Goal: Information Seeking & Learning: Learn about a topic

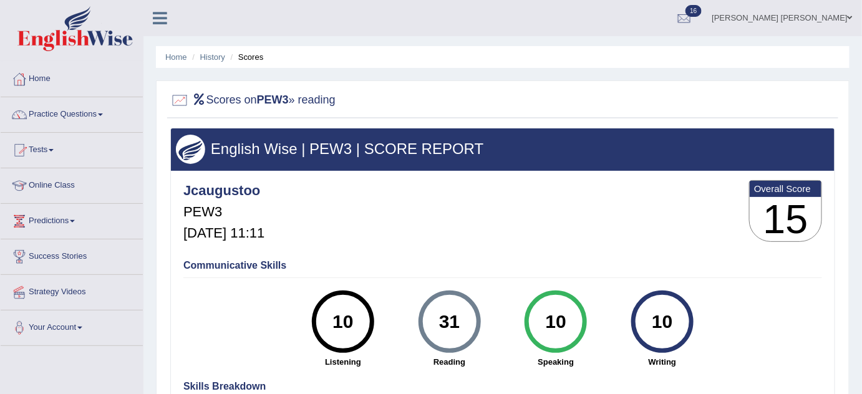
click at [41, 154] on link "Tests" at bounding box center [72, 148] width 142 height 31
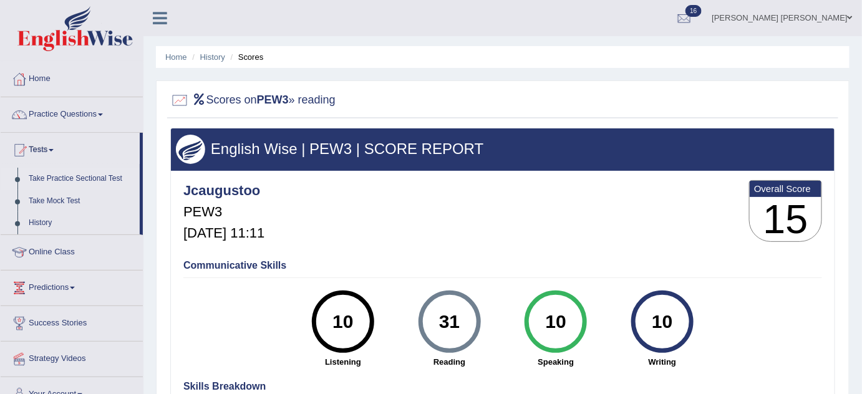
click at [60, 179] on link "Take Practice Sectional Test" at bounding box center [81, 179] width 117 height 22
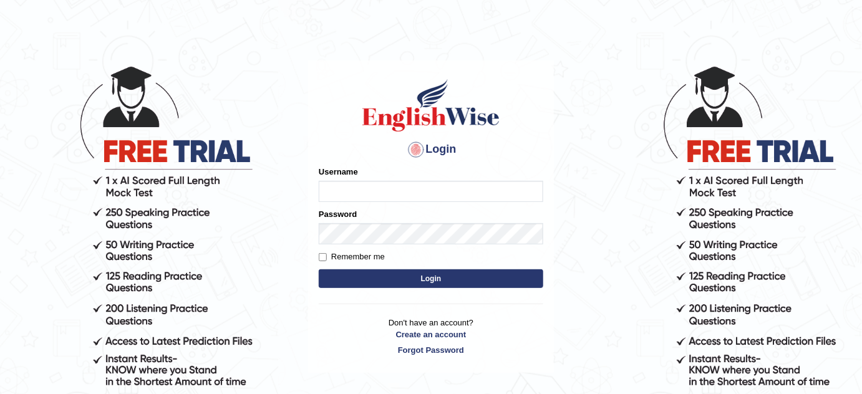
scroll to position [56, 0]
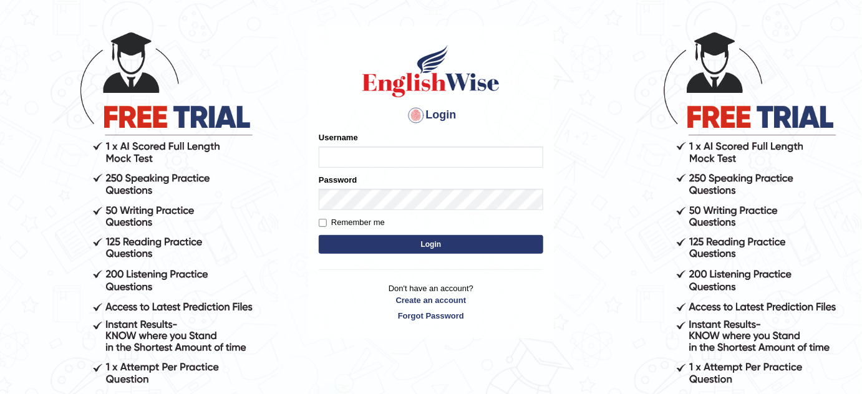
type input "jcaugustoo"
click at [449, 247] on button "Login" at bounding box center [431, 244] width 225 height 19
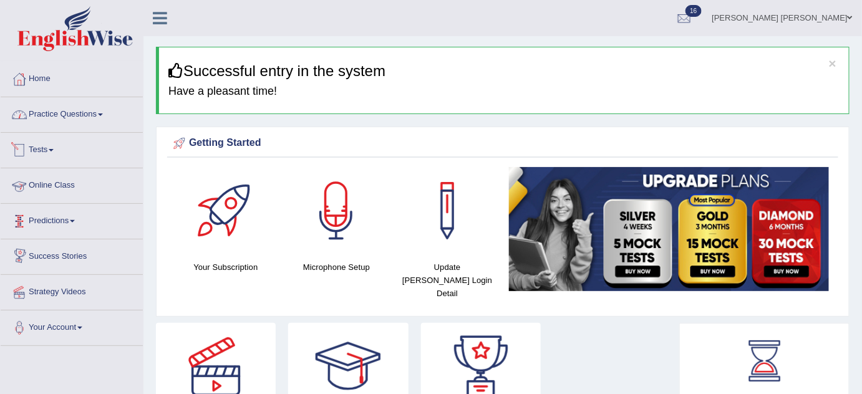
click at [70, 119] on link "Practice Questions" at bounding box center [72, 112] width 142 height 31
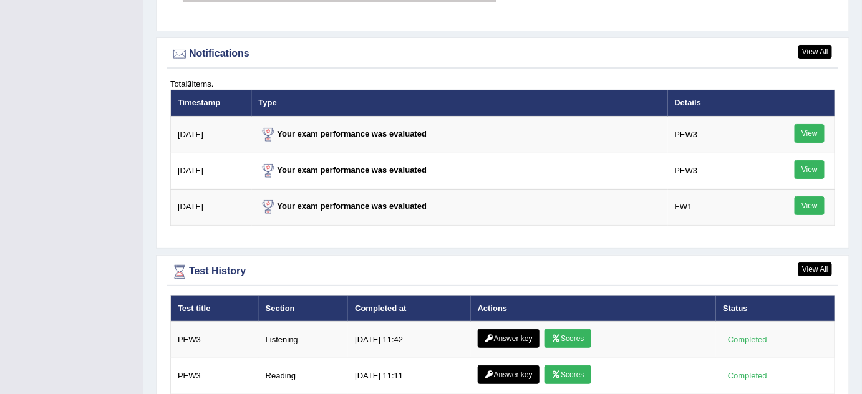
scroll to position [1644, 0]
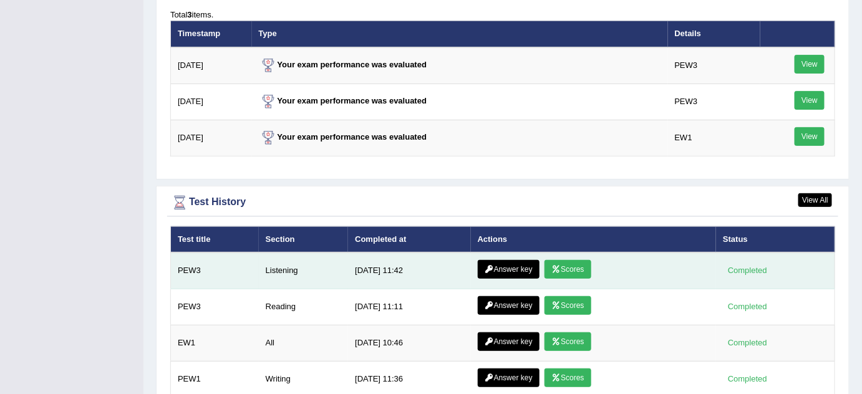
click at [520, 260] on link "Answer key" at bounding box center [509, 269] width 62 height 19
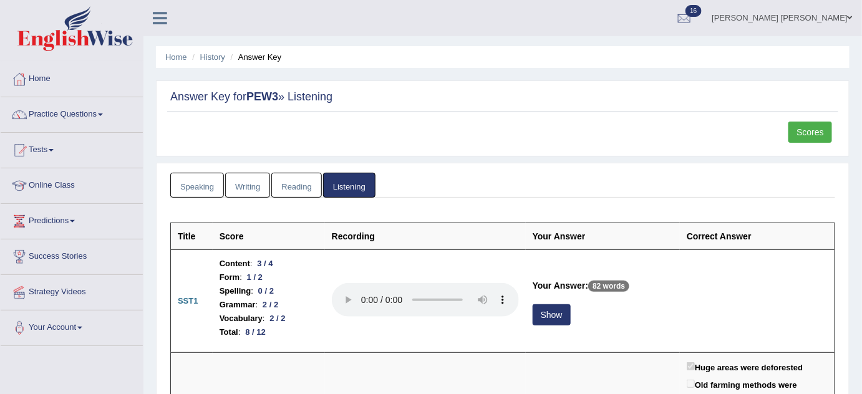
scroll to position [170, 0]
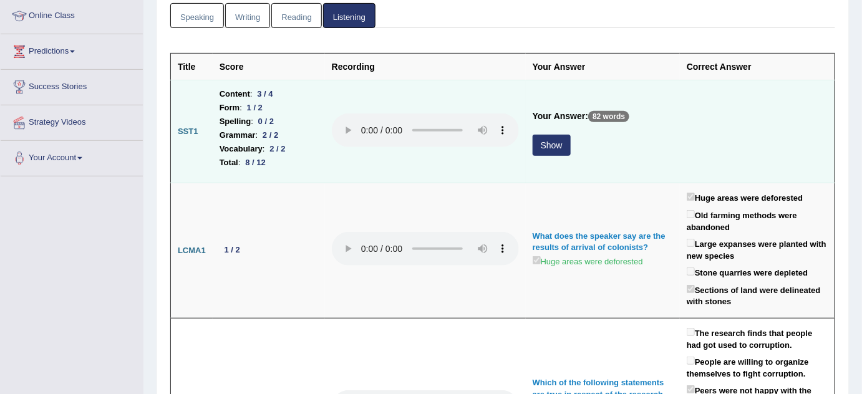
click at [535, 151] on button "Show" at bounding box center [552, 145] width 38 height 21
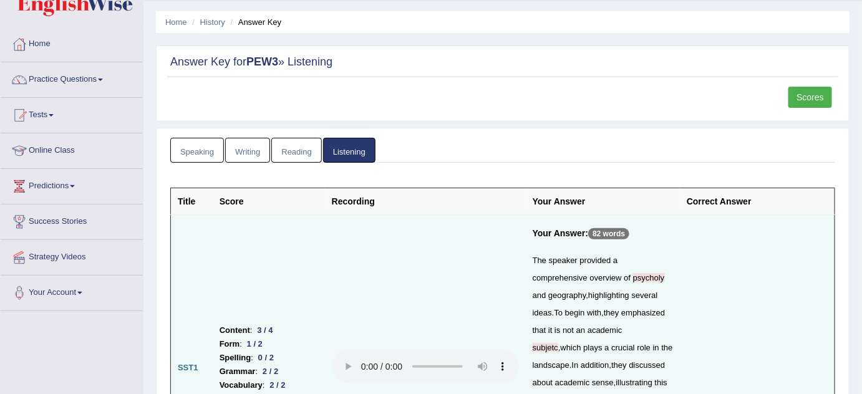
scroll to position [0, 0]
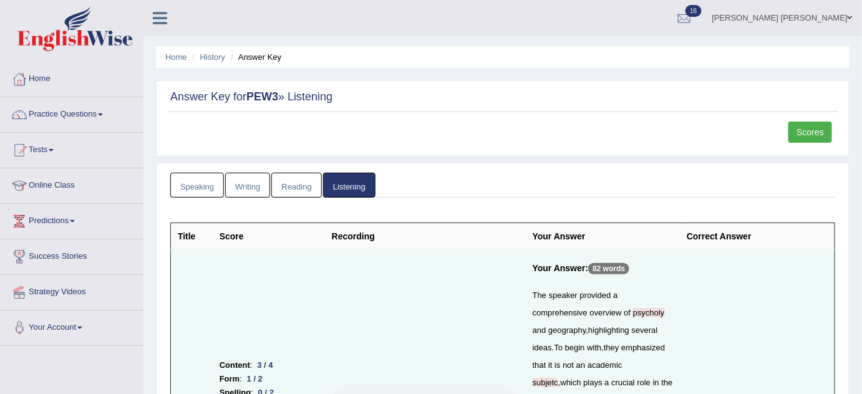
click at [826, 130] on link "Scores" at bounding box center [810, 132] width 44 height 21
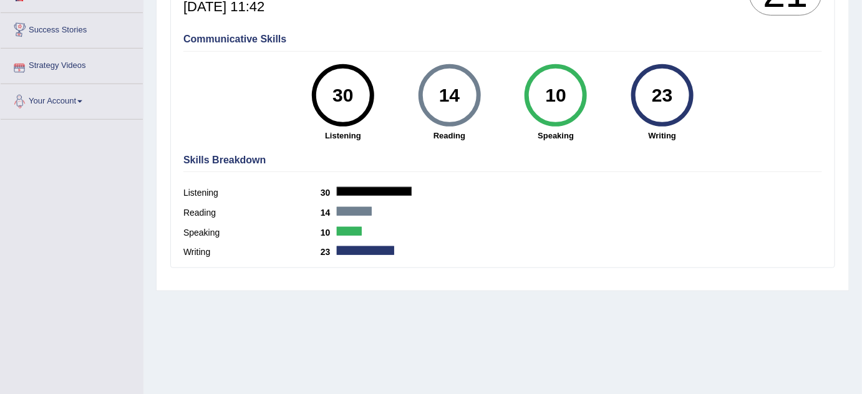
scroll to position [56, 0]
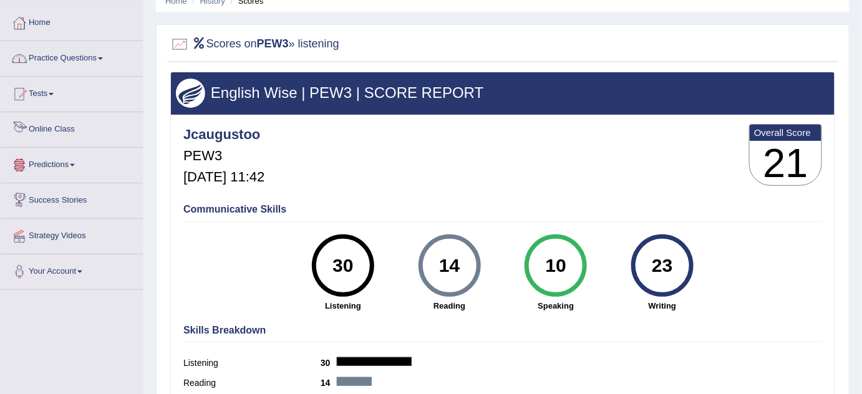
click at [75, 61] on link "Practice Questions" at bounding box center [72, 56] width 142 height 31
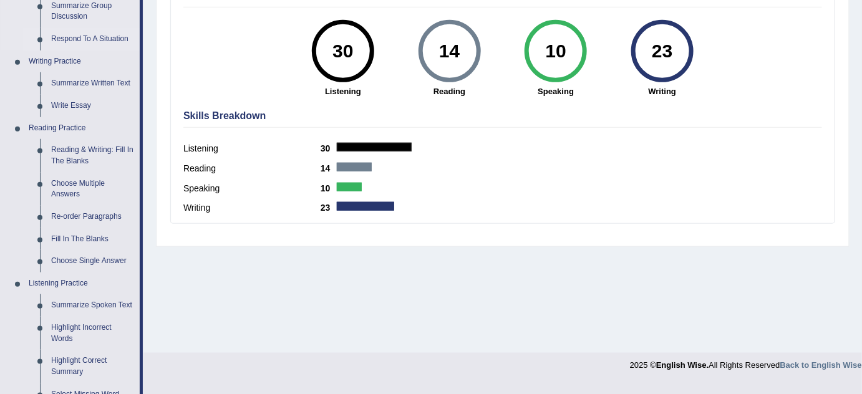
scroll to position [340, 0]
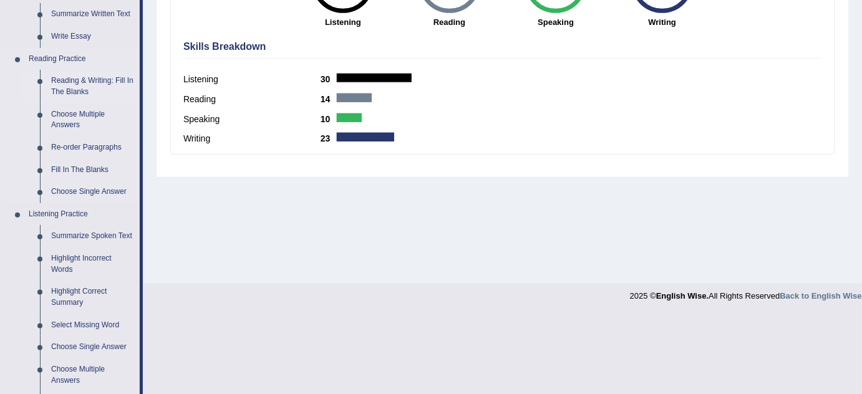
click at [106, 83] on link "Reading & Writing: Fill In The Blanks" at bounding box center [93, 86] width 94 height 33
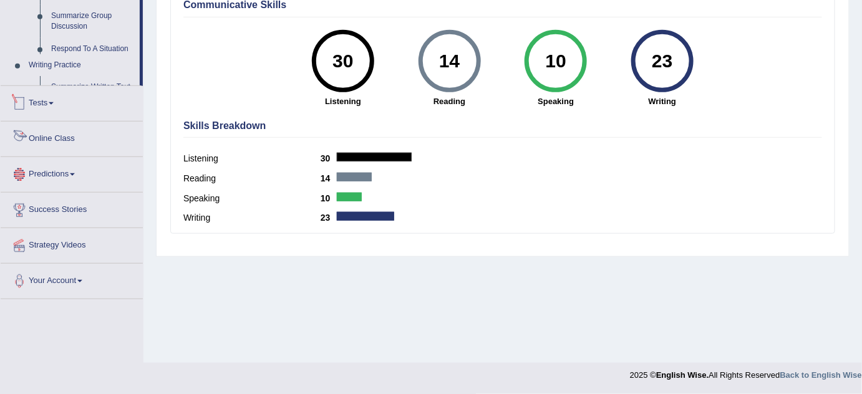
scroll to position [617, 0]
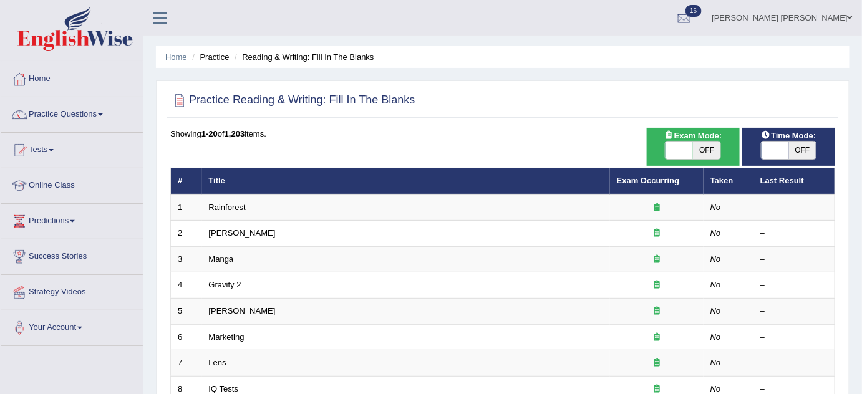
click at [832, 150] on div "Time Mode: ON OFF" at bounding box center [788, 147] width 93 height 38
click at [812, 146] on span "OFF" at bounding box center [802, 150] width 27 height 17
checkbox input "true"
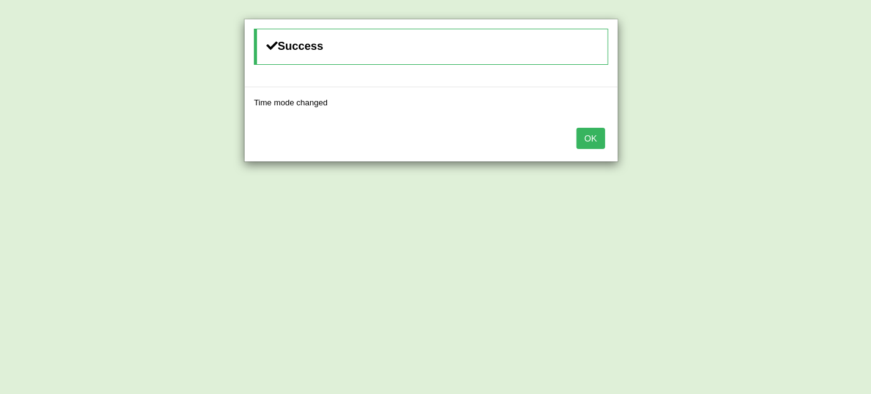
click at [699, 145] on div "Success Time mode changed OK" at bounding box center [435, 197] width 871 height 394
click at [585, 137] on button "OK" at bounding box center [590, 138] width 29 height 21
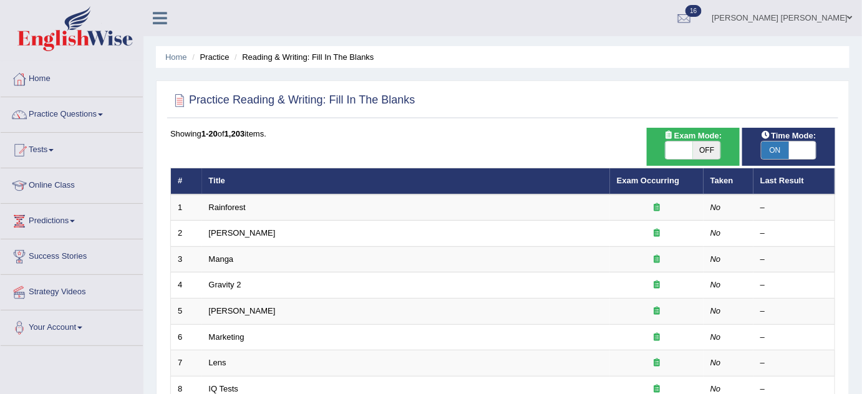
click at [727, 150] on div "ON OFF" at bounding box center [693, 150] width 80 height 19
click at [698, 148] on span "OFF" at bounding box center [706, 150] width 27 height 17
checkbox input "true"
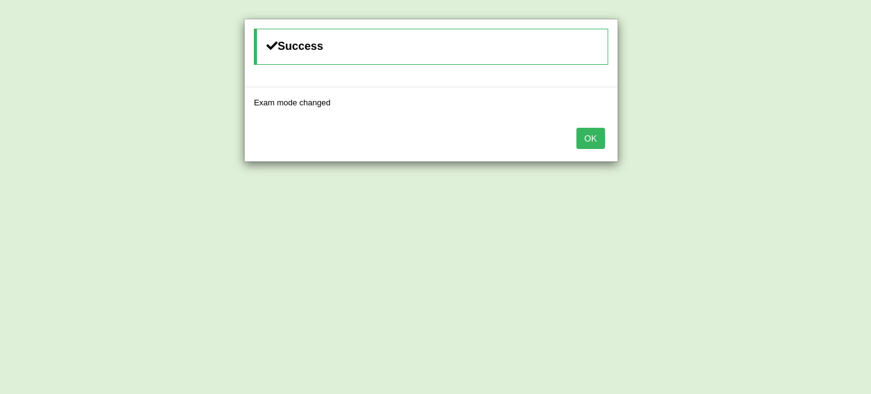
click at [600, 129] on button "OK" at bounding box center [590, 138] width 29 height 21
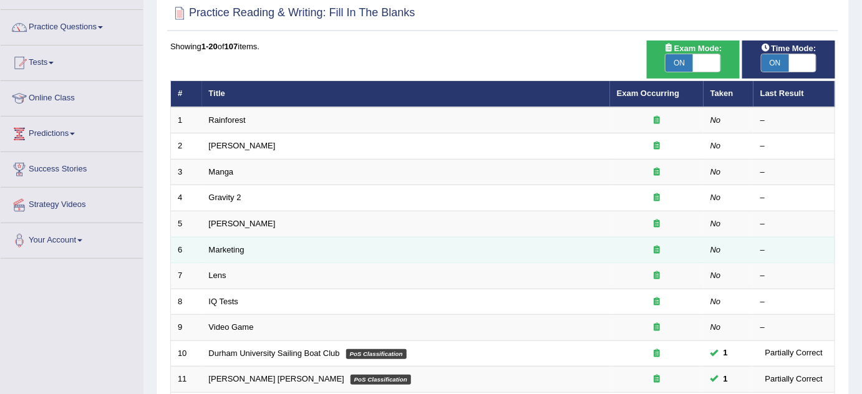
scroll to position [86, 0]
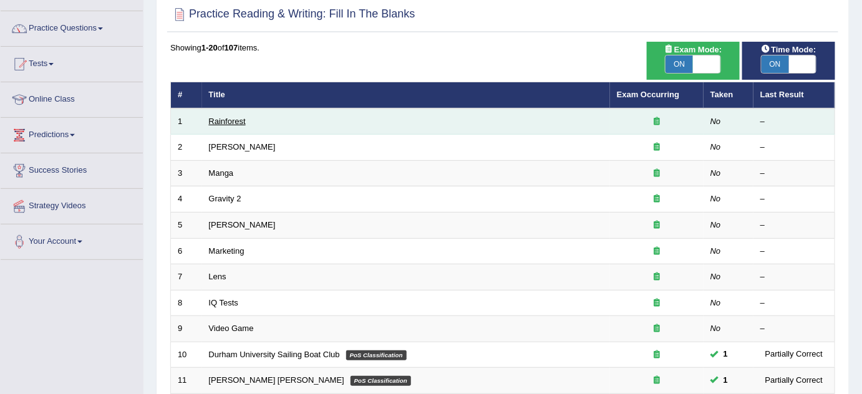
click at [211, 119] on link "Rainforest" at bounding box center [227, 121] width 37 height 9
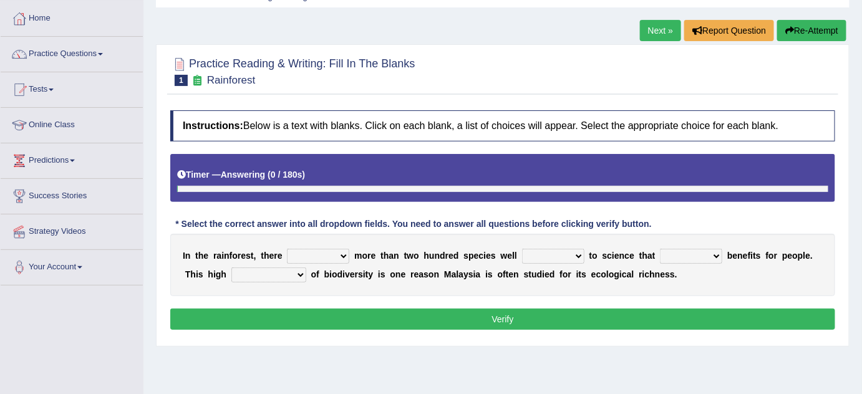
scroll to position [113, 0]
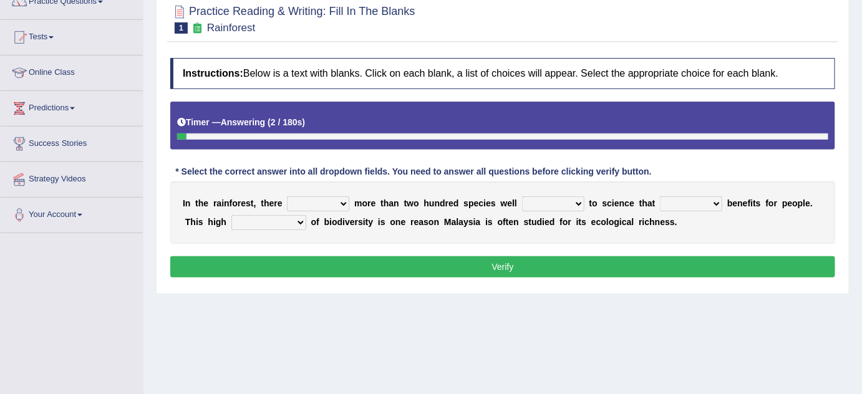
click at [327, 201] on select "have can be has is" at bounding box center [318, 203] width 62 height 15
select select "is"
click at [287, 196] on select "have can be has is" at bounding box center [318, 203] width 62 height 15
click at [528, 196] on select "knowing known knew know" at bounding box center [553, 203] width 62 height 15
click at [522, 196] on select "knowing known knew know" at bounding box center [553, 203] width 62 height 15
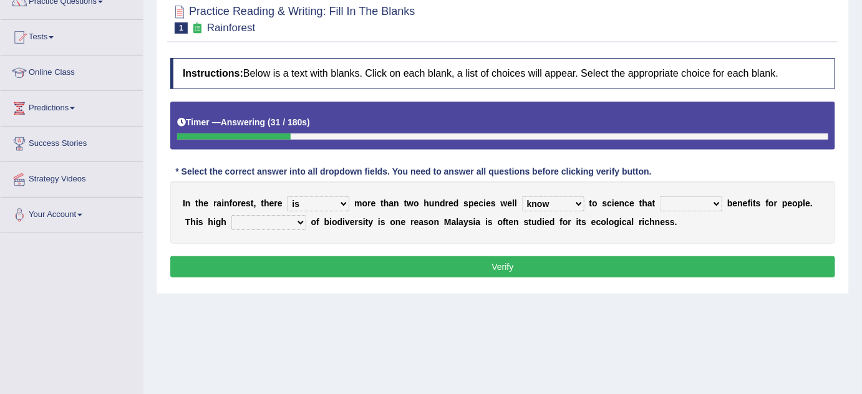
click at [560, 199] on select "knowing known knew know" at bounding box center [553, 203] width 62 height 15
select select "known"
click at [522, 196] on select "knowing known knew know" at bounding box center [553, 203] width 62 height 15
click at [694, 200] on select "contain contained containing contains" at bounding box center [691, 203] width 62 height 15
select select "contain"
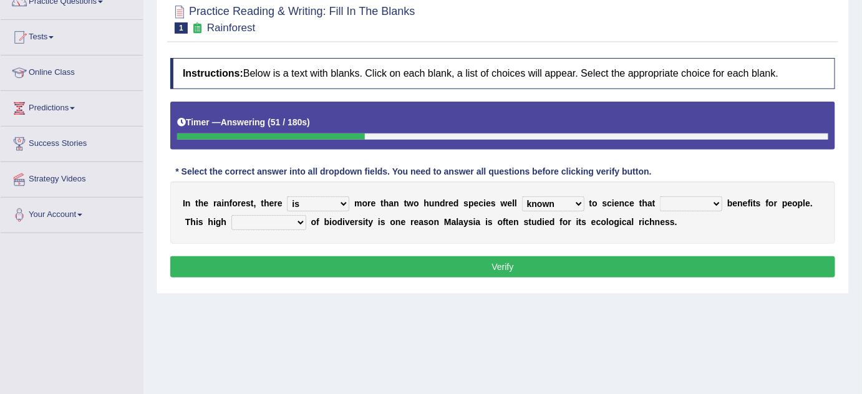
click at [660, 196] on select "contain contained containing contains" at bounding box center [691, 203] width 62 height 15
click at [278, 218] on select "condensation conjunction continuity complexity" at bounding box center [268, 222] width 75 height 15
select select "complexity"
click at [231, 215] on select "condensation conjunction continuity complexity" at bounding box center [268, 222] width 75 height 15
click at [289, 222] on select "condensation conjunction continuity complexity" at bounding box center [268, 222] width 75 height 15
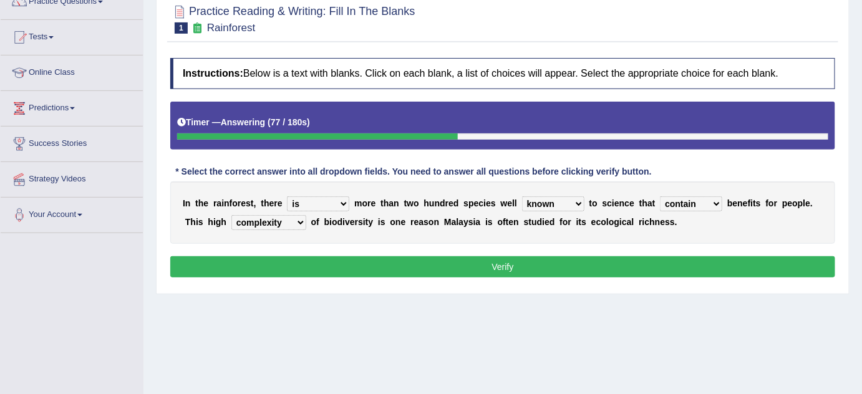
click at [267, 321] on div "Home Practice Reading & Writing: Fill In The Blanks Rainforest Next » Report Qu…" at bounding box center [502, 199] width 719 height 624
click at [438, 256] on button "Verify" at bounding box center [502, 266] width 665 height 21
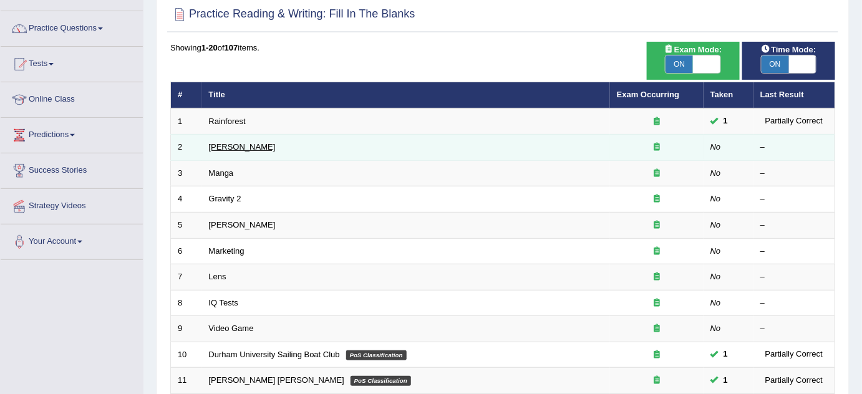
click at [230, 142] on link "[PERSON_NAME]" at bounding box center [242, 146] width 67 height 9
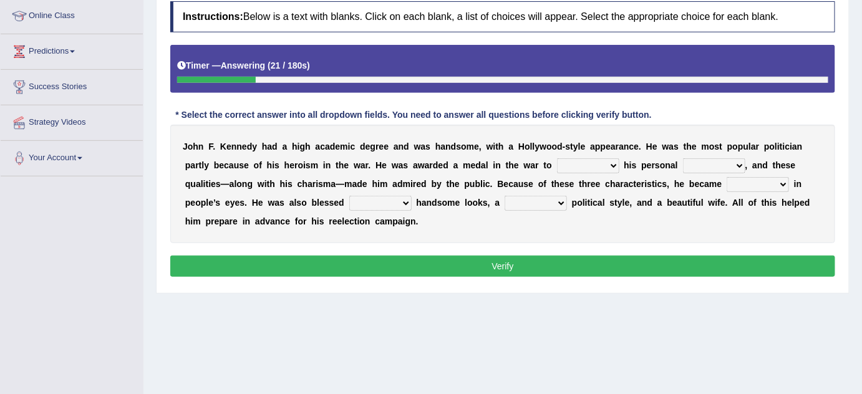
click at [599, 167] on select "prove show evidence upthrow" at bounding box center [588, 165] width 62 height 15
select select "prove"
click at [557, 158] on select "prove show evidence upthrow" at bounding box center [588, 165] width 62 height 15
click at [698, 160] on select "passion courage charm liking" at bounding box center [714, 165] width 62 height 15
select select "courage"
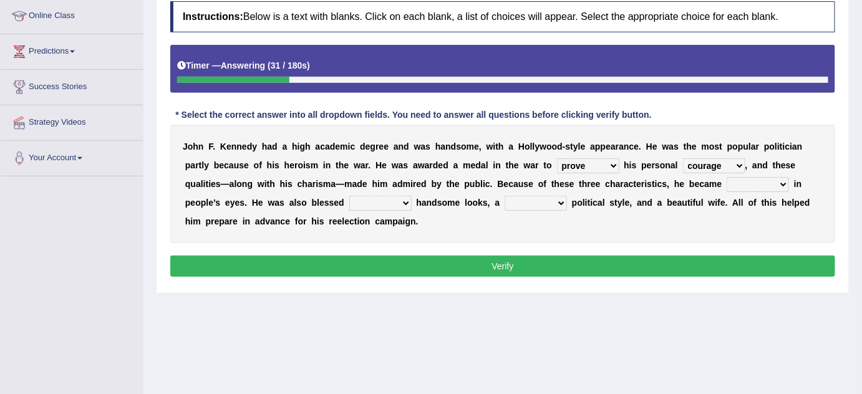
click at [683, 158] on select "passion courage charm liking" at bounding box center [714, 165] width 62 height 15
click at [764, 184] on select "iconic ironic identical impotent" at bounding box center [758, 184] width 62 height 15
select select "iconic"
click at [727, 177] on select "iconic ironic identical impotent" at bounding box center [758, 184] width 62 height 15
click at [400, 199] on select "with in upon to" at bounding box center [380, 203] width 62 height 15
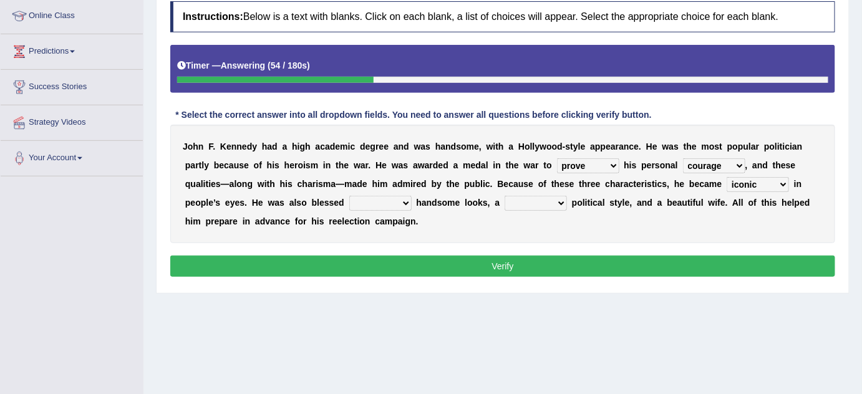
select select "with"
click at [349, 196] on select "with in upon to" at bounding box center [380, 203] width 62 height 15
click at [525, 199] on select "mending mends mended mend" at bounding box center [536, 203] width 62 height 15
select select "mend"
click at [505, 196] on select "mending mends mended mend" at bounding box center [536, 203] width 62 height 15
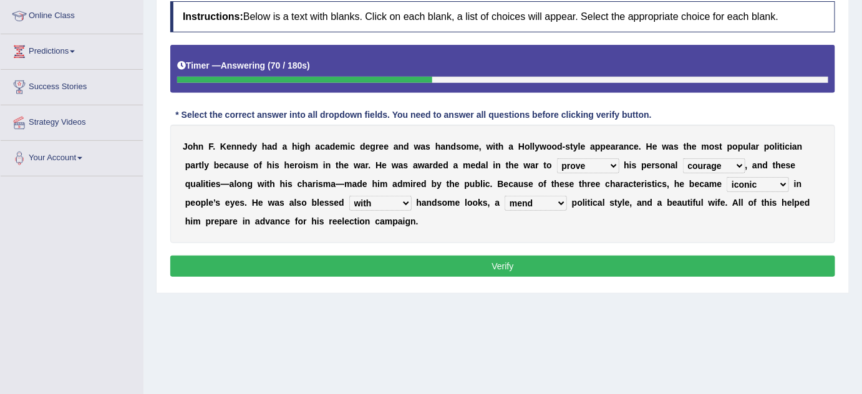
click at [546, 268] on button "Verify" at bounding box center [502, 266] width 665 height 21
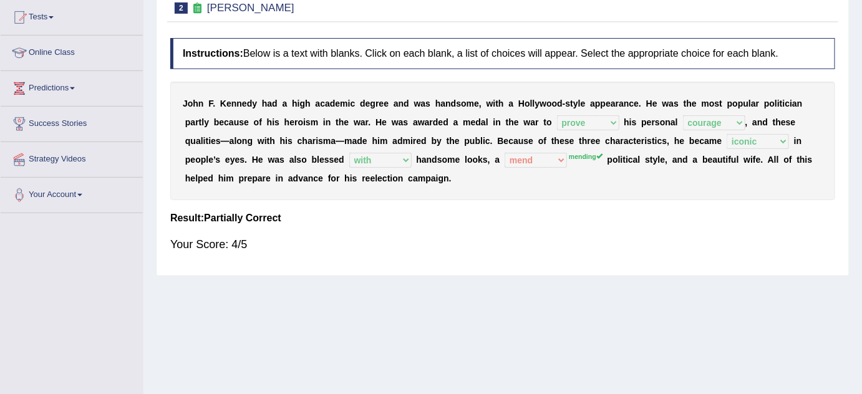
scroll to position [113, 0]
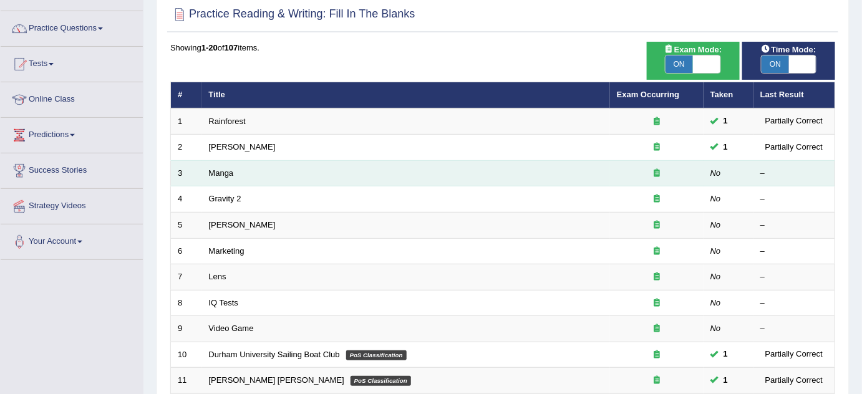
click at [225, 177] on td "Manga" at bounding box center [406, 173] width 408 height 26
click at [220, 169] on link "Manga" at bounding box center [221, 172] width 25 height 9
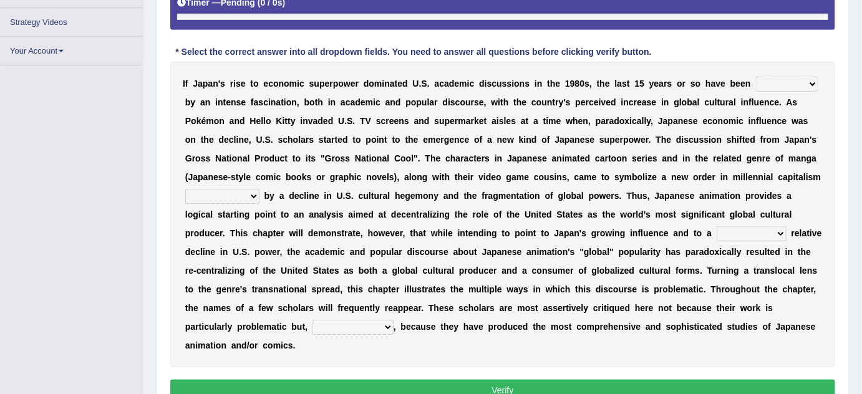
scroll to position [261, 0]
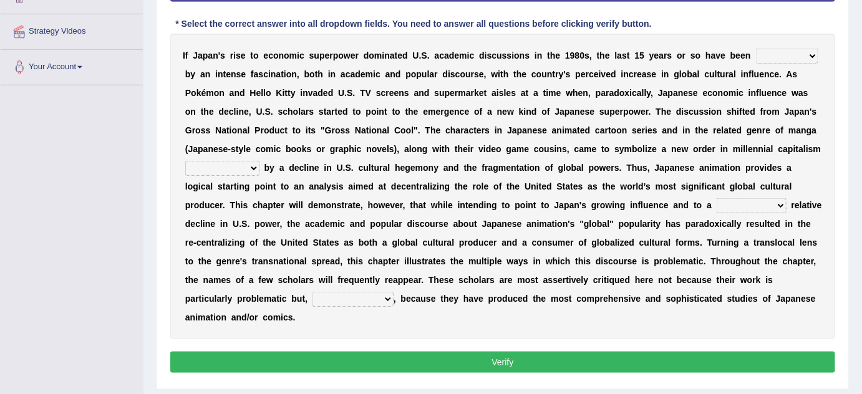
click at [767, 54] on select "marked dedicated made inspired" at bounding box center [787, 56] width 62 height 15
select select "marked"
click at [756, 49] on select "marked dedicated made inspired" at bounding box center [787, 56] width 62 height 15
drag, startPoint x: 355, startPoint y: 82, endPoint x: 313, endPoint y: 124, distance: 59.5
click at [222, 165] on select "pocessed characterized opposed tangled" at bounding box center [222, 168] width 74 height 15
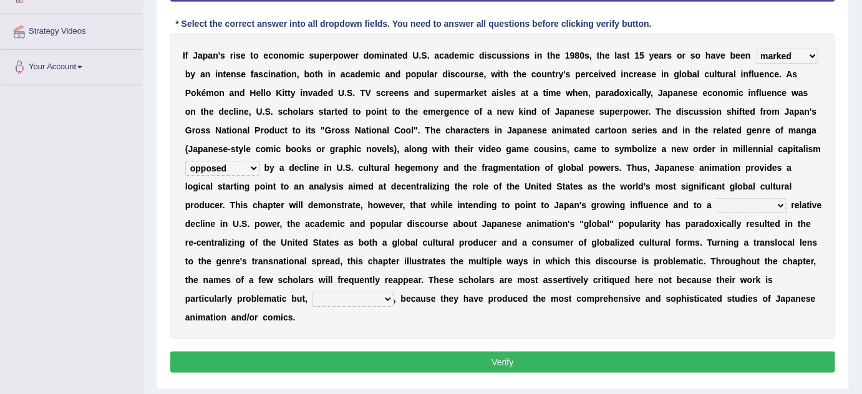
click at [185, 161] on select "pocessed characterized opposed tangled" at bounding box center [222, 168] width 74 height 15
click at [245, 167] on select "pocessed characterized opposed tangled" at bounding box center [222, 168] width 74 height 15
select select "characterized"
click at [185, 161] on select "pocessed characterized opposed tangled" at bounding box center [222, 168] width 74 height 15
click at [722, 202] on select "concomitant discrete proportional legitimate" at bounding box center [752, 205] width 70 height 15
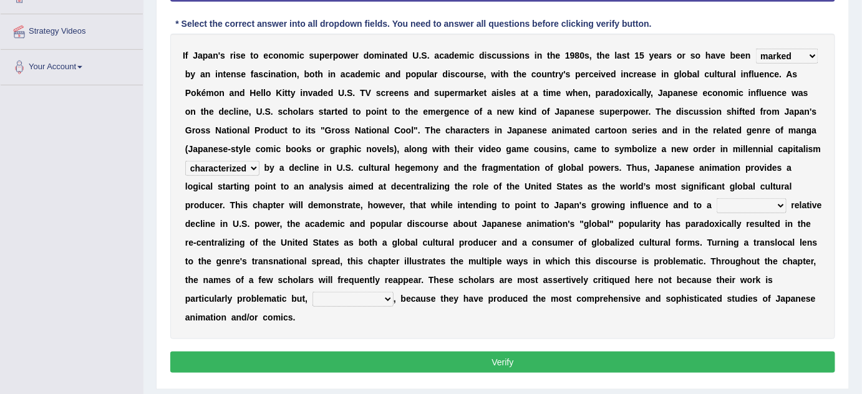
select select "legitimate"
click at [717, 198] on select "concomitant discrete proportional legitimate" at bounding box center [752, 205] width 70 height 15
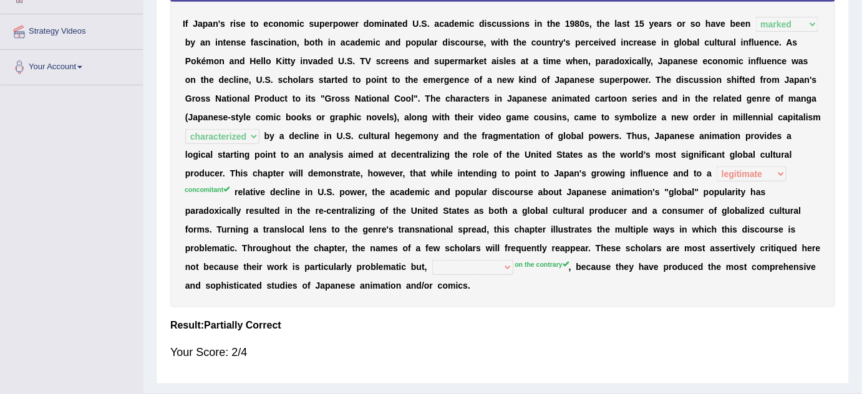
scroll to position [204, 0]
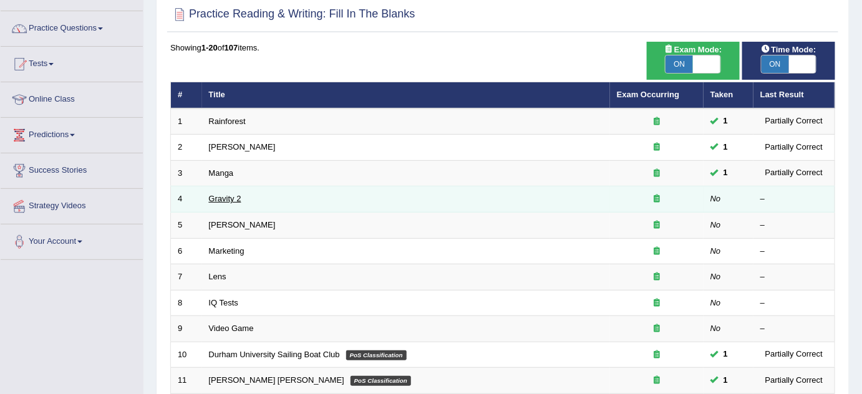
click at [227, 194] on link "Gravity 2" at bounding box center [225, 198] width 32 height 9
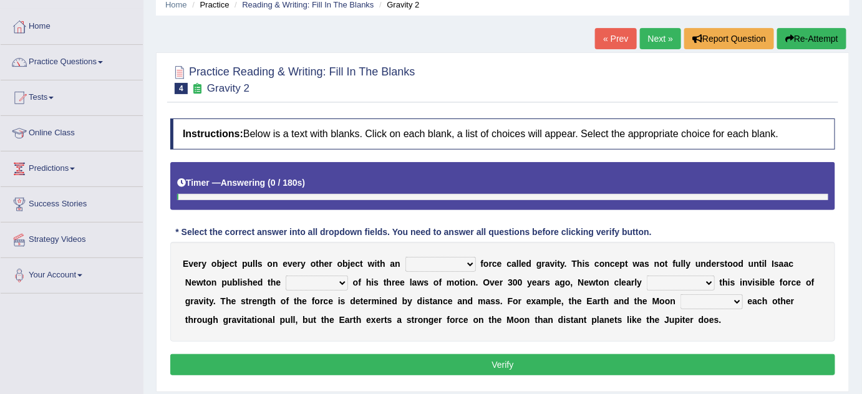
scroll to position [113, 0]
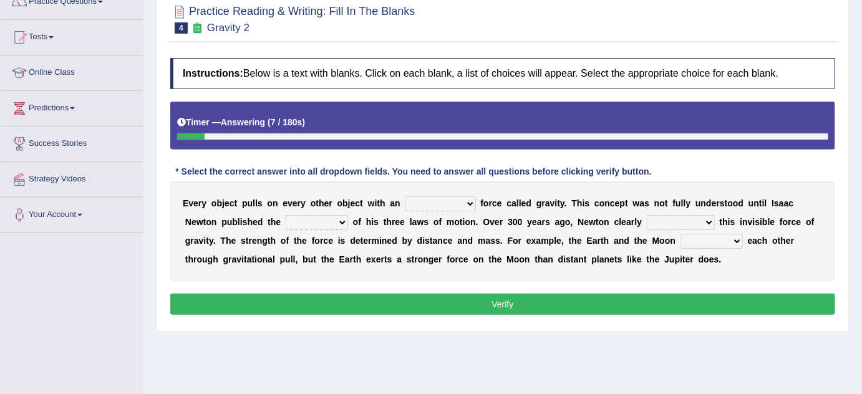
click at [447, 203] on select "invisible unknown unbelievable inconsistent" at bounding box center [440, 203] width 70 height 15
select select "unbelievable"
click at [405, 196] on select "invisible unknown unbelievable inconsistent" at bounding box center [440, 203] width 70 height 15
click at [316, 219] on select "concept theory method argument" at bounding box center [317, 222] width 62 height 15
select select "theory"
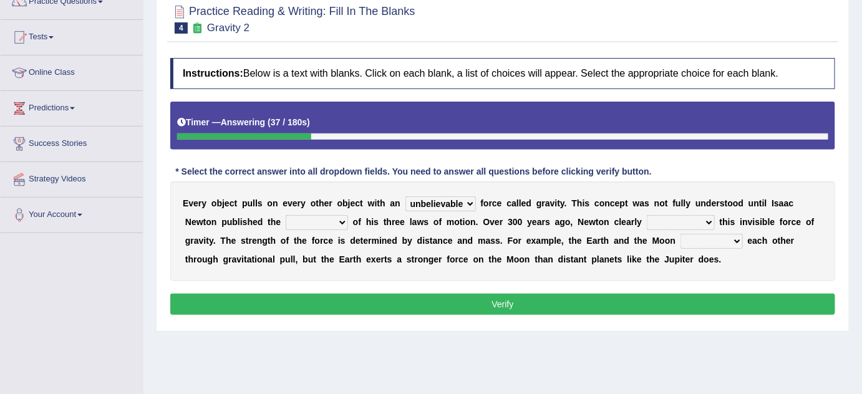
click at [286, 215] on select "concept theory method argument" at bounding box center [317, 222] width 62 height 15
click at [670, 222] on select "explained undermined overturned realized" at bounding box center [681, 222] width 68 height 15
select select "explained"
click at [647, 215] on select "explained undermined overturned realized" at bounding box center [681, 222] width 68 height 15
click at [709, 238] on select "affect spin evade span" at bounding box center [712, 241] width 62 height 15
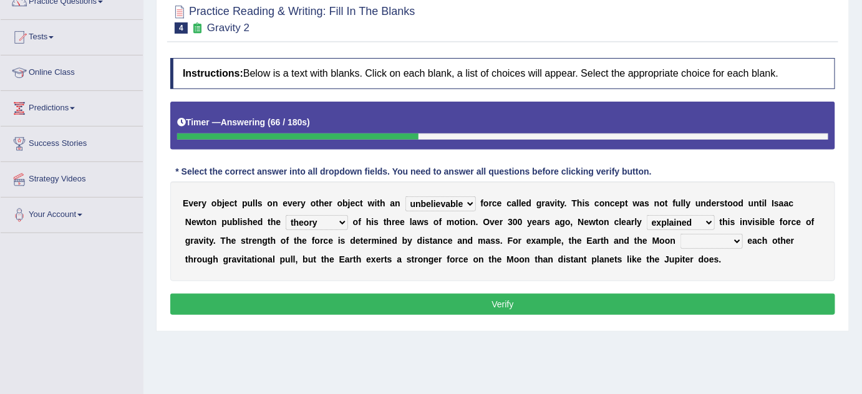
select select "spin"
click at [681, 234] on select "affect spin evade span" at bounding box center [712, 241] width 62 height 15
click at [654, 309] on button "Verify" at bounding box center [502, 304] width 665 height 21
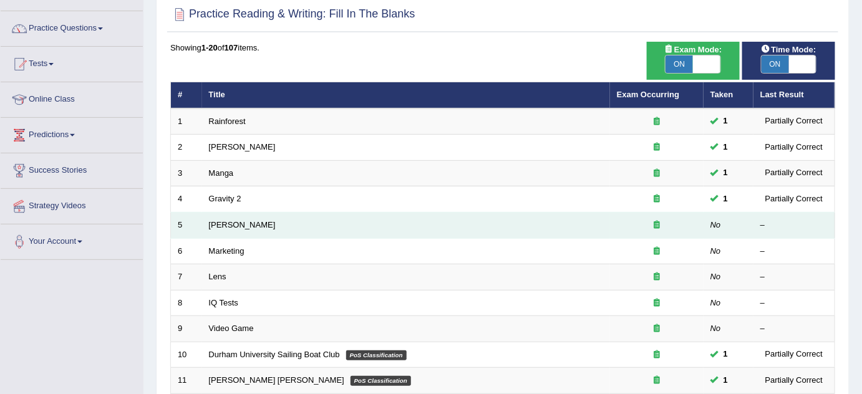
click at [235, 216] on td "[PERSON_NAME]" at bounding box center [406, 226] width 408 height 26
click at [231, 229] on td "[PERSON_NAME]" at bounding box center [406, 226] width 408 height 26
click at [233, 222] on link "[PERSON_NAME]" at bounding box center [242, 224] width 67 height 9
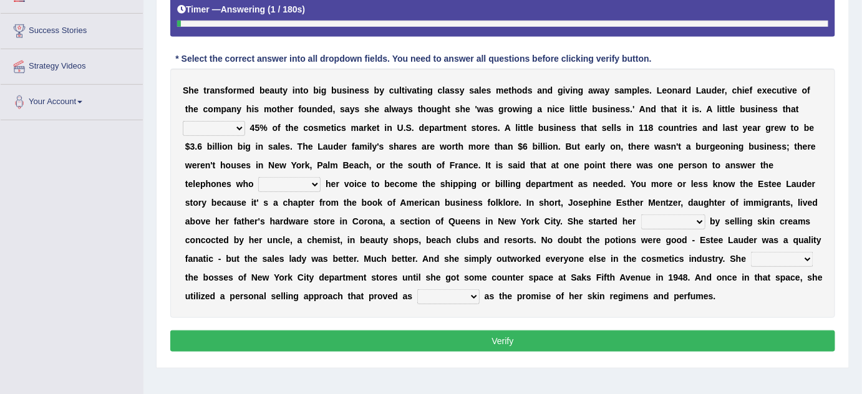
scroll to position [226, 0]
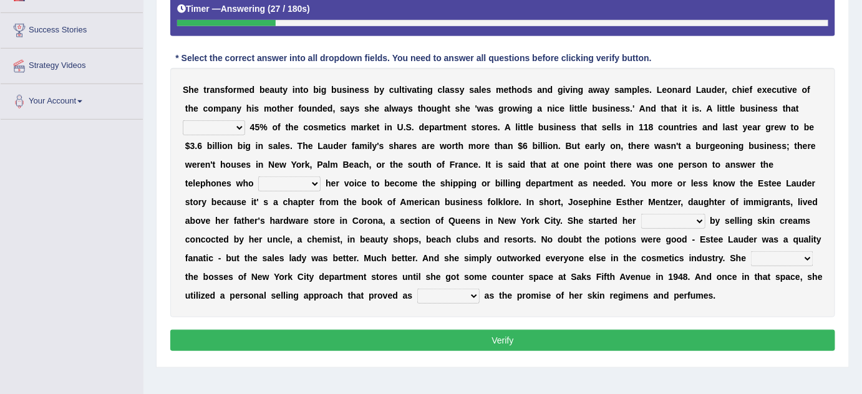
click at [238, 124] on select "has controls makes maintains" at bounding box center [214, 127] width 62 height 15
select select "controls"
click at [183, 120] on select "has controls makes maintains" at bounding box center [214, 127] width 62 height 15
click at [301, 183] on select "switched changed raised used" at bounding box center [289, 184] width 62 height 15
click at [258, 177] on select "switched changed raised used" at bounding box center [289, 184] width 62 height 15
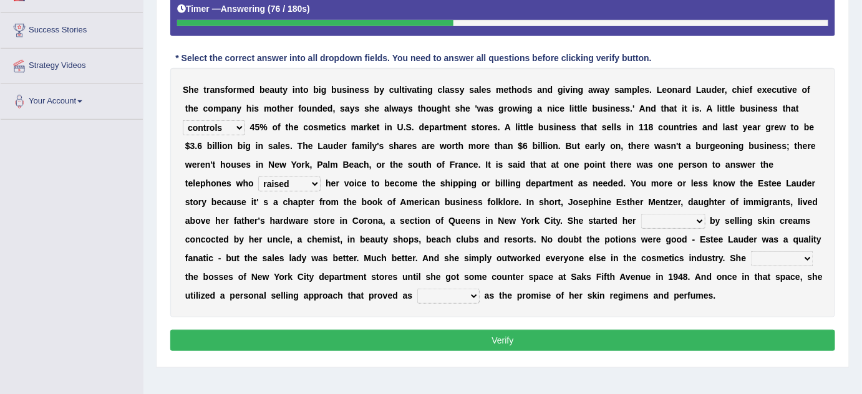
click at [302, 183] on select "switched changed raised used" at bounding box center [289, 184] width 62 height 15
select select "used"
click at [258, 177] on select "switched changed raised used" at bounding box center [289, 184] width 62 height 15
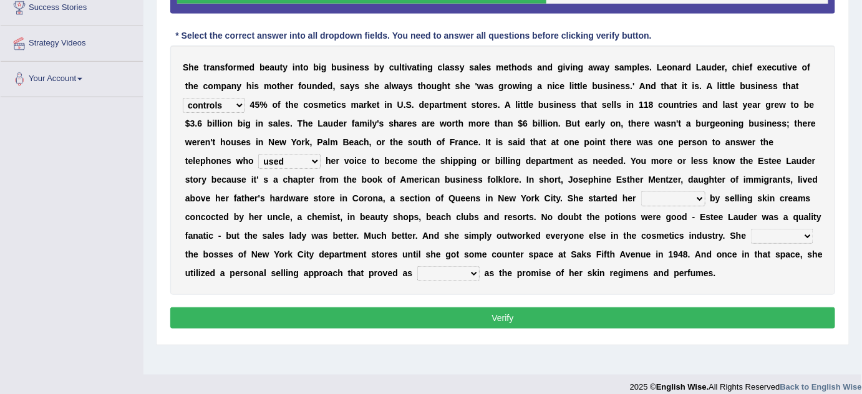
scroll to position [261, 0]
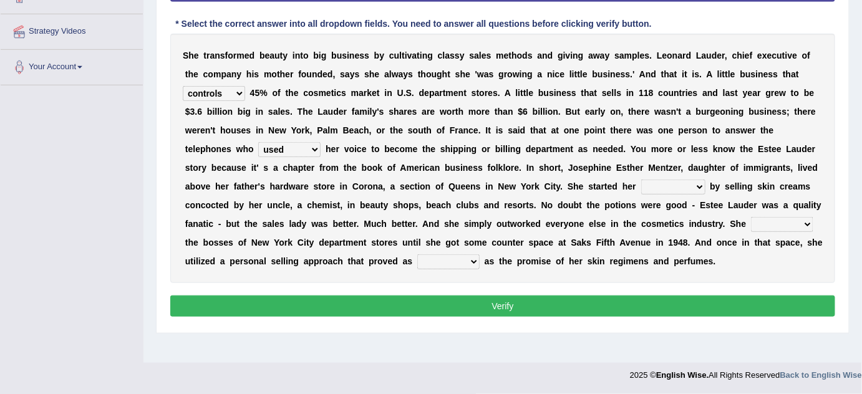
click at [676, 185] on select "job institute companion enterprise" at bounding box center [673, 187] width 64 height 15
select select "enterprise"
click at [641, 180] on select "job institute companion enterprise" at bounding box center [673, 187] width 64 height 15
click at [785, 226] on select "stated bridged stalked heaved" at bounding box center [782, 224] width 62 height 15
select select "stalked"
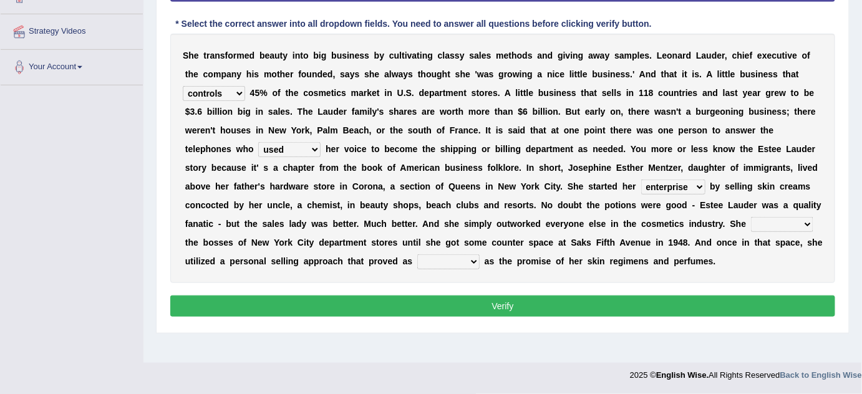
click at [751, 217] on select "stated bridged stalked heaved" at bounding box center [782, 224] width 62 height 15
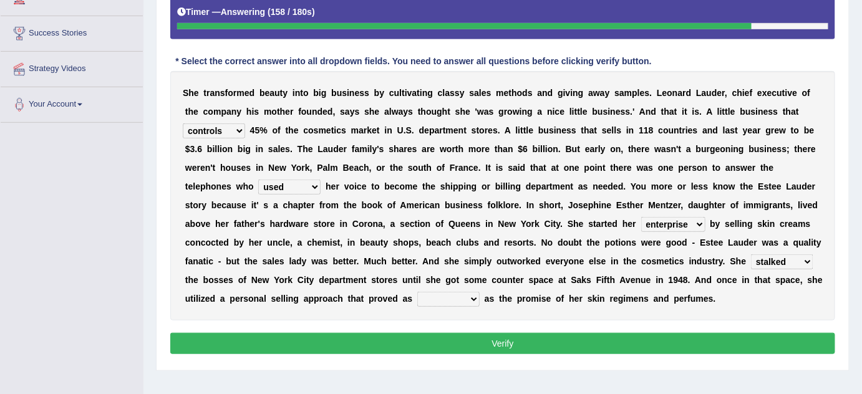
scroll to position [204, 0]
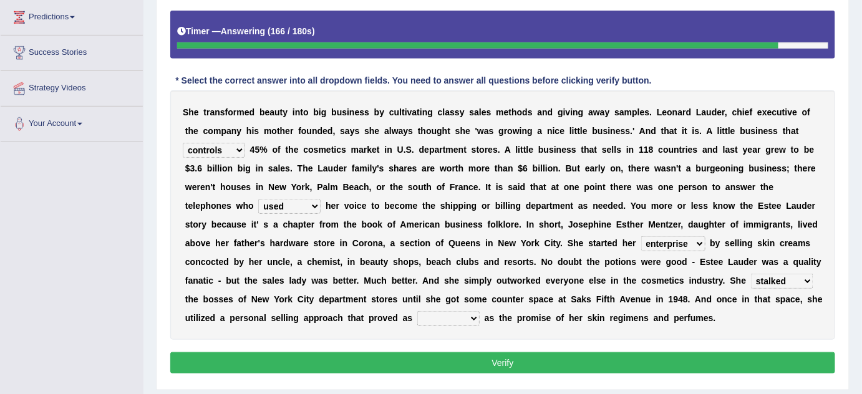
click at [457, 315] on select "potent ruthless potential expensive" at bounding box center [448, 318] width 62 height 15
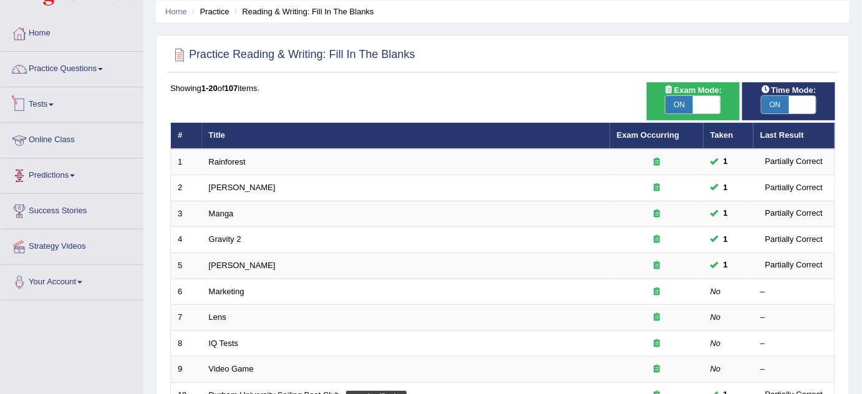
scroll to position [29, 0]
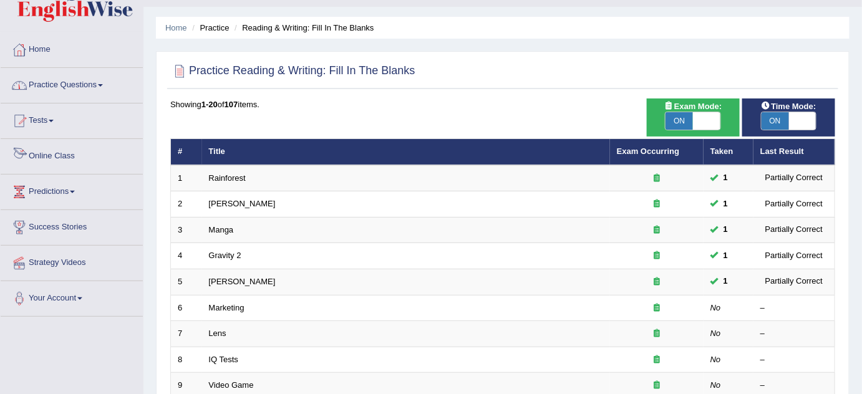
click at [76, 72] on link "Practice Questions" at bounding box center [72, 83] width 142 height 31
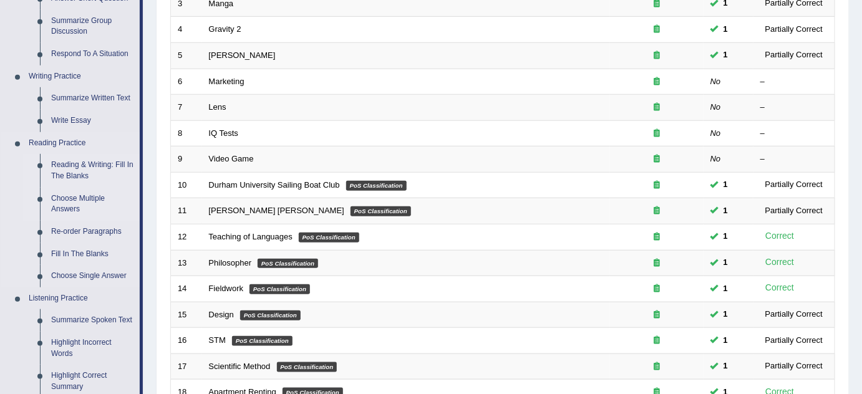
scroll to position [256, 0]
click at [87, 227] on link "Re-order Paragraphs" at bounding box center [93, 232] width 94 height 22
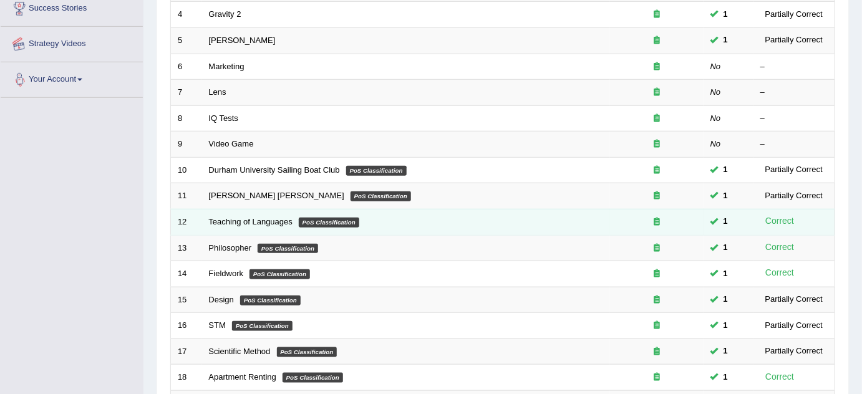
scroll to position [310, 0]
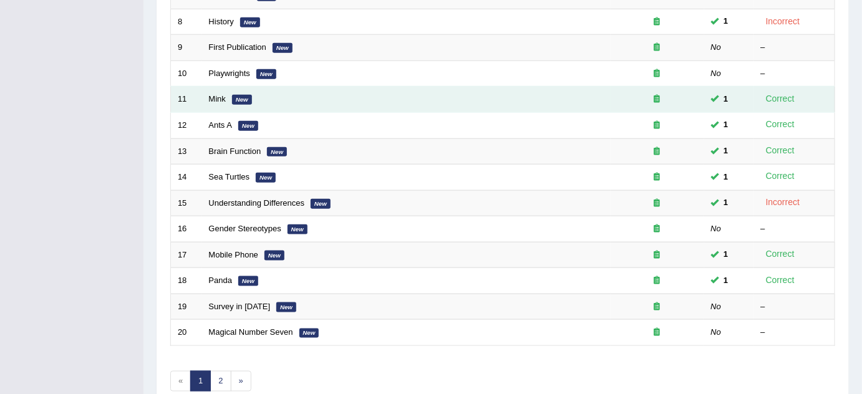
scroll to position [426, 0]
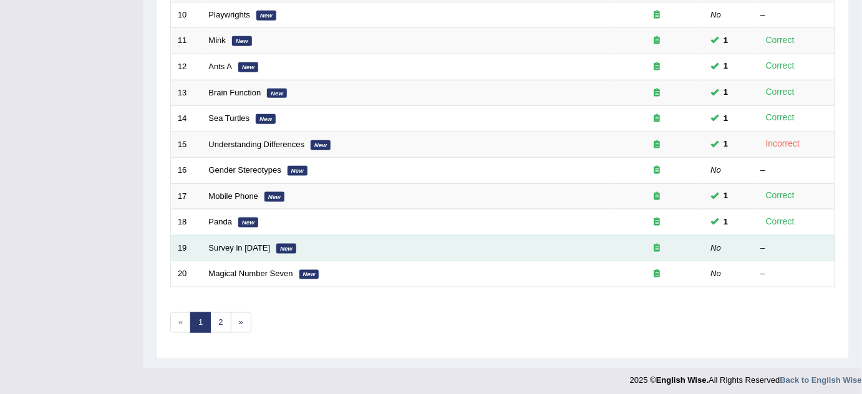
click at [279, 246] on em "New" at bounding box center [286, 249] width 20 height 10
click at [243, 243] on link "Survey in [DATE]" at bounding box center [240, 247] width 62 height 9
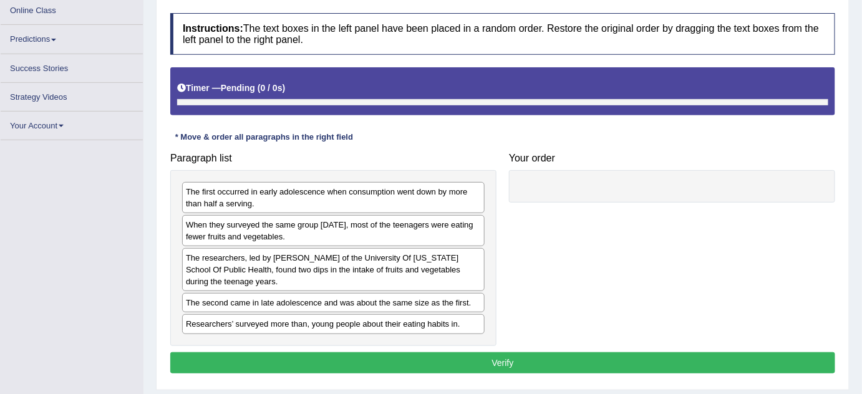
scroll to position [190, 0]
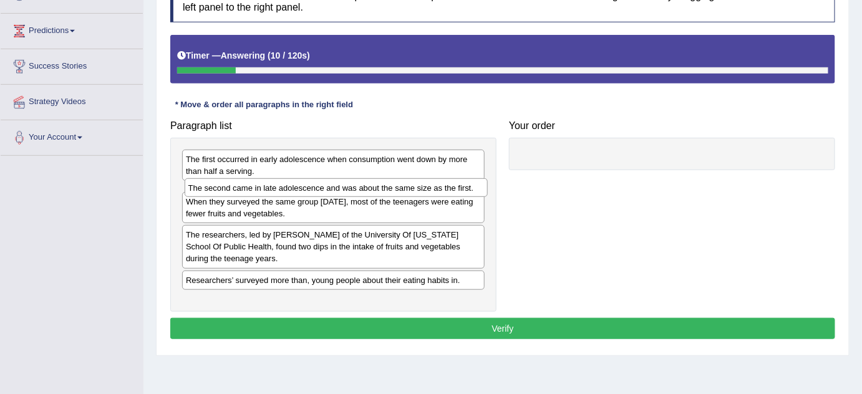
drag, startPoint x: 241, startPoint y: 270, endPoint x: 237, endPoint y: 180, distance: 89.9
click at [237, 180] on div "The second came in late adolescence and was about the same size as the first." at bounding box center [336, 187] width 303 height 19
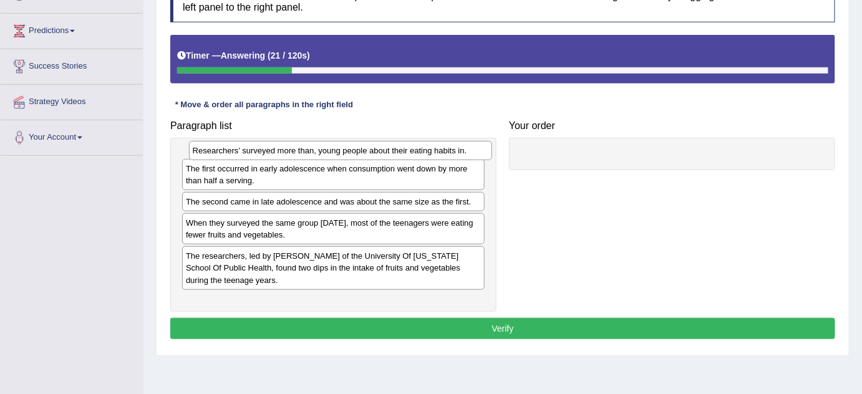
drag, startPoint x: 251, startPoint y: 295, endPoint x: 258, endPoint y: 155, distance: 140.5
click at [258, 155] on div "Researchers’ surveyed more than, young people about their eating habits in." at bounding box center [340, 150] width 303 height 19
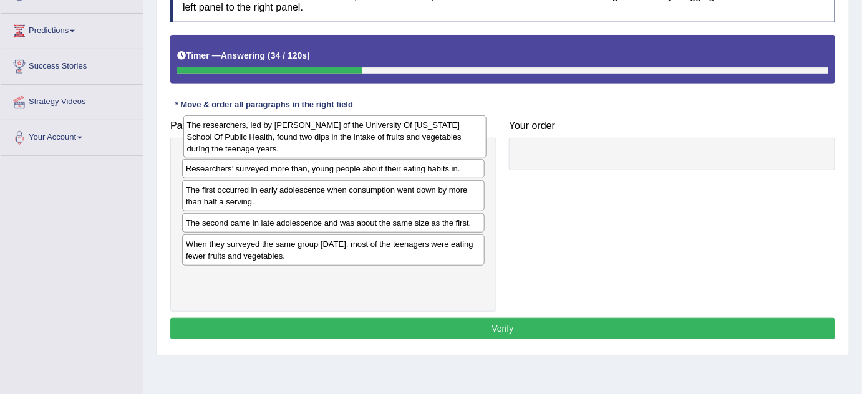
drag, startPoint x: 311, startPoint y: 279, endPoint x: 312, endPoint y: 132, distance: 146.6
click at [312, 132] on div "The researchers, led by [PERSON_NAME] of the University Of [US_STATE] School Of…" at bounding box center [334, 136] width 303 height 43
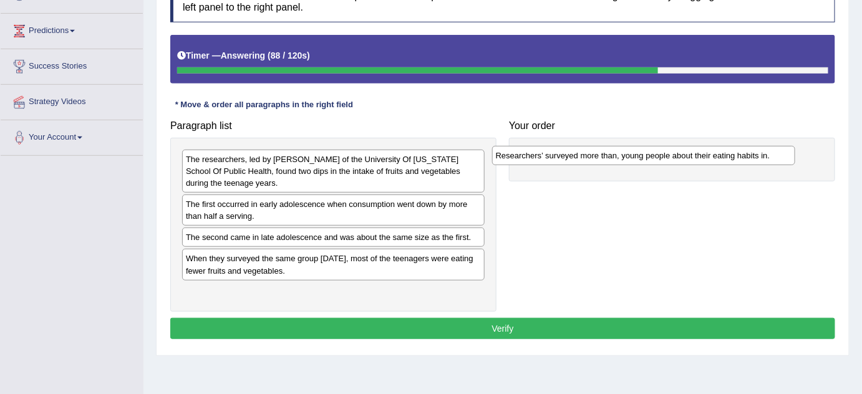
drag, startPoint x: 339, startPoint y: 206, endPoint x: 649, endPoint y: 157, distance: 313.8
click at [649, 157] on div "Researchers’ surveyed more than, young people about their eating habits in." at bounding box center [643, 155] width 303 height 19
drag, startPoint x: 339, startPoint y: 137, endPoint x: 399, endPoint y: 160, distance: 64.8
click at [409, 157] on div "The researchers, led by [PERSON_NAME] of the University Of [US_STATE] School Of…" at bounding box center [333, 225] width 326 height 174
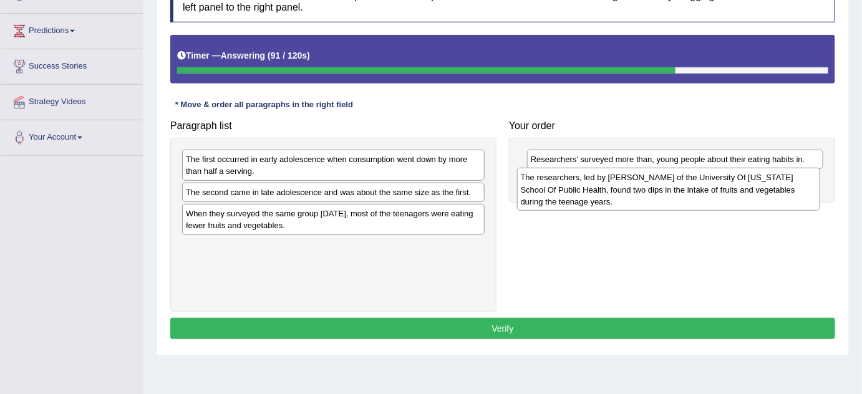
drag, startPoint x: 325, startPoint y: 161, endPoint x: 662, endPoint y: 178, distance: 337.3
click at [662, 178] on div "The researchers, led by [PERSON_NAME] of the University Of [US_STATE] School Of…" at bounding box center [668, 189] width 303 height 43
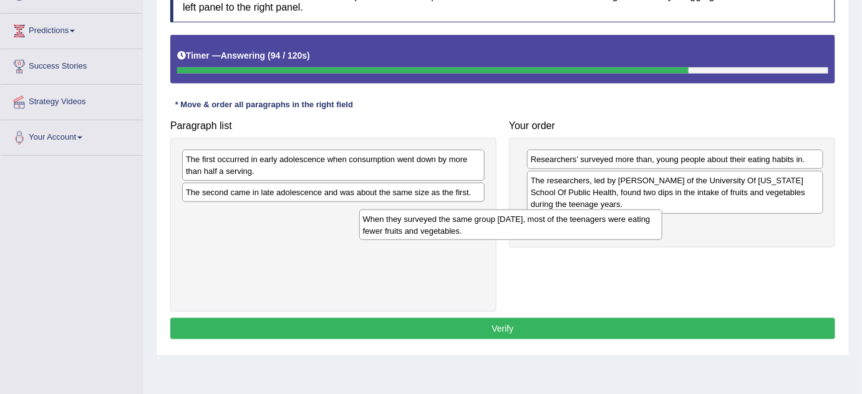
click at [359, 220] on div "When they surveyed the same group [DATE], most of the teenagers were eating few…" at bounding box center [510, 225] width 303 height 31
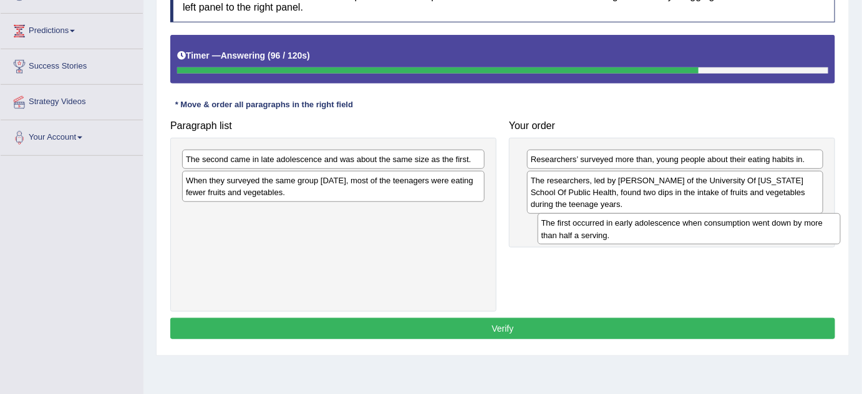
drag, startPoint x: 307, startPoint y: 172, endPoint x: 632, endPoint y: 231, distance: 330.4
click at [632, 231] on div "The first occurred in early adolescence when consumption went down by more than…" at bounding box center [689, 228] width 303 height 31
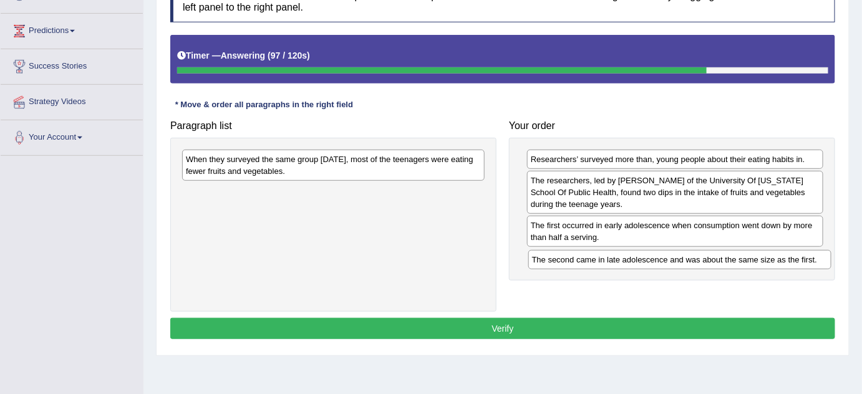
drag, startPoint x: 349, startPoint y: 162, endPoint x: 696, endPoint y: 262, distance: 360.3
click at [696, 262] on div "The second came in late adolescence and was about the same size as the first." at bounding box center [679, 259] width 303 height 19
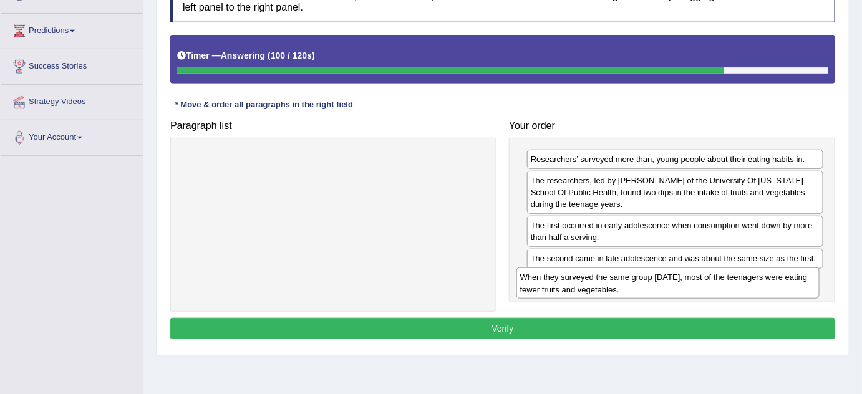
drag, startPoint x: 372, startPoint y: 161, endPoint x: 705, endPoint y: 279, distance: 353.3
click at [705, 279] on div "When they surveyed the same group five years later, most of the teenagers were …" at bounding box center [667, 283] width 303 height 31
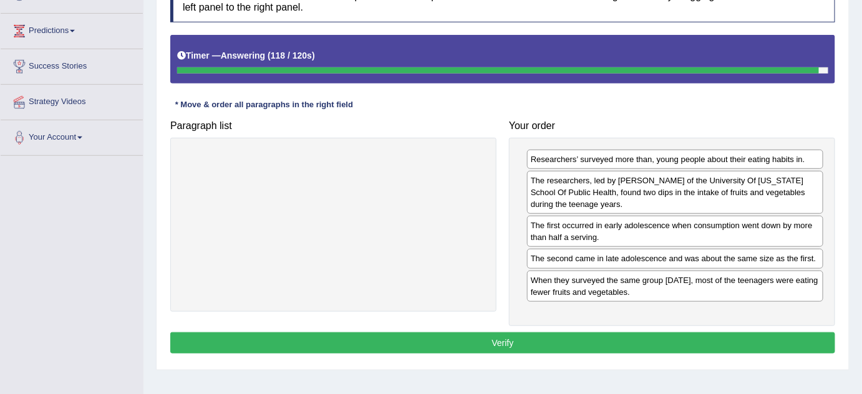
click at [560, 333] on button "Verify" at bounding box center [502, 342] width 665 height 21
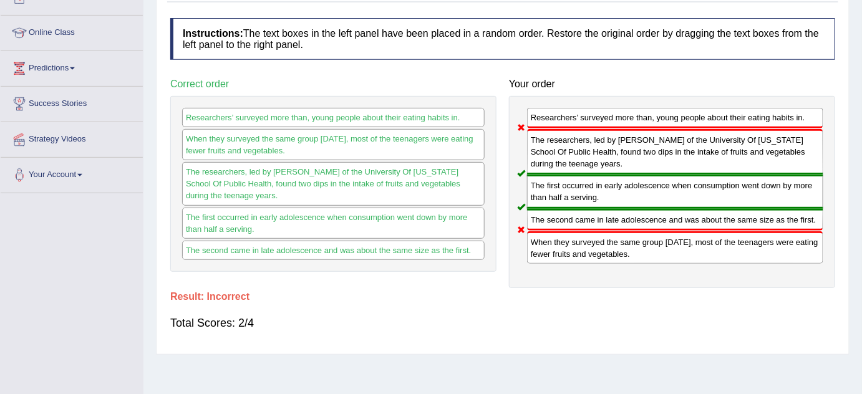
scroll to position [133, 0]
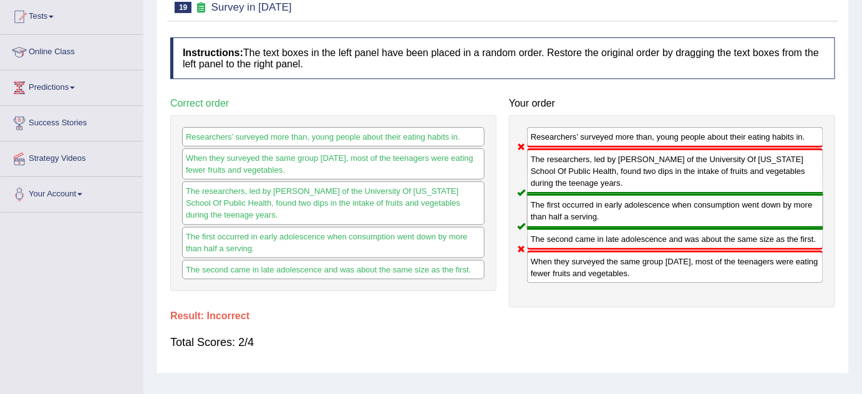
drag, startPoint x: 566, startPoint y: 260, endPoint x: 560, endPoint y: 190, distance: 70.1
click at [560, 191] on div "Researchers’ surveyed more than, young people about their eating habits in. The…" at bounding box center [672, 211] width 326 height 192
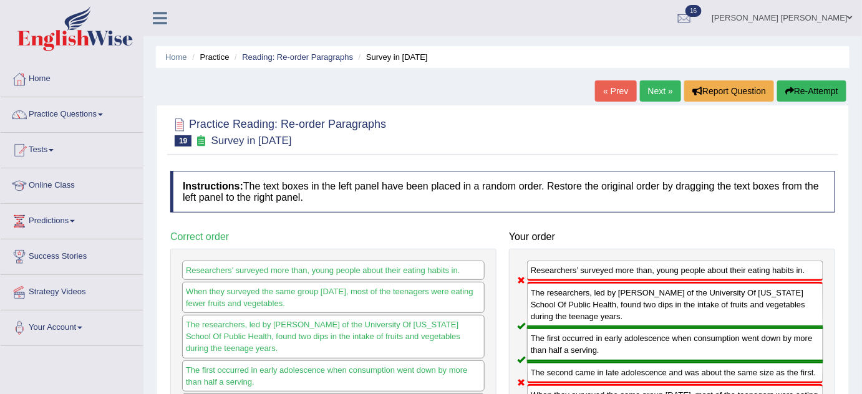
scroll to position [0, 0]
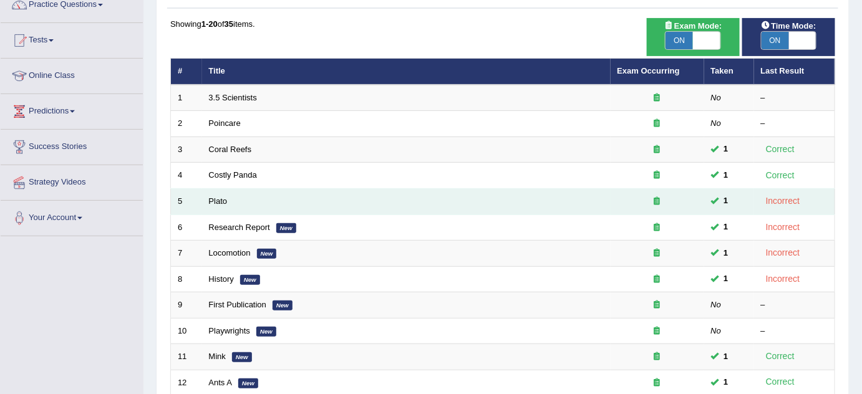
scroll to position [78, 0]
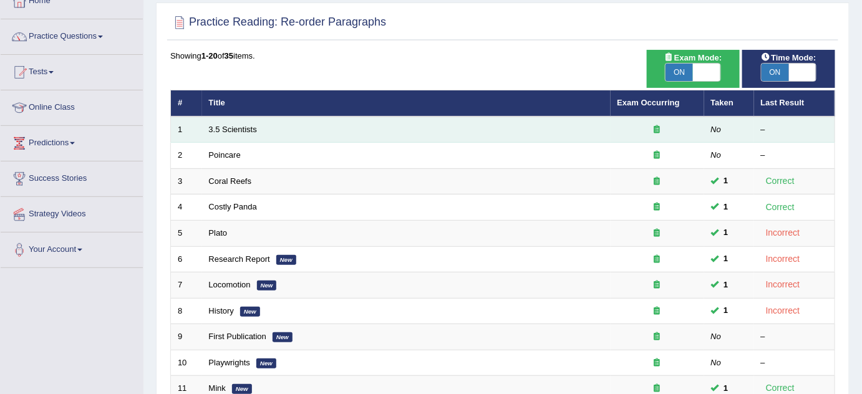
click at [224, 132] on td "3.5 Scientists" at bounding box center [406, 130] width 409 height 26
click at [224, 129] on link "3.5 Scientists" at bounding box center [233, 129] width 48 height 9
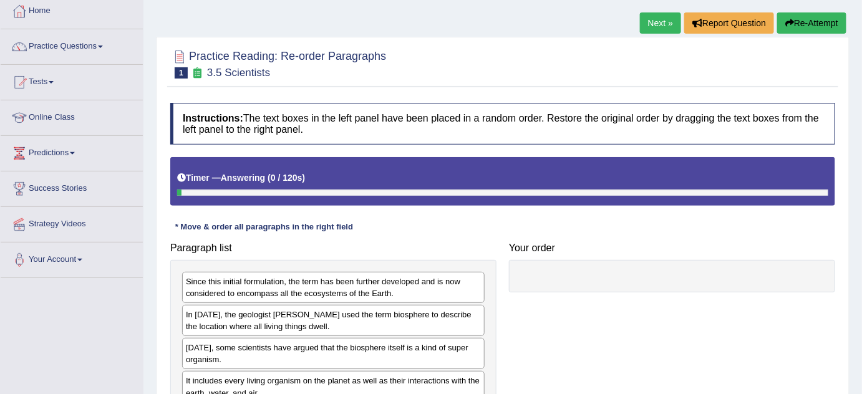
scroll to position [170, 0]
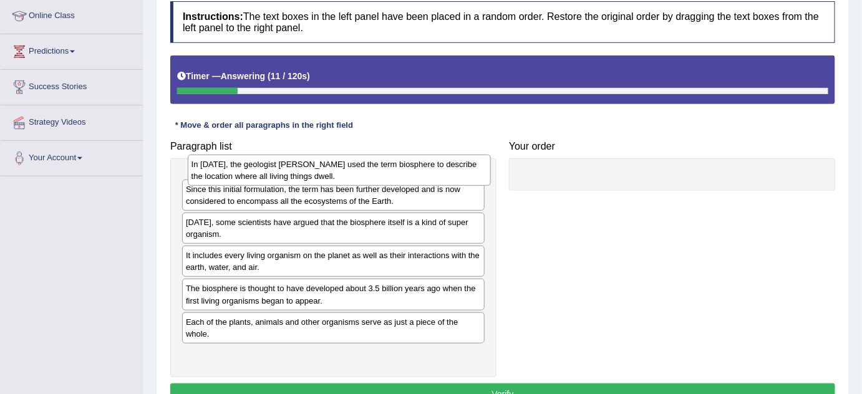
drag, startPoint x: 241, startPoint y: 213, endPoint x: 247, endPoint y: 166, distance: 47.7
click at [247, 166] on div "In 1875, the geologist Eduard Suess used the term biosphere to describe the loc…" at bounding box center [339, 170] width 303 height 31
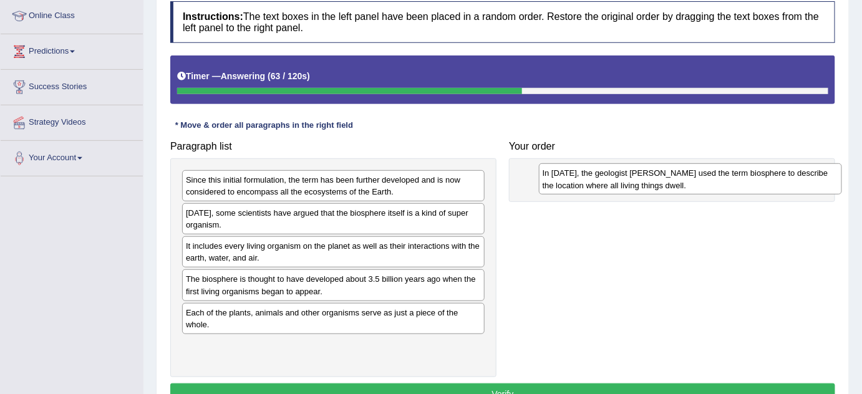
drag, startPoint x: 240, startPoint y: 183, endPoint x: 596, endPoint y: 177, distance: 356.2
click at [596, 177] on div "In 1875, the geologist Eduard Suess used the term biosphere to describe the loc…" at bounding box center [690, 178] width 303 height 31
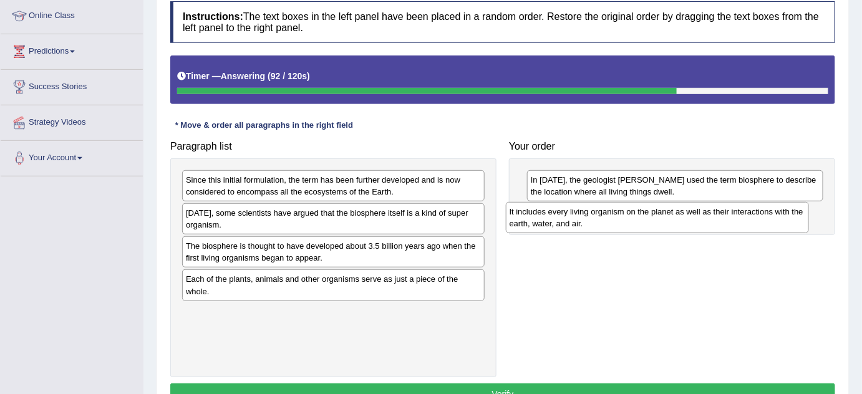
drag, startPoint x: 306, startPoint y: 247, endPoint x: 630, endPoint y: 214, distance: 325.4
click at [630, 214] on div "It includes every living organism on the planet as well as their interactions w…" at bounding box center [657, 217] width 303 height 31
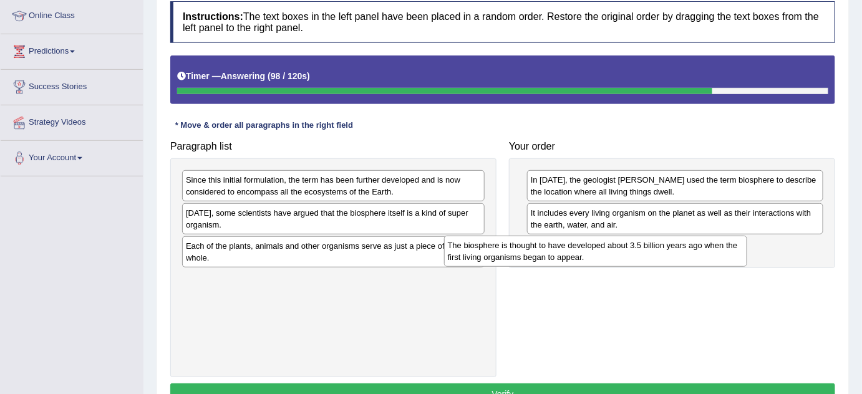
drag, startPoint x: 296, startPoint y: 252, endPoint x: 558, endPoint y: 252, distance: 262.0
click at [558, 252] on div "The biosphere is thought to have developed about 3.5 billion years ago when the…" at bounding box center [595, 251] width 303 height 31
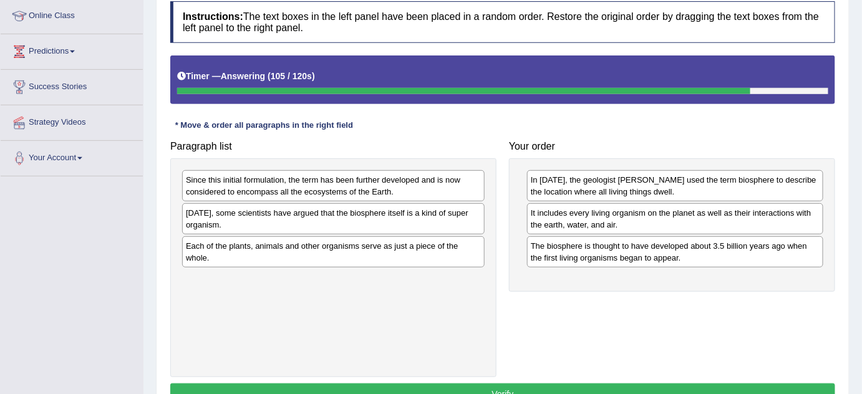
click at [308, 251] on div "Each of the plants, animals and other organisms serve as just a piece of the wh…" at bounding box center [333, 251] width 303 height 31
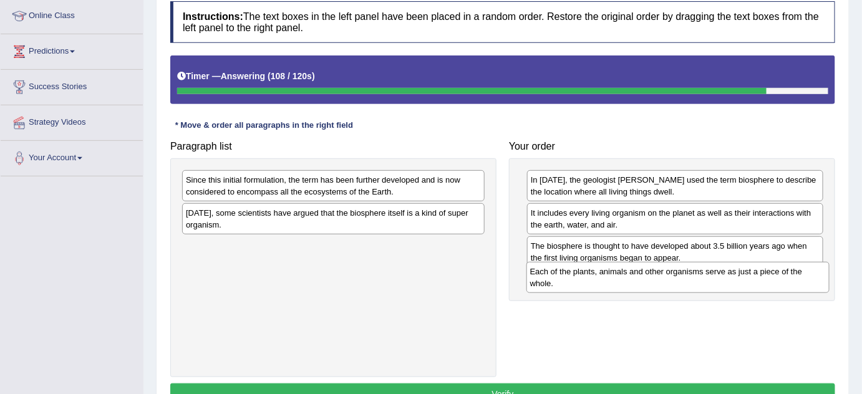
drag, startPoint x: 308, startPoint y: 251, endPoint x: 652, endPoint y: 276, distance: 345.3
click at [652, 276] on div "Each of the plants, animals and other organisms serve as just a piece of the wh…" at bounding box center [677, 277] width 303 height 31
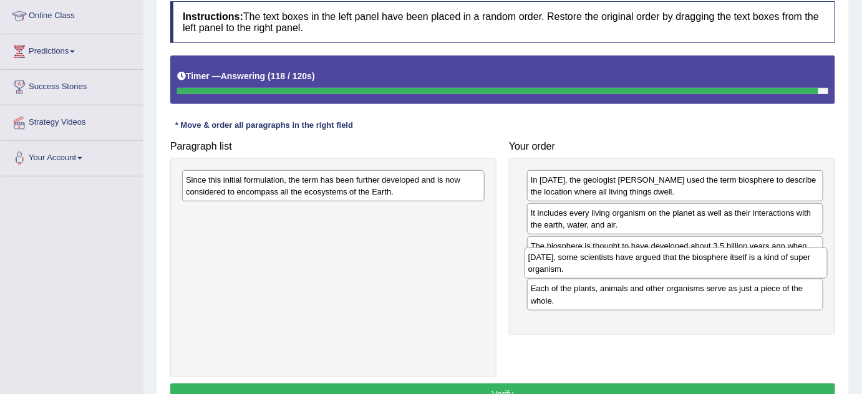
drag, startPoint x: 284, startPoint y: 216, endPoint x: 627, endPoint y: 261, distance: 345.4
click at [627, 261] on div "Today, some scientists have argued that the biosphere itself is a kind of super…" at bounding box center [676, 263] width 303 height 31
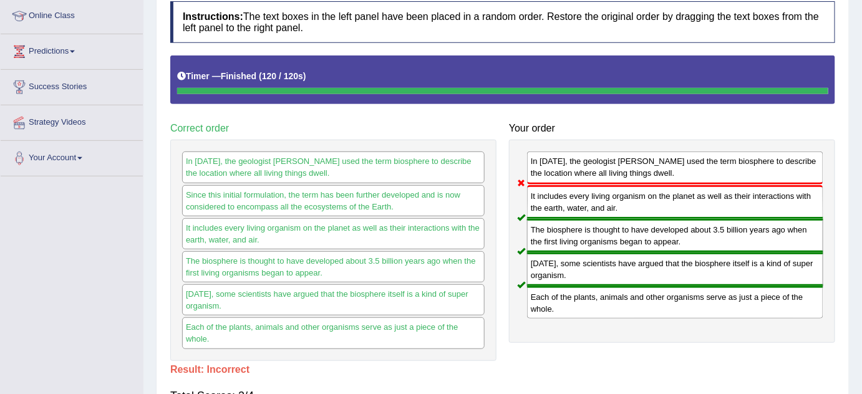
drag, startPoint x: 220, startPoint y: 209, endPoint x: 566, endPoint y: 205, distance: 346.9
click at [566, 205] on div "Paragraph list Since this initial formulation, the term has been further develo…" at bounding box center [502, 208] width 677 height 305
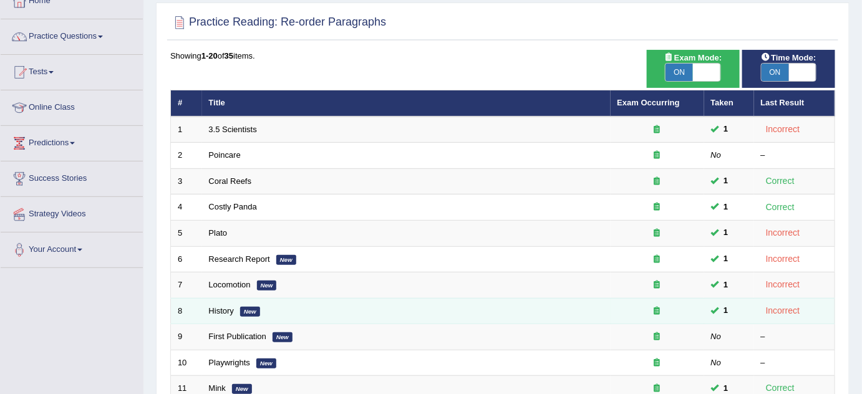
scroll to position [135, 0]
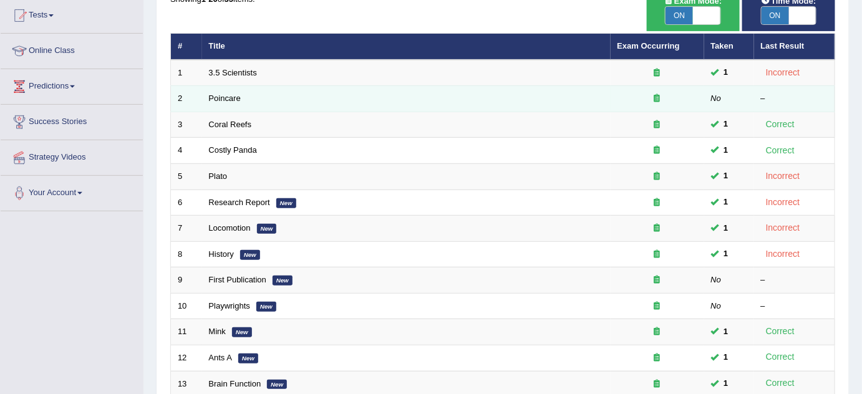
click at [225, 101] on td "Poincare" at bounding box center [406, 99] width 409 height 26
click at [226, 97] on link "Poincare" at bounding box center [225, 98] width 32 height 9
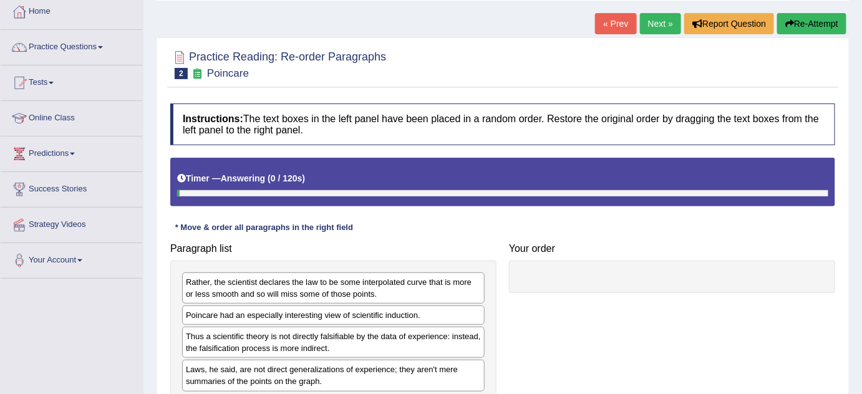
scroll to position [170, 0]
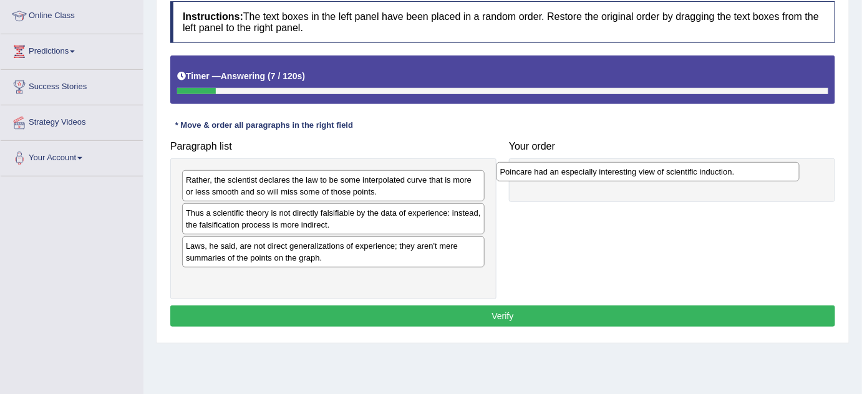
drag, startPoint x: 332, startPoint y: 217, endPoint x: 647, endPoint y: 176, distance: 317.1
click at [647, 176] on div "Poincare had an especially interesting view of scientific induction." at bounding box center [648, 171] width 303 height 19
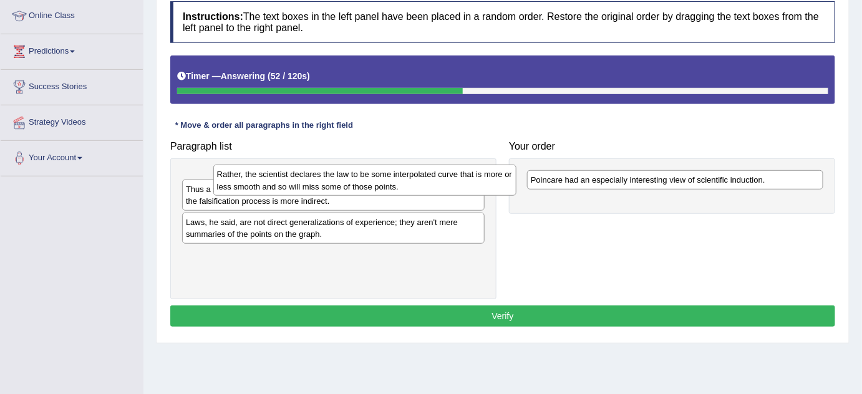
drag, startPoint x: 284, startPoint y: 181, endPoint x: 294, endPoint y: 162, distance: 21.2
click at [294, 165] on div "Rather, the scientist declares the law to be some interpolated curve that is mo…" at bounding box center [364, 180] width 303 height 31
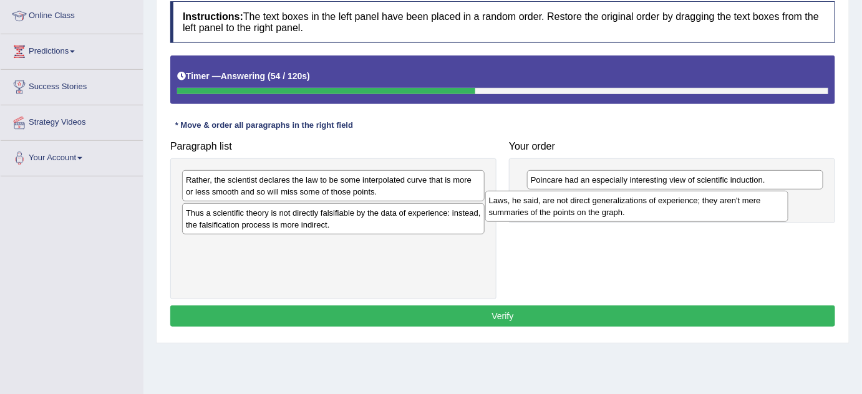
drag, startPoint x: 319, startPoint y: 247, endPoint x: 622, endPoint y: 202, distance: 306.5
click at [622, 202] on div "Laws, he said, are not direct generalizations of experience; they aren't mere s…" at bounding box center [636, 206] width 303 height 31
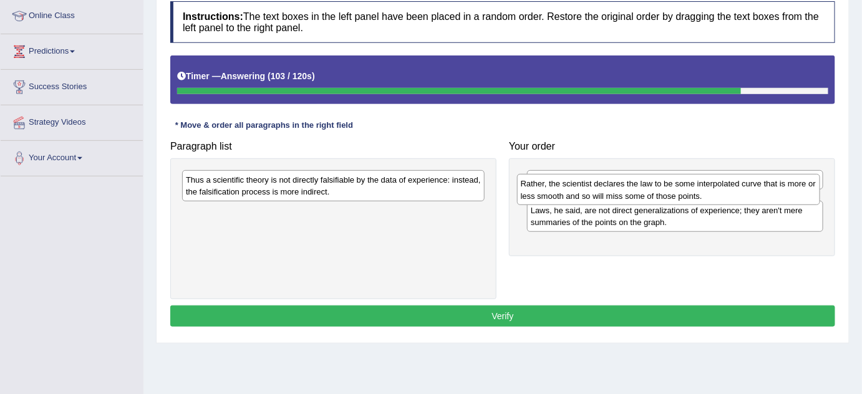
drag, startPoint x: 344, startPoint y: 184, endPoint x: 679, endPoint y: 189, distance: 335.0
click at [679, 189] on div "Rather, the scientist declares the law to be some interpolated curve that is mo…" at bounding box center [668, 189] width 303 height 31
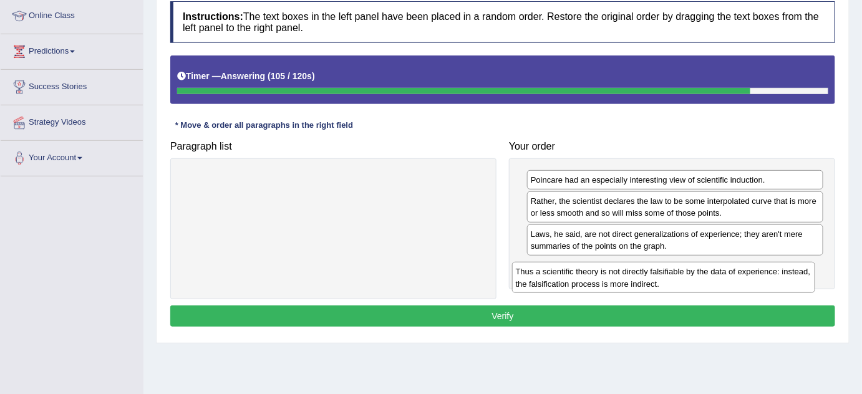
drag, startPoint x: 508, startPoint y: 214, endPoint x: 668, endPoint y: 268, distance: 169.2
click at [671, 271] on div "Thus a scientific theory is not directly falsifiable by the data of experience:…" at bounding box center [663, 277] width 303 height 31
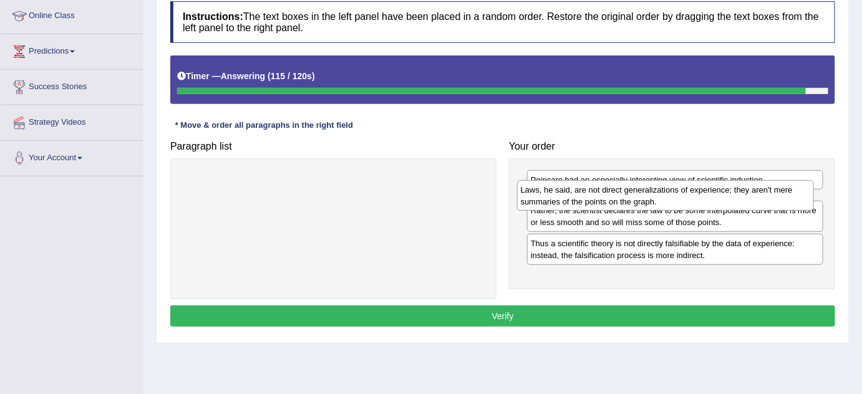
drag, startPoint x: 666, startPoint y: 240, endPoint x: 656, endPoint y: 189, distance: 51.5
click at [656, 189] on div "Laws, he said, are not direct generalizations of experience; they aren't mere s…" at bounding box center [665, 195] width 297 height 31
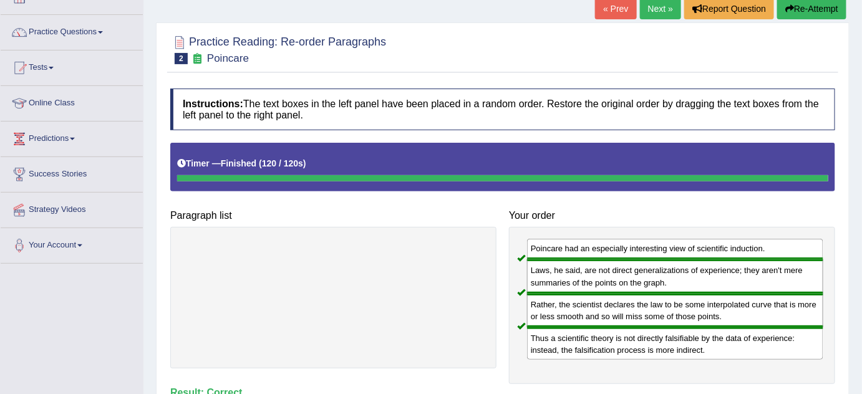
scroll to position [0, 0]
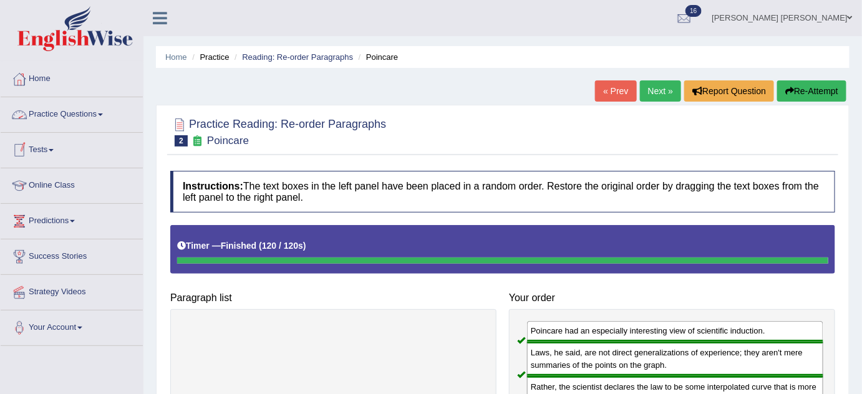
click at [67, 116] on link "Practice Questions" at bounding box center [72, 112] width 142 height 31
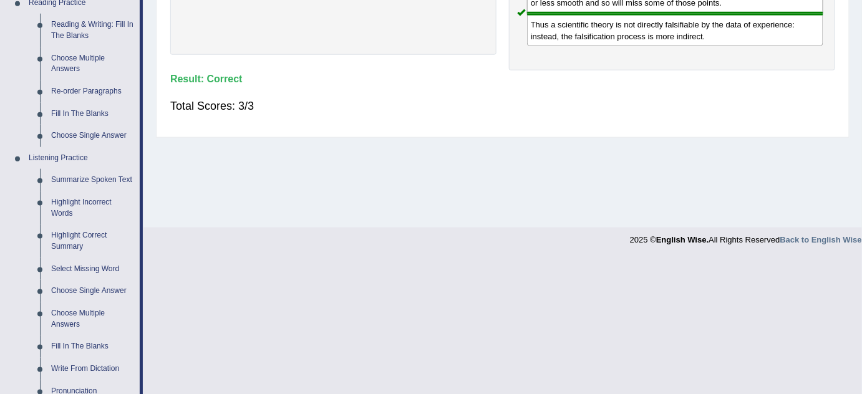
scroll to position [397, 0]
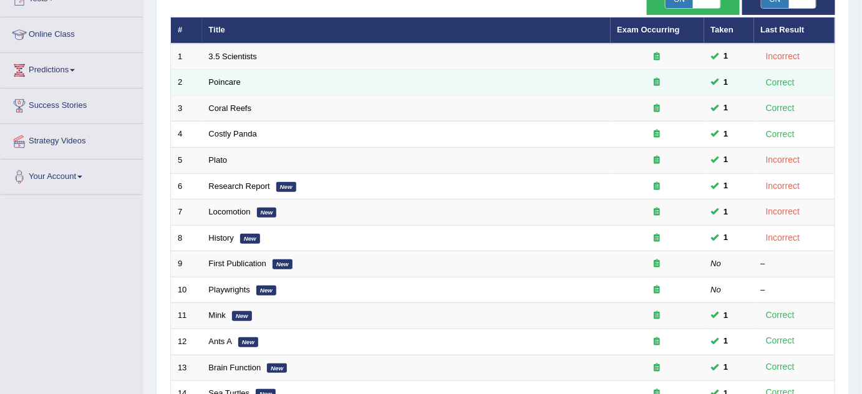
scroll to position [135, 0]
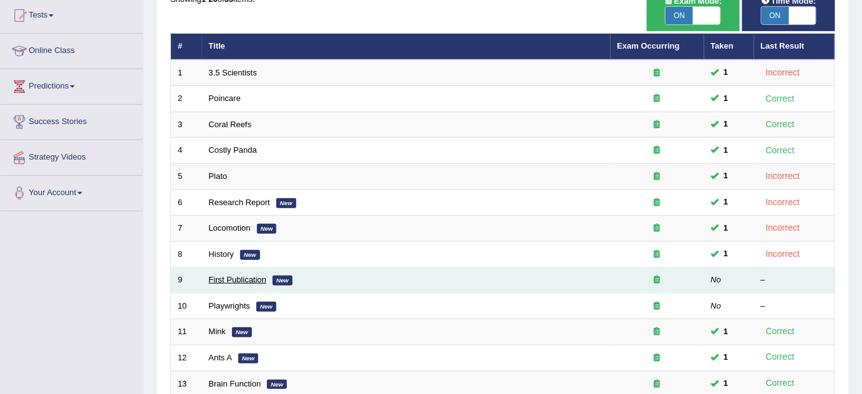
click at [261, 276] on link "First Publication" at bounding box center [237, 279] width 57 height 9
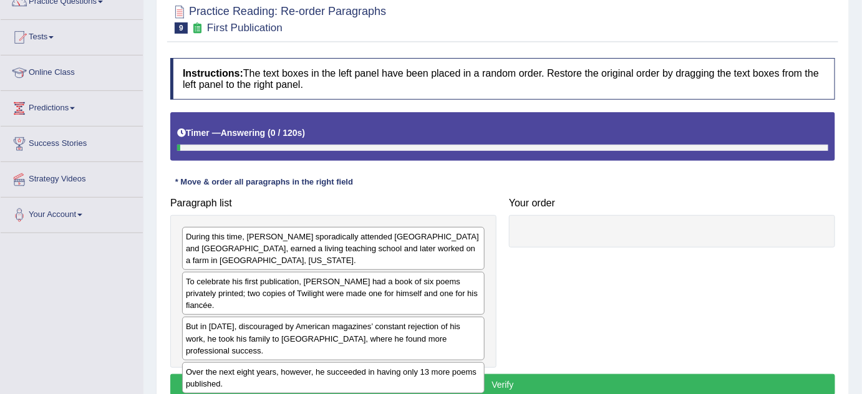
scroll to position [170, 0]
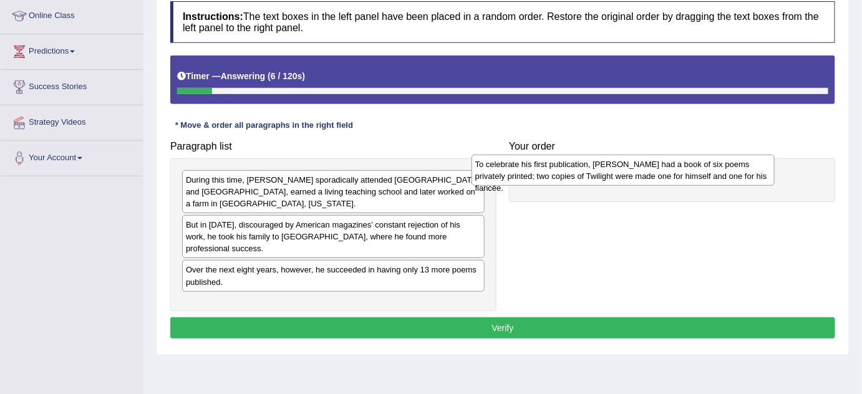
drag, startPoint x: 259, startPoint y: 215, endPoint x: 561, endPoint y: 156, distance: 308.2
click at [561, 156] on div "To celebrate his first publication, Frost had a book of six poems privately pri…" at bounding box center [623, 170] width 303 height 31
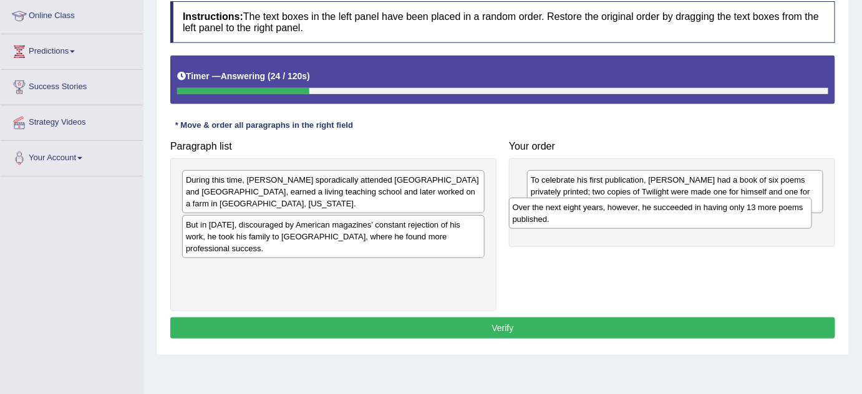
drag, startPoint x: 349, startPoint y: 247, endPoint x: 692, endPoint y: 207, distance: 344.8
click at [692, 207] on div "Over the next eight years, however, he succeeded in having only 13 more poems p…" at bounding box center [660, 213] width 303 height 31
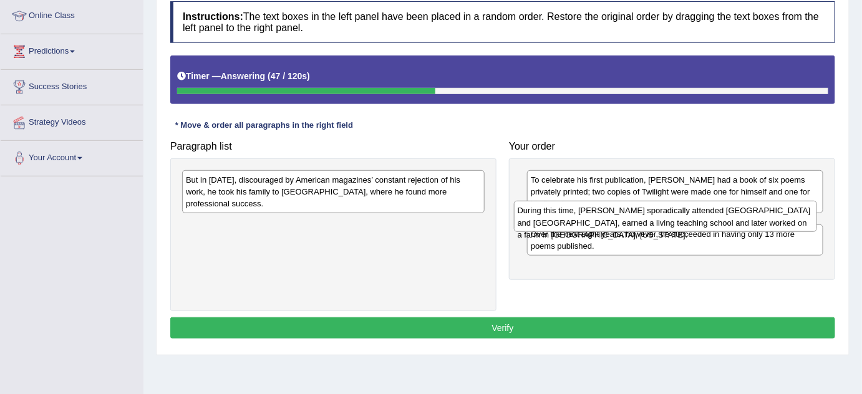
drag, startPoint x: 321, startPoint y: 186, endPoint x: 652, endPoint y: 217, distance: 333.3
click at [652, 217] on div "During this time, Frost sporadically attended Dartmouth and Harvard, earned a l…" at bounding box center [665, 216] width 303 height 31
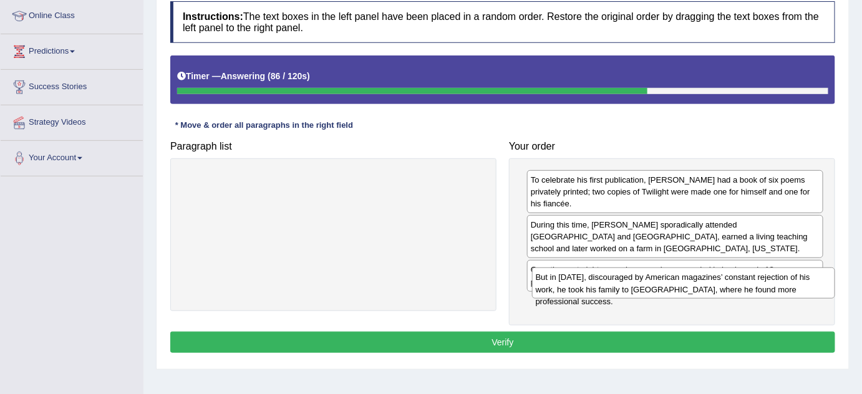
drag, startPoint x: 309, startPoint y: 187, endPoint x: 658, endPoint y: 286, distance: 362.4
click at [659, 286] on div "But in 1912, discouraged by American magazines’ constant rejection of his work,…" at bounding box center [683, 283] width 303 height 31
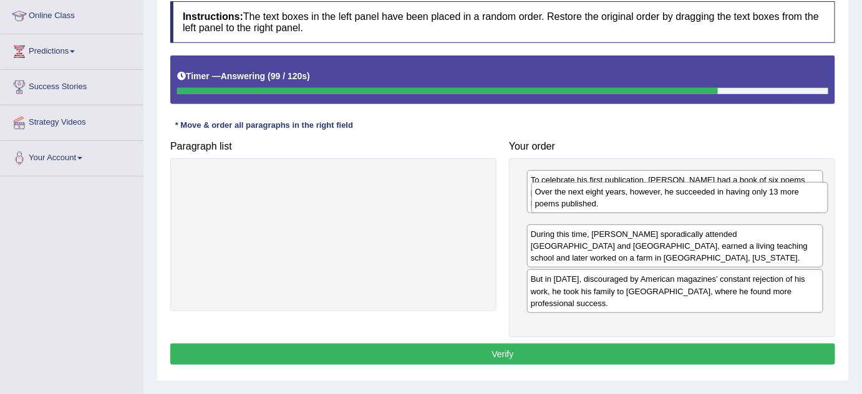
drag, startPoint x: 625, startPoint y: 253, endPoint x: 627, endPoint y: 199, distance: 53.7
click at [627, 199] on div "Over the next eight years, however, he succeeded in having only 13 more poems p…" at bounding box center [679, 197] width 297 height 31
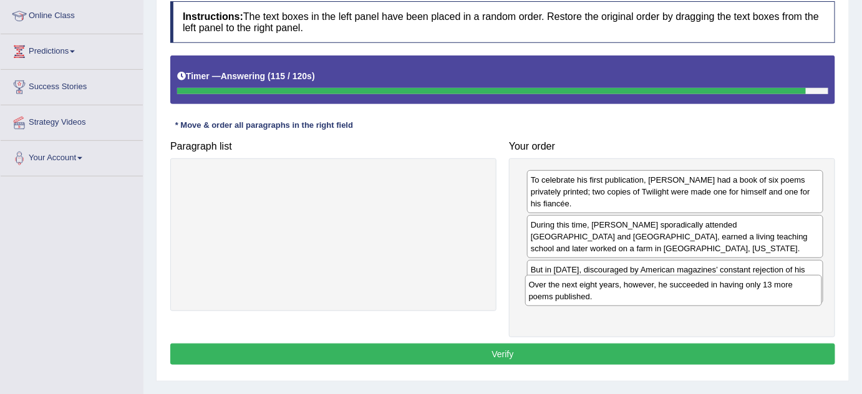
drag, startPoint x: 592, startPoint y: 225, endPoint x: 590, endPoint y: 297, distance: 72.4
click at [590, 297] on div "Over the next eight years, however, he succeeded in having only 13 more poems p…" at bounding box center [673, 290] width 297 height 31
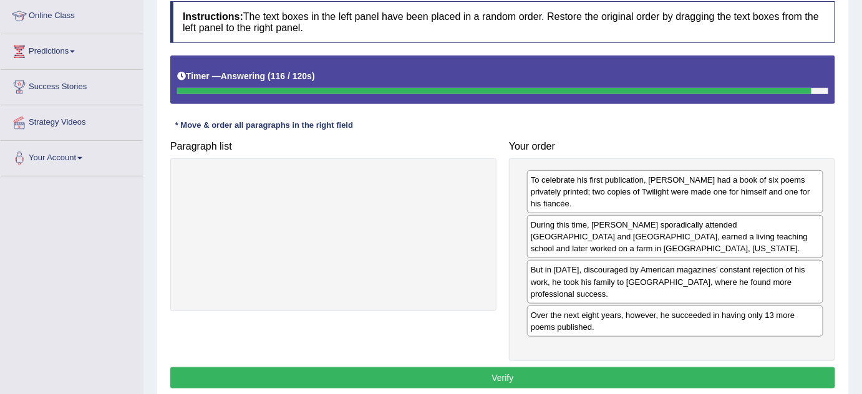
click at [569, 367] on button "Verify" at bounding box center [502, 377] width 665 height 21
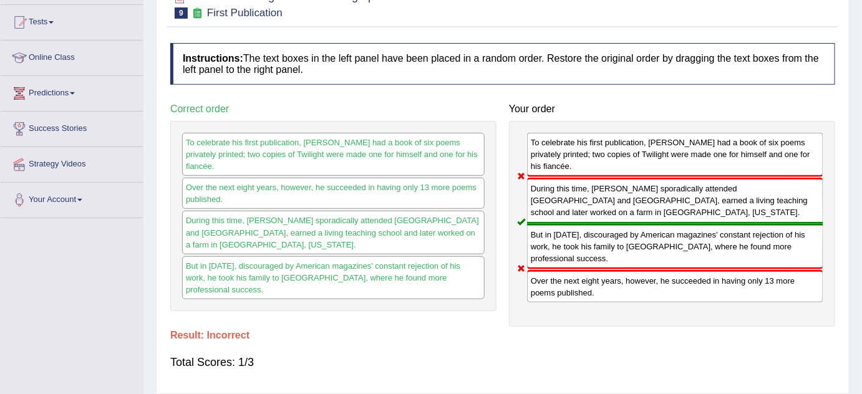
scroll to position [56, 0]
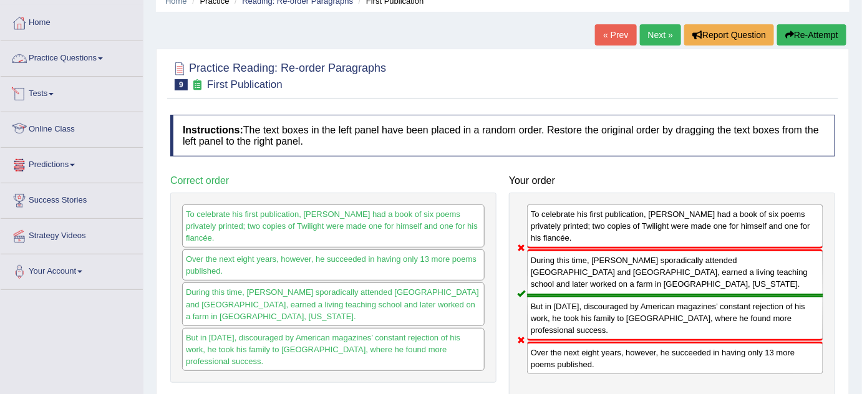
click at [93, 54] on link "Practice Questions" at bounding box center [72, 56] width 142 height 31
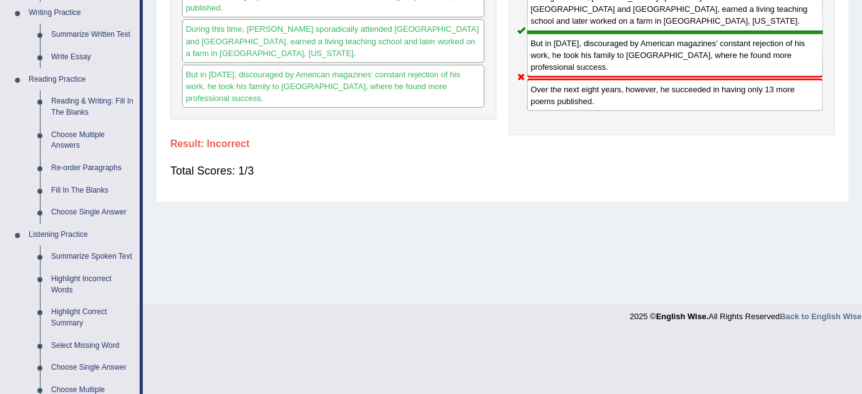
scroll to position [340, 0]
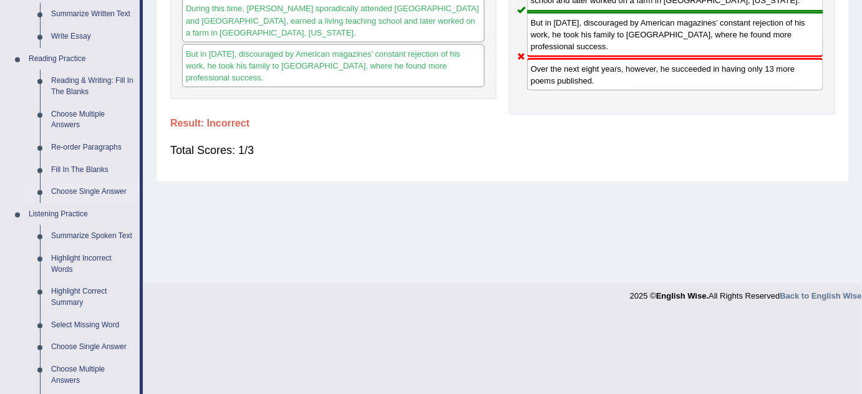
click at [88, 191] on link "Choose Single Answer" at bounding box center [93, 192] width 94 height 22
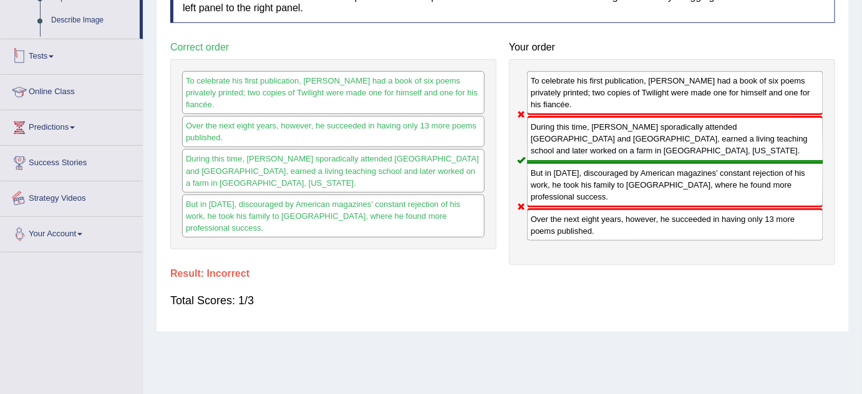
scroll to position [261, 0]
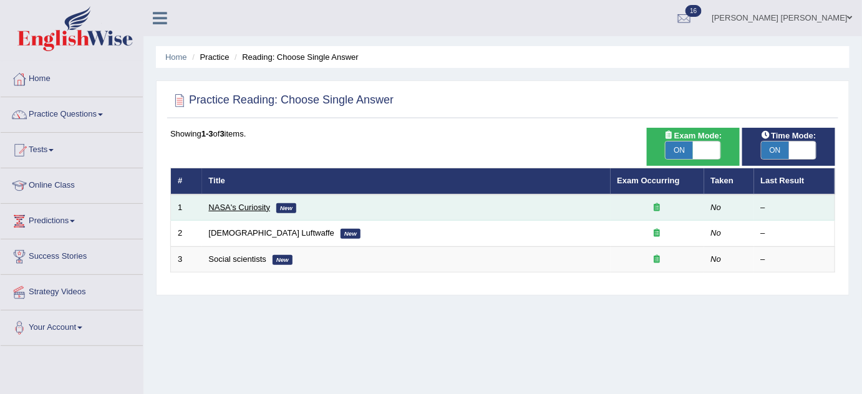
click at [248, 203] on link "NASA's Curiosity" at bounding box center [240, 207] width 62 height 9
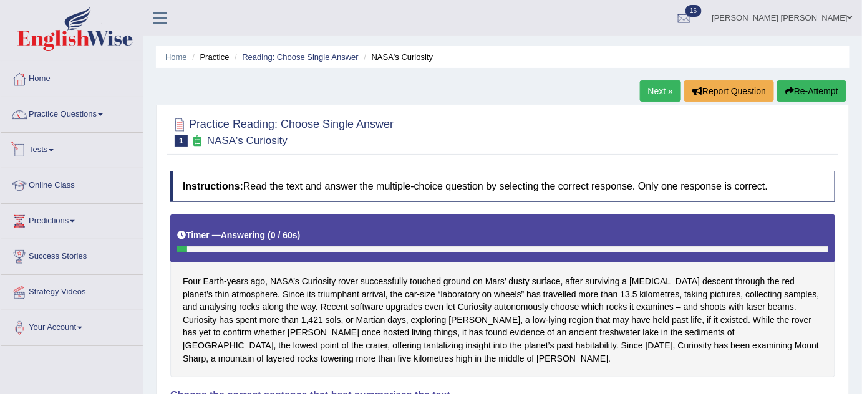
click at [63, 154] on link "Tests" at bounding box center [72, 148] width 142 height 31
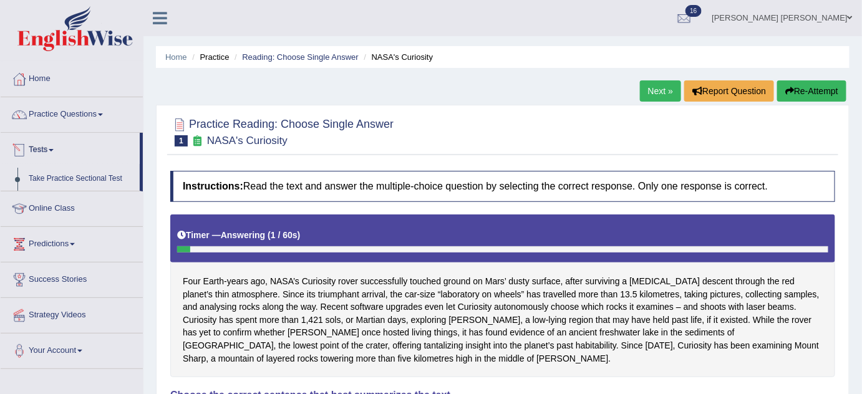
click at [57, 120] on link "Practice Questions" at bounding box center [72, 112] width 142 height 31
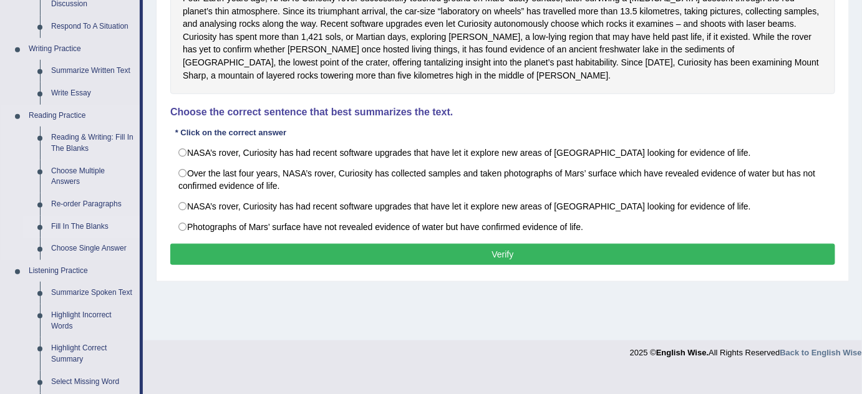
scroll to position [340, 0]
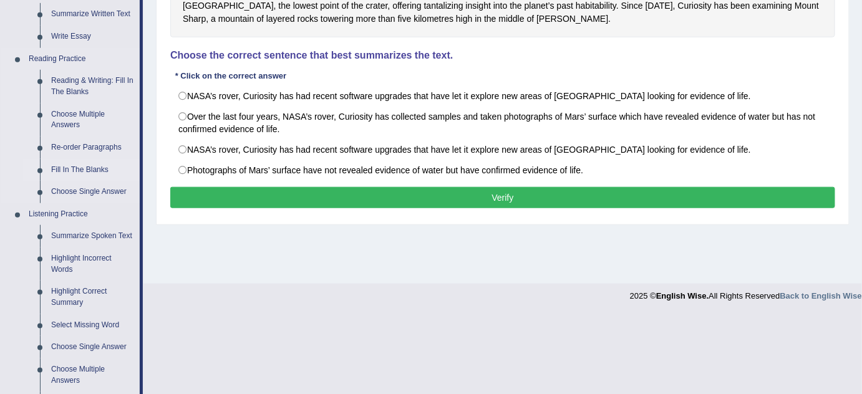
click at [88, 170] on link "Fill In The Blanks" at bounding box center [93, 170] width 94 height 22
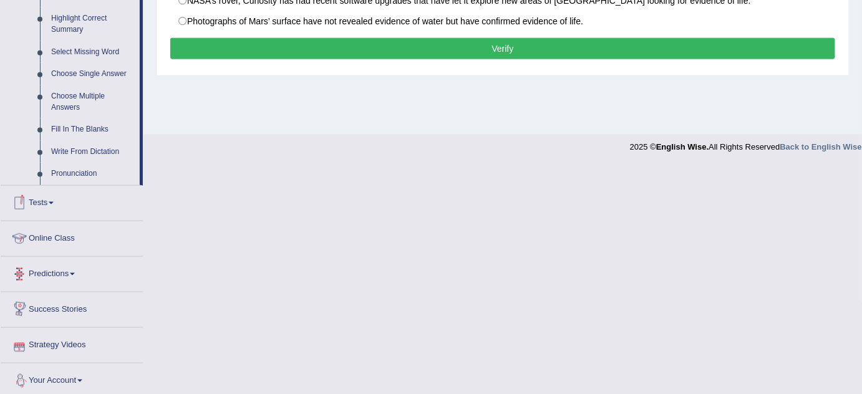
scroll to position [533, 0]
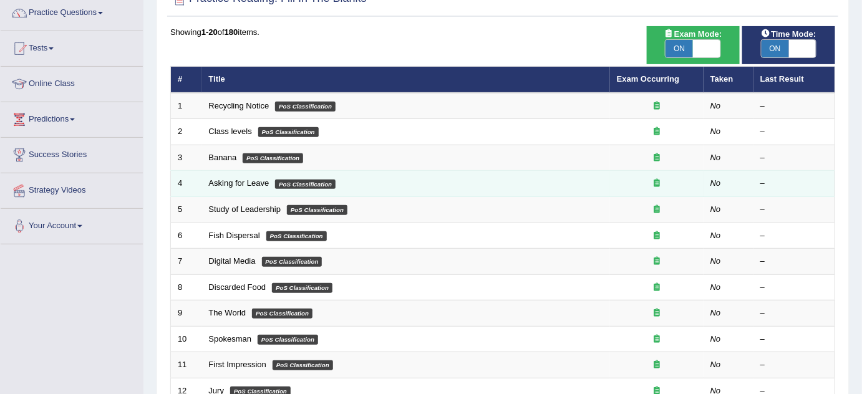
scroll to position [113, 0]
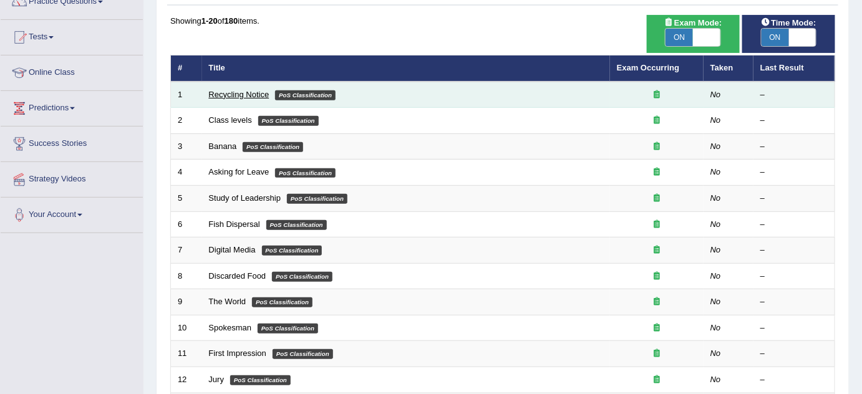
click at [244, 96] on link "Recycling Notice" at bounding box center [239, 94] width 61 height 9
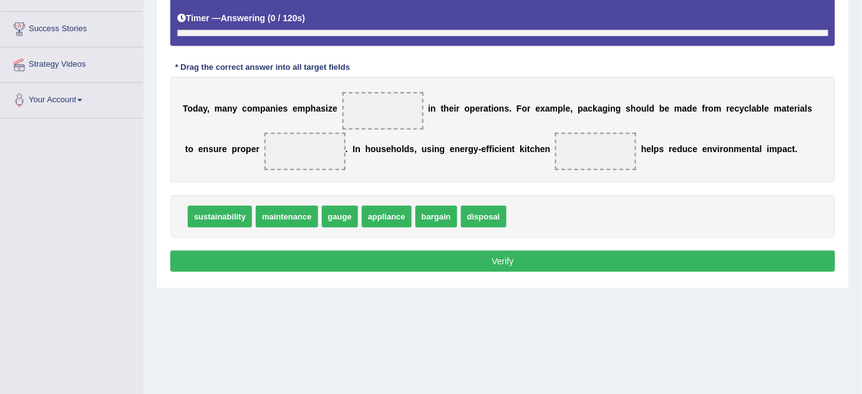
scroll to position [236, 0]
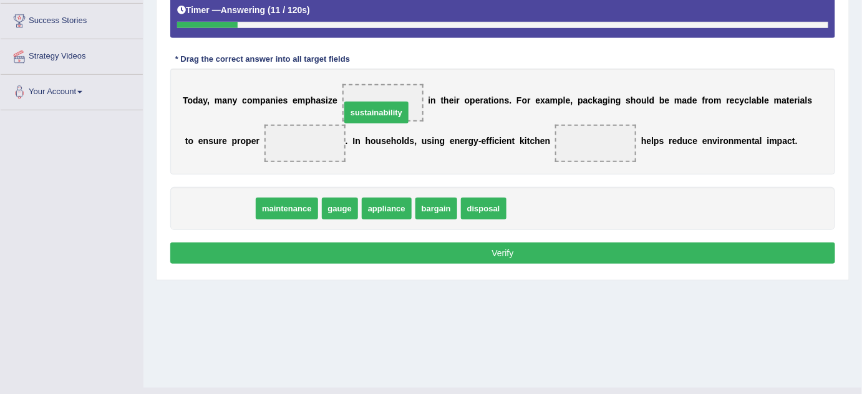
drag, startPoint x: 219, startPoint y: 207, endPoint x: 376, endPoint y: 111, distance: 183.7
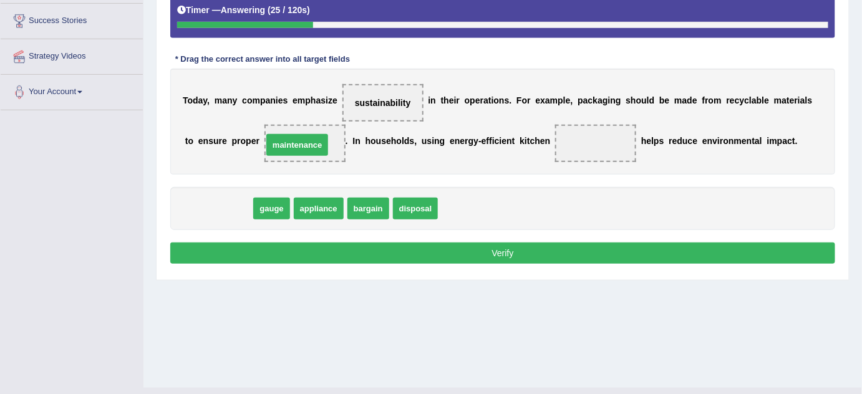
drag, startPoint x: 216, startPoint y: 209, endPoint x: 294, endPoint y: 146, distance: 100.7
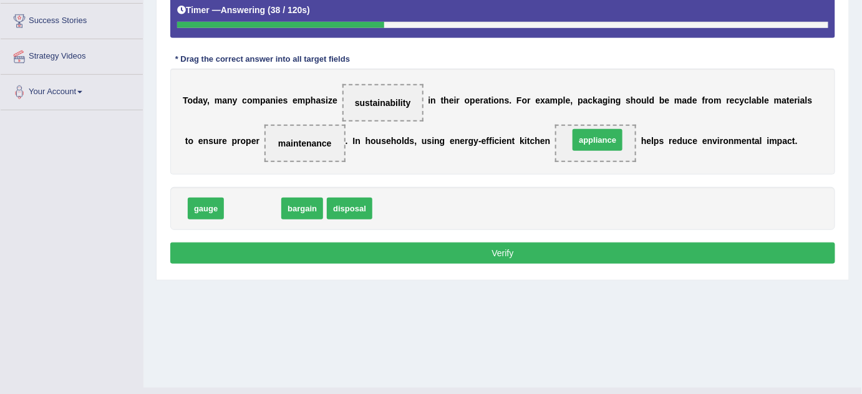
drag, startPoint x: 242, startPoint y: 209, endPoint x: 587, endPoint y: 140, distance: 351.7
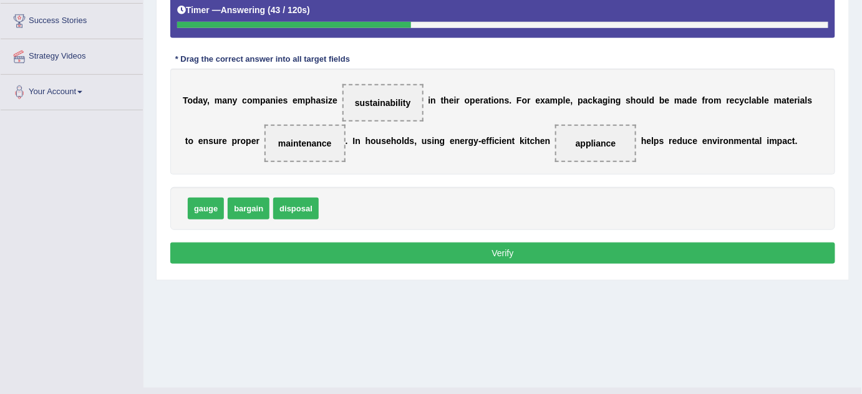
click at [408, 248] on button "Verify" at bounding box center [502, 253] width 665 height 21
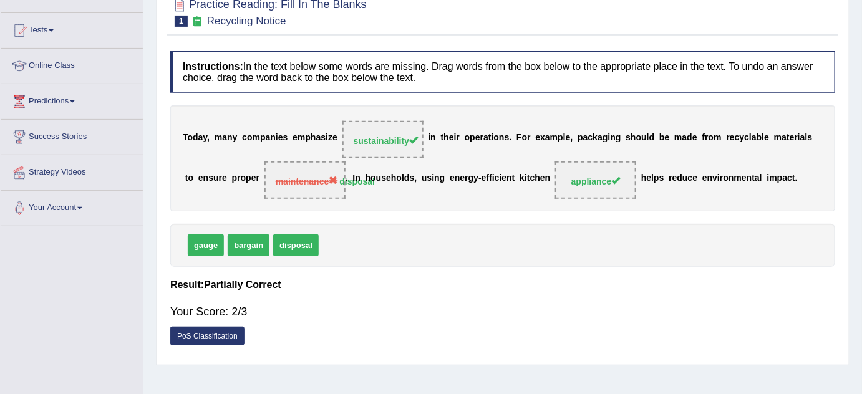
scroll to position [180, 0]
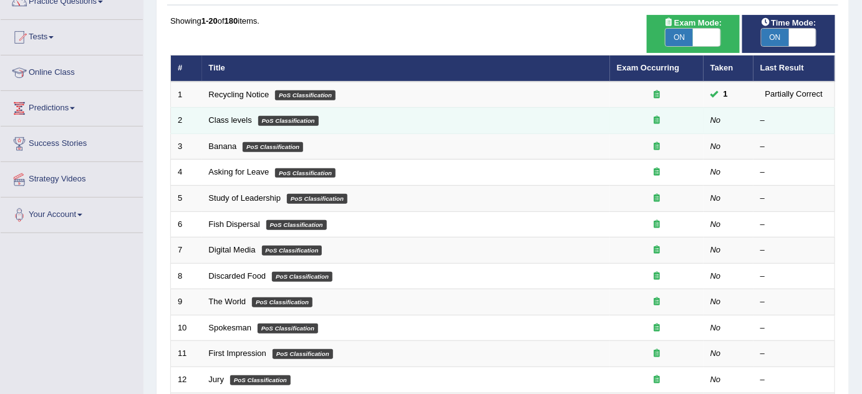
click at [263, 117] on em "PoS Classification" at bounding box center [288, 121] width 61 height 10
click at [248, 116] on link "Class levels" at bounding box center [230, 119] width 43 height 9
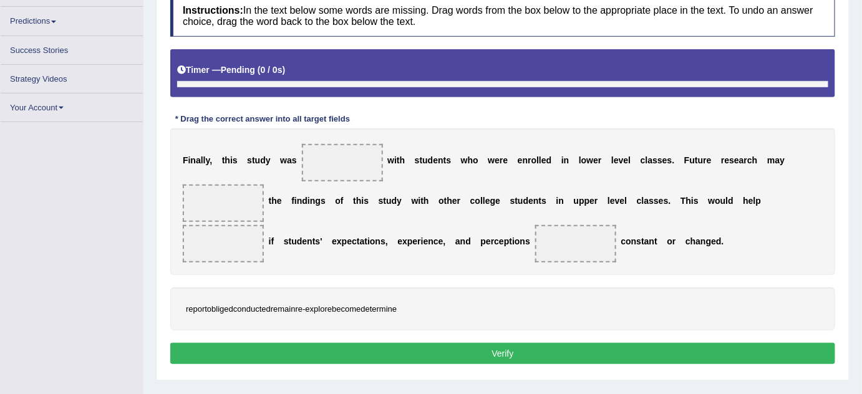
scroll to position [190, 0]
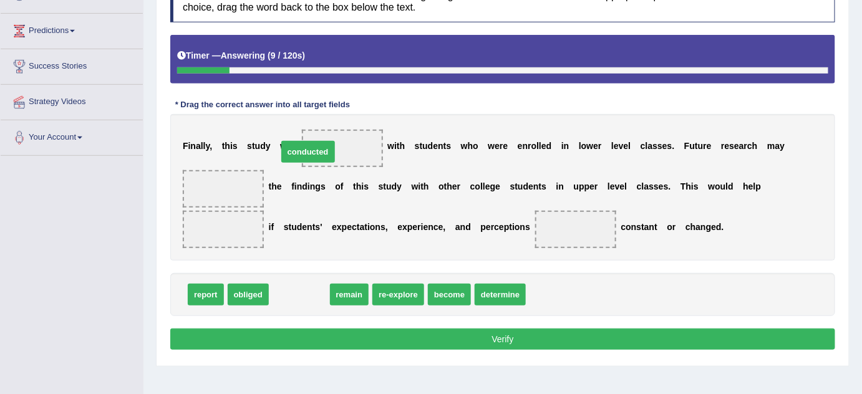
drag, startPoint x: 308, startPoint y: 294, endPoint x: 327, endPoint y: 132, distance: 163.3
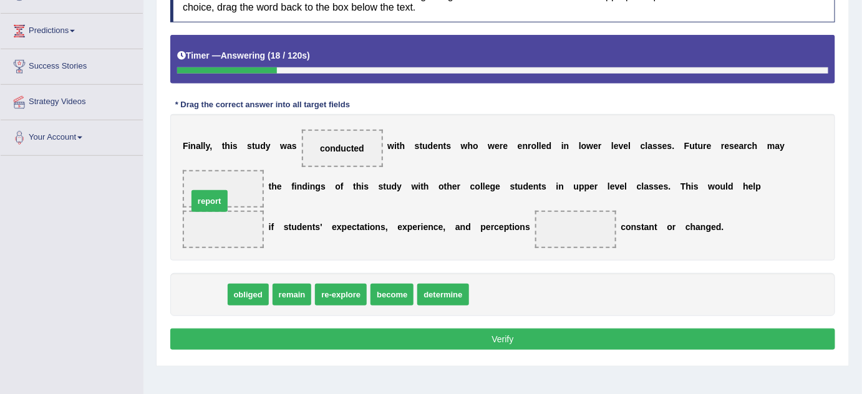
drag, startPoint x: 208, startPoint y: 298, endPoint x: 212, endPoint y: 204, distance: 94.3
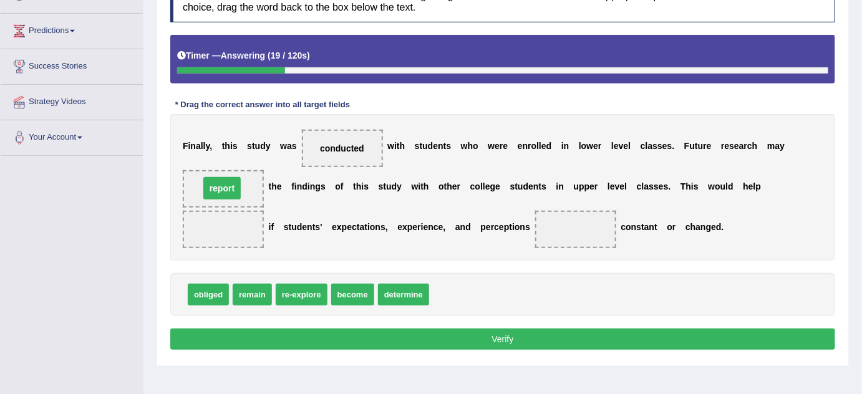
drag, startPoint x: 219, startPoint y: 230, endPoint x: 218, endPoint y: 189, distance: 41.2
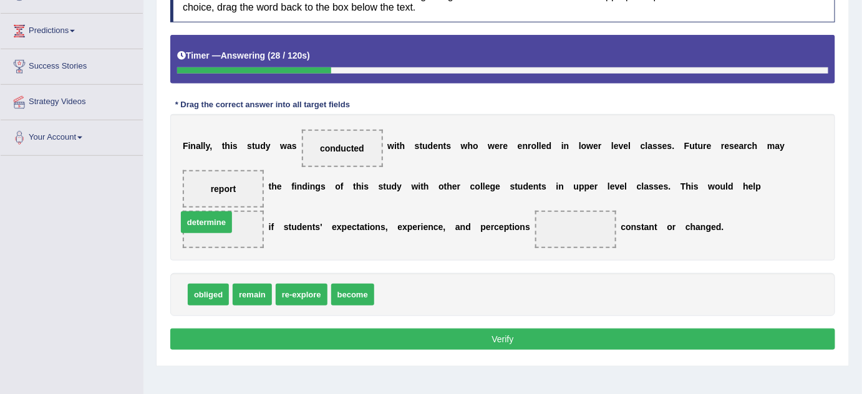
drag, startPoint x: 395, startPoint y: 293, endPoint x: 198, endPoint y: 221, distance: 210.0
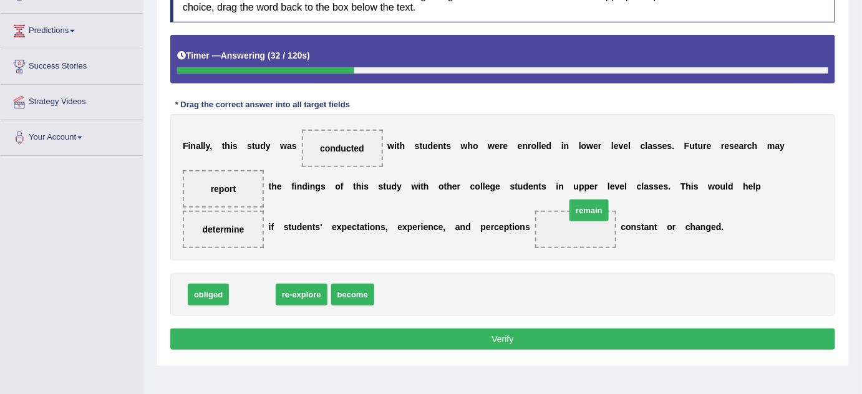
drag, startPoint x: 259, startPoint y: 294, endPoint x: 599, endPoint y: 209, distance: 350.4
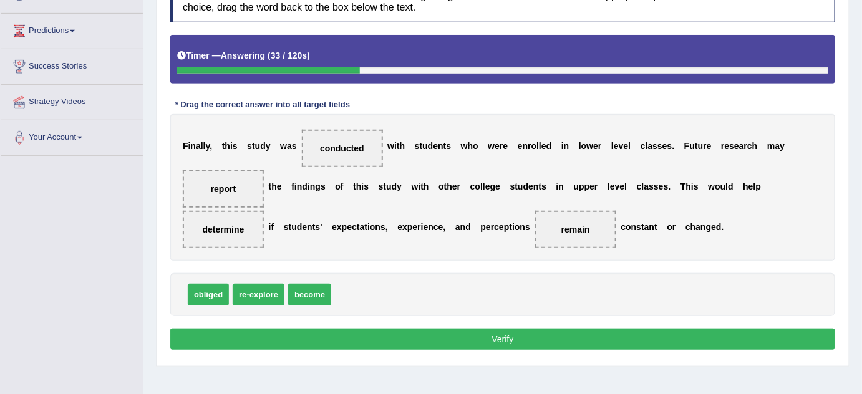
click at [435, 334] on button "Verify" at bounding box center [502, 339] width 665 height 21
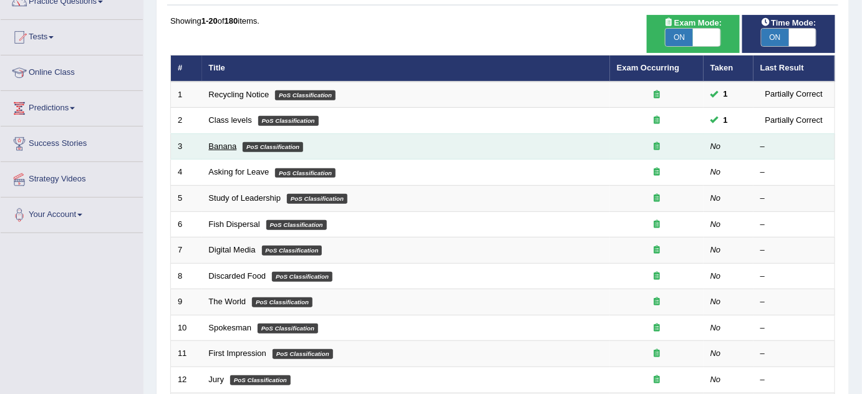
click at [225, 147] on link "Banana" at bounding box center [223, 146] width 28 height 9
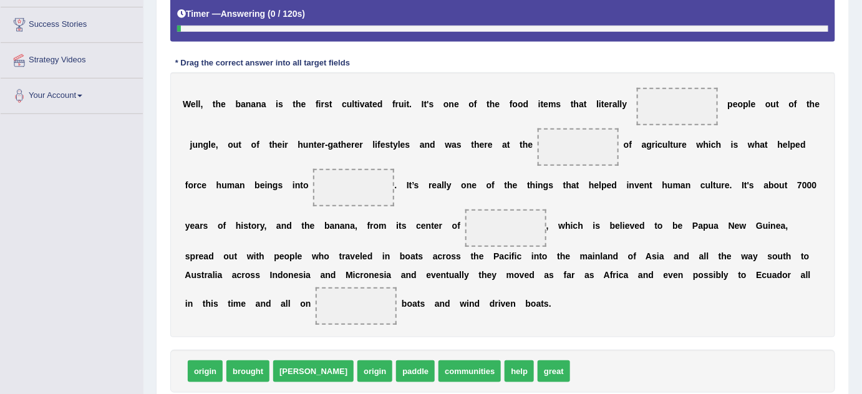
scroll to position [301, 0]
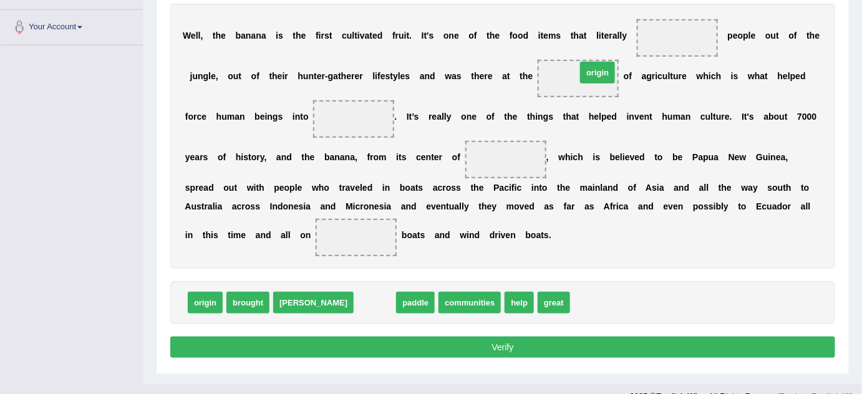
drag, startPoint x: 324, startPoint y: 301, endPoint x: 547, endPoint y: 71, distance: 320.3
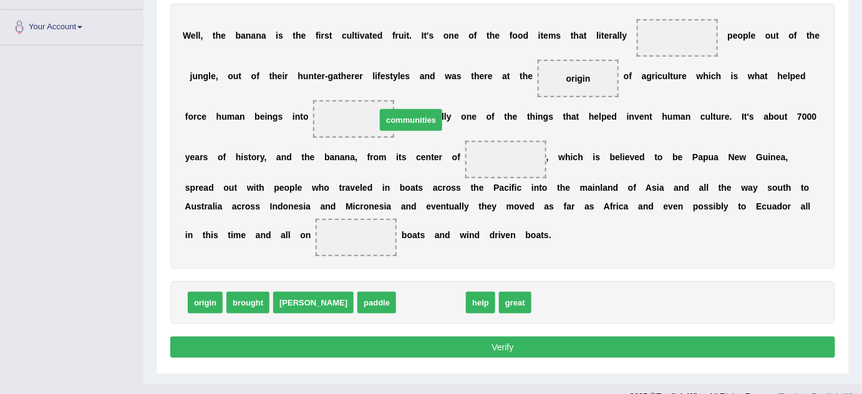
drag, startPoint x: 371, startPoint y: 302, endPoint x: 351, endPoint y: 119, distance: 183.9
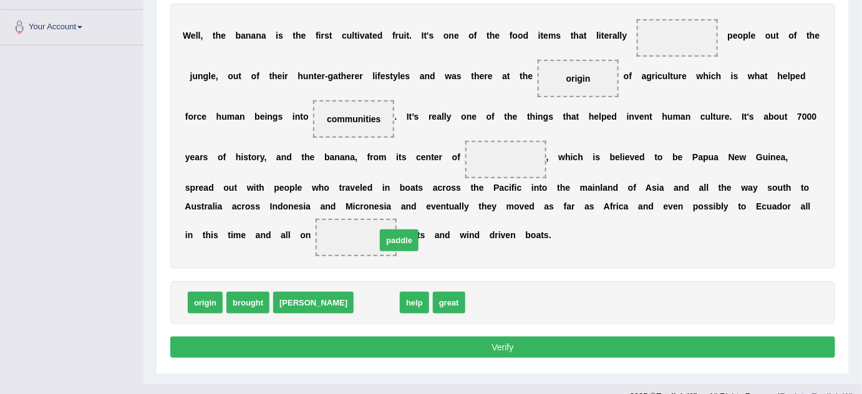
drag, startPoint x: 332, startPoint y: 289, endPoint x: 352, endPoint y: 242, distance: 50.9
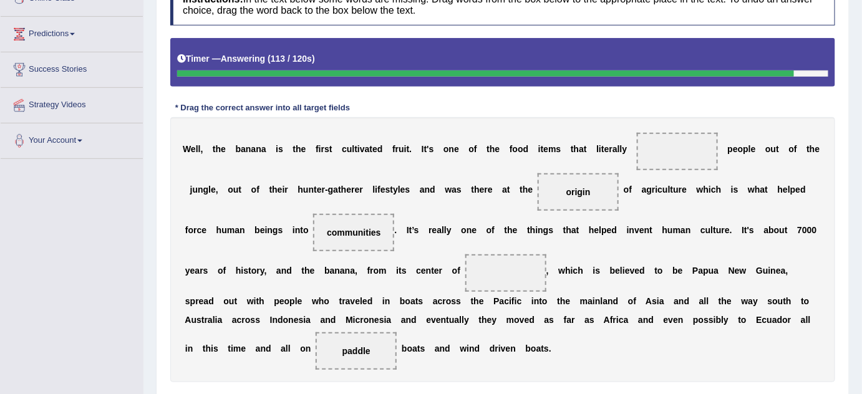
scroll to position [244, 0]
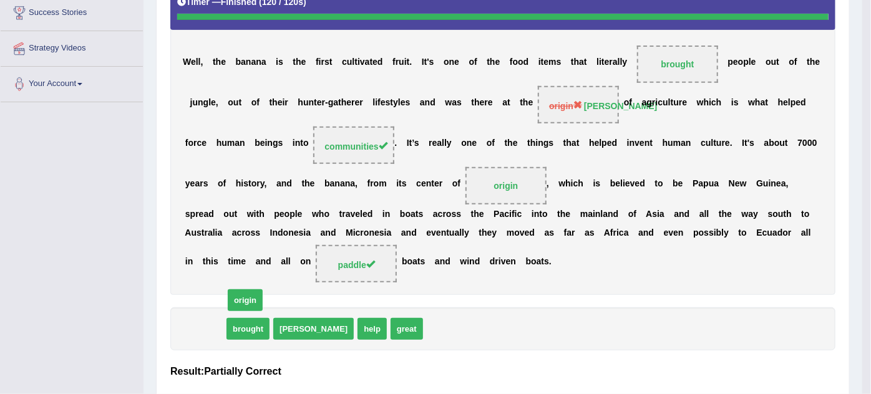
drag, startPoint x: 195, startPoint y: 347, endPoint x: 235, endPoint y: 339, distance: 40.7
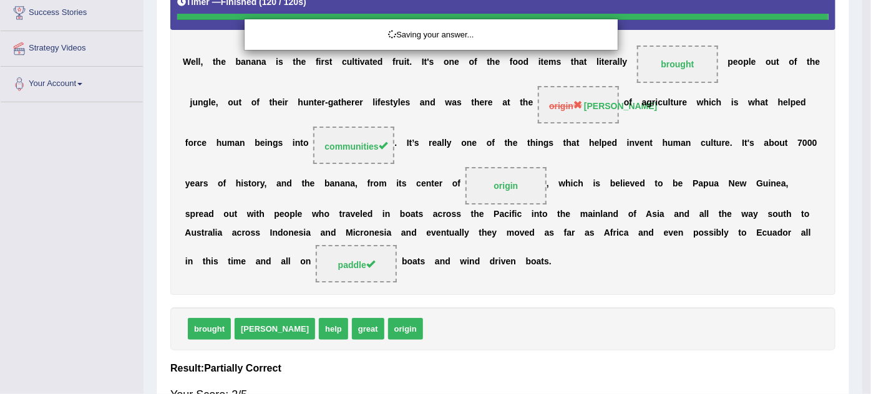
drag, startPoint x: 308, startPoint y: 330, endPoint x: 356, endPoint y: 309, distance: 52.5
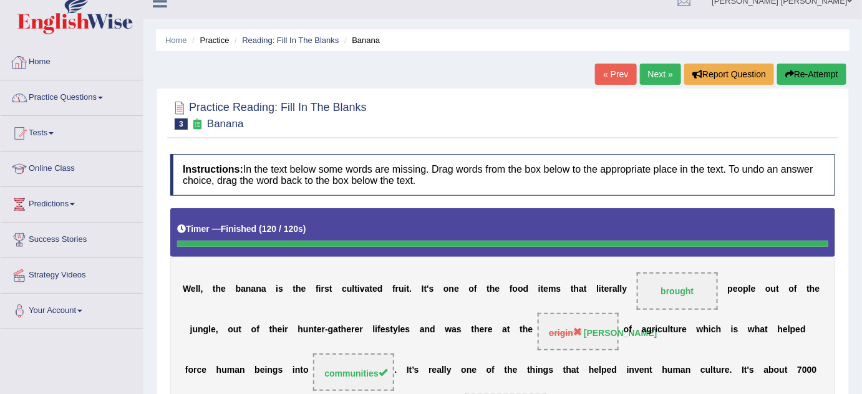
scroll to position [0, 0]
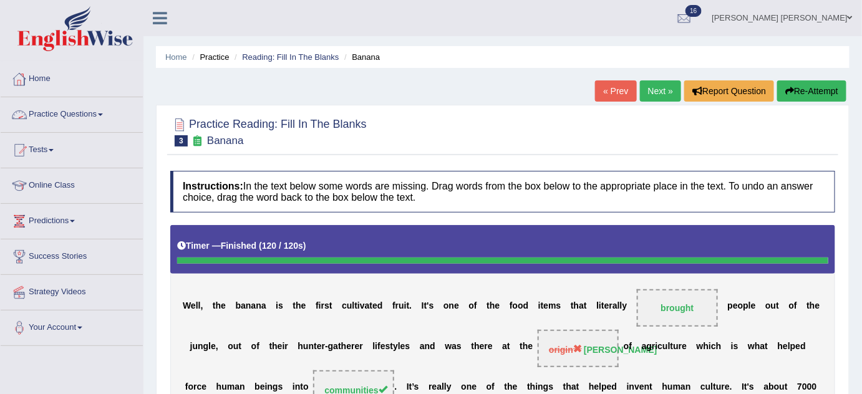
click at [87, 110] on link "Practice Questions" at bounding box center [72, 112] width 142 height 31
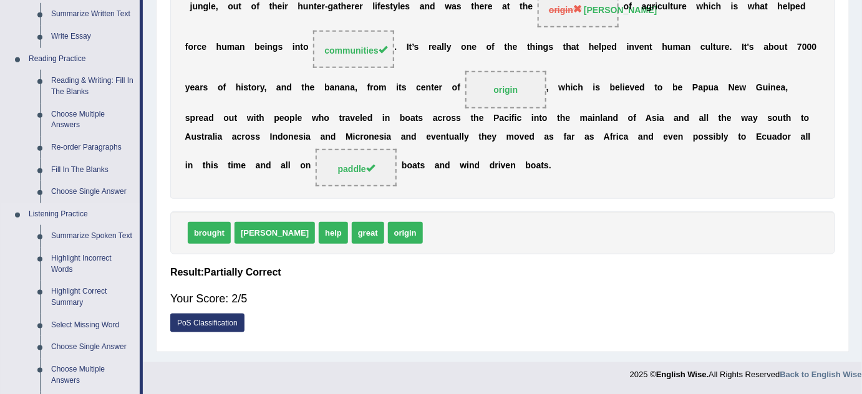
scroll to position [510, 0]
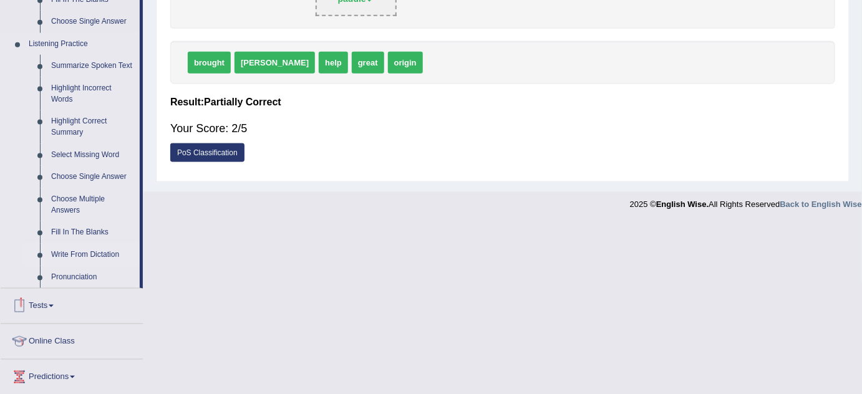
click at [87, 255] on link "Write From Dictation" at bounding box center [93, 255] width 94 height 22
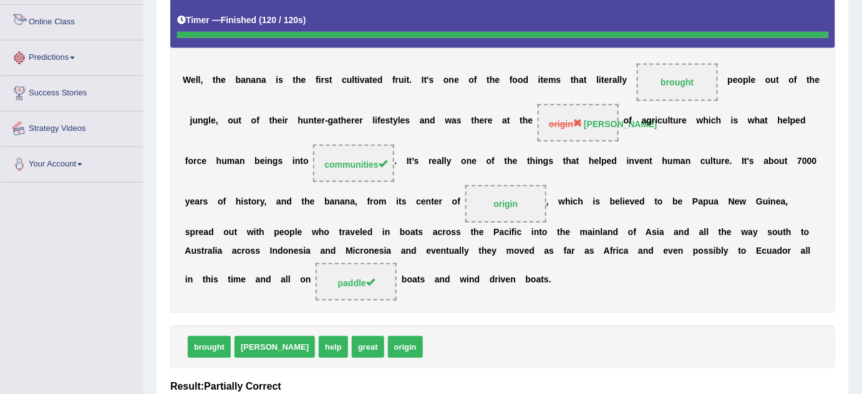
scroll to position [337, 0]
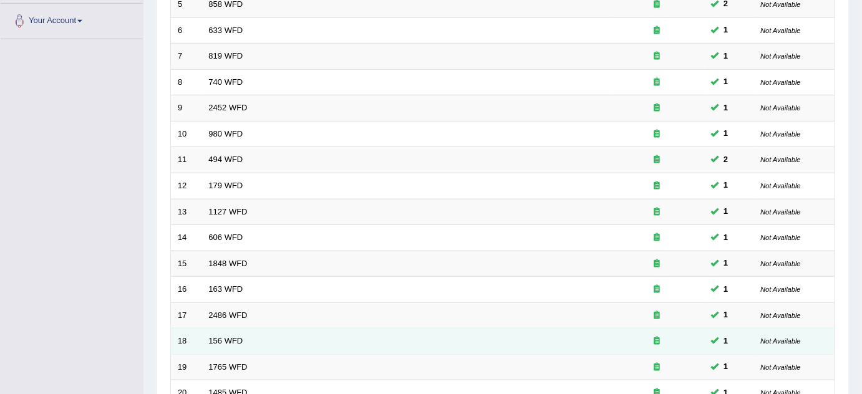
scroll to position [397, 0]
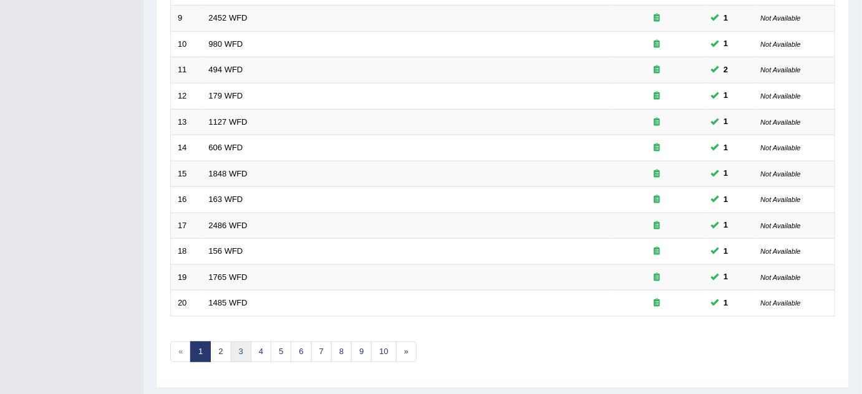
click at [246, 349] on link "3" at bounding box center [241, 352] width 21 height 21
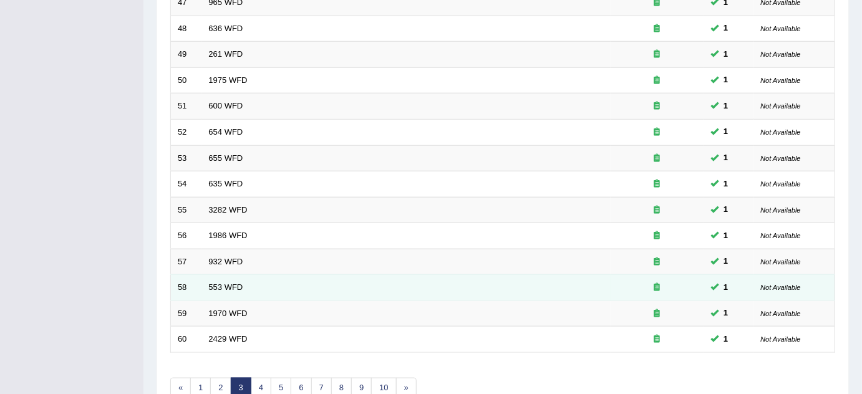
scroll to position [426, 0]
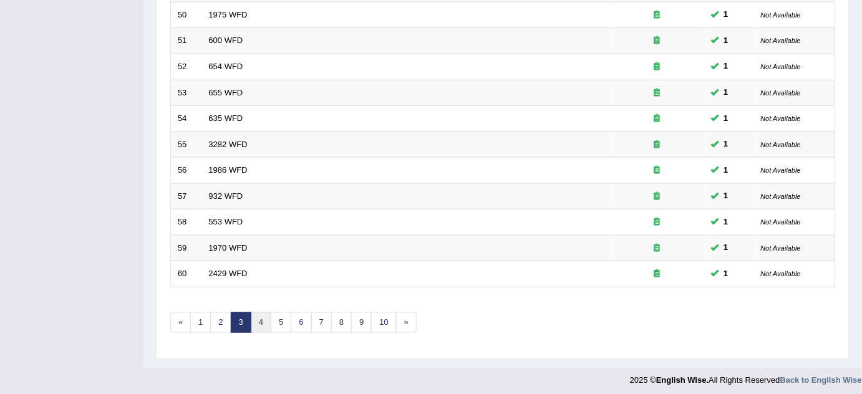
click at [263, 321] on link "4" at bounding box center [261, 323] width 21 height 21
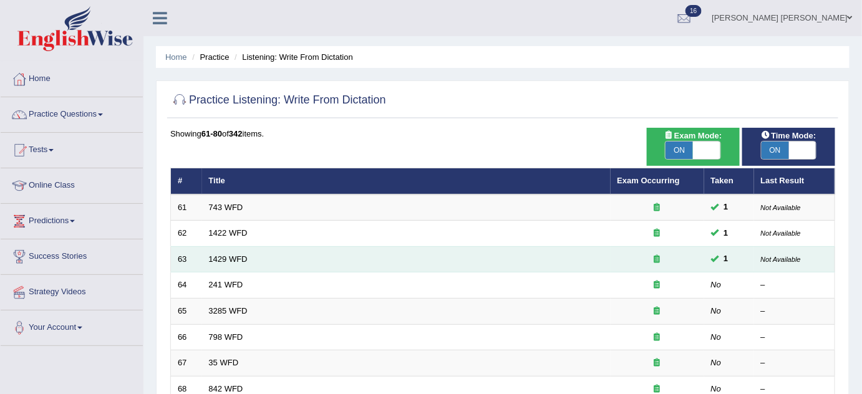
click at [278, 256] on td "1429 WFD" at bounding box center [406, 259] width 409 height 26
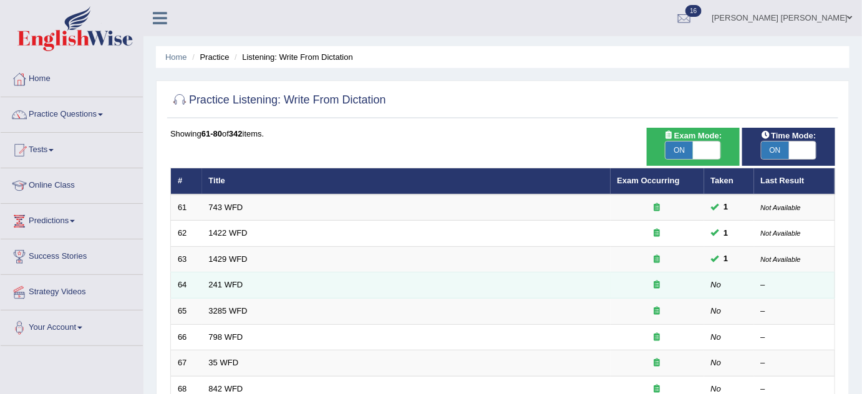
click at [264, 273] on td "241 WFD" at bounding box center [406, 286] width 409 height 26
click at [226, 287] on link "241 WFD" at bounding box center [226, 284] width 34 height 9
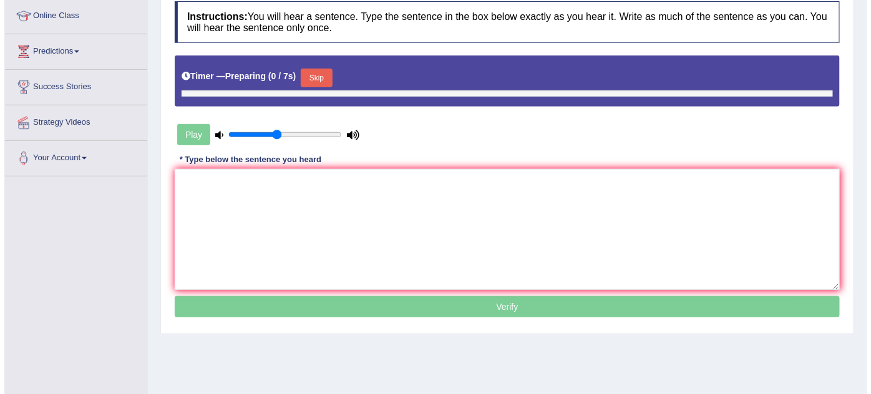
scroll to position [170, 0]
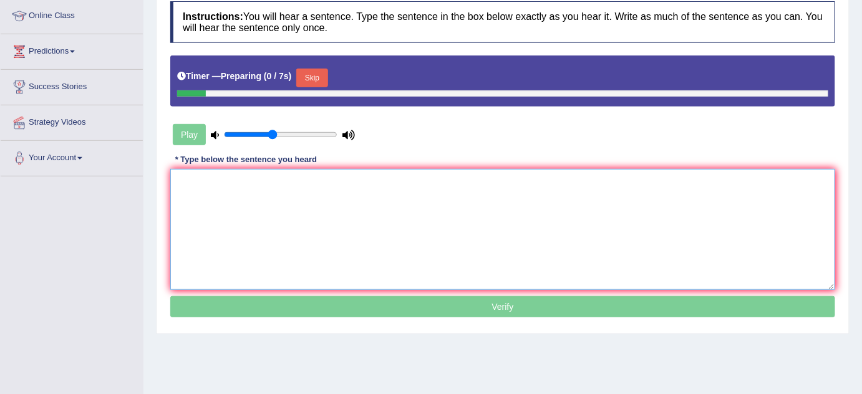
click at [402, 227] on textarea at bounding box center [502, 229] width 665 height 121
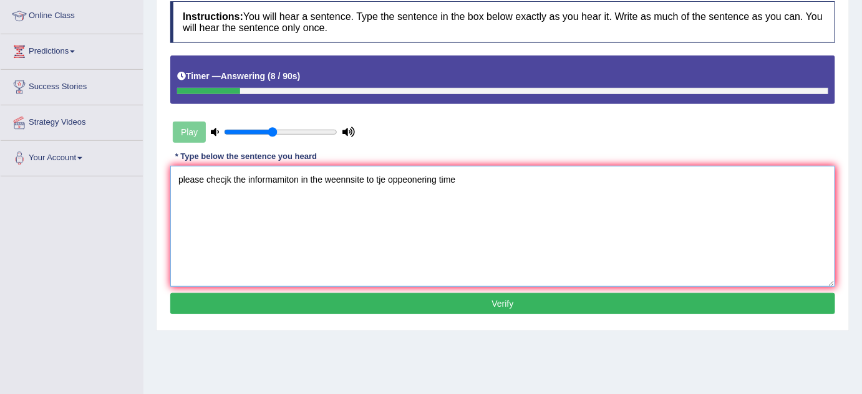
click at [177, 184] on textarea "please checjk the informamiton in the weennsite to tje oppeonering time" at bounding box center [502, 226] width 665 height 121
click at [182, 183] on textarea "please checjk the informamiton in the weennsite to tje oppeonering time" at bounding box center [502, 226] width 665 height 121
click at [226, 184] on textarea "Please checjk the informamiton in the weennsite to tje oppeonering time" at bounding box center [502, 226] width 665 height 121
click at [261, 183] on textarea "Please check the informamiton in the weennsite to tje oppeonering time" at bounding box center [502, 226] width 665 height 121
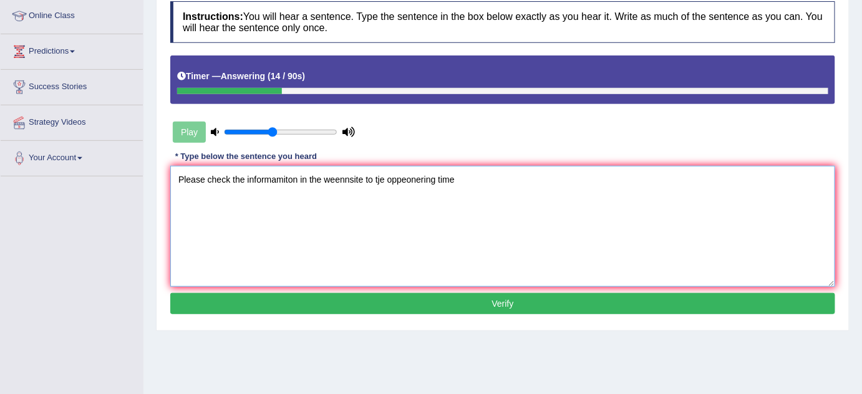
click at [329, 170] on textarea "Please check the informamiton in the weennsite to tje oppeonering time" at bounding box center [502, 226] width 665 height 121
click at [298, 179] on textarea "Please check the informamiton in the weennsite to tje oppeonering time" at bounding box center [502, 226] width 665 height 121
click at [339, 182] on textarea "Please check the informamiton on in the weennsite to tje oppeonering time" at bounding box center [502, 226] width 665 height 121
click at [389, 180] on textarea "Please check the informamiton on in the weebsitte to tje oppeonering time" at bounding box center [502, 226] width 665 height 121
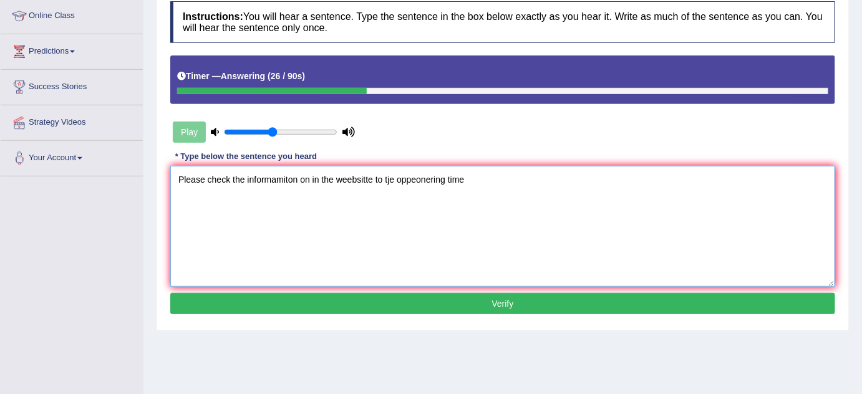
click at [384, 182] on textarea "Please check the informamiton on in the weebsitte to tje oppeonering time" at bounding box center [502, 226] width 665 height 121
click at [409, 178] on textarea "Please check the informamiton on in the weebsitte to see tje oppeonering time" at bounding box center [502, 226] width 665 height 121
click at [405, 178] on textarea "Please check the informamiton on in the weebsitte to see tje oppeonering time" at bounding box center [502, 226] width 665 height 121
click at [454, 181] on textarea "Please check the informamiton on in the weebsitte to see the oppeonering time" at bounding box center [502, 226] width 665 height 121
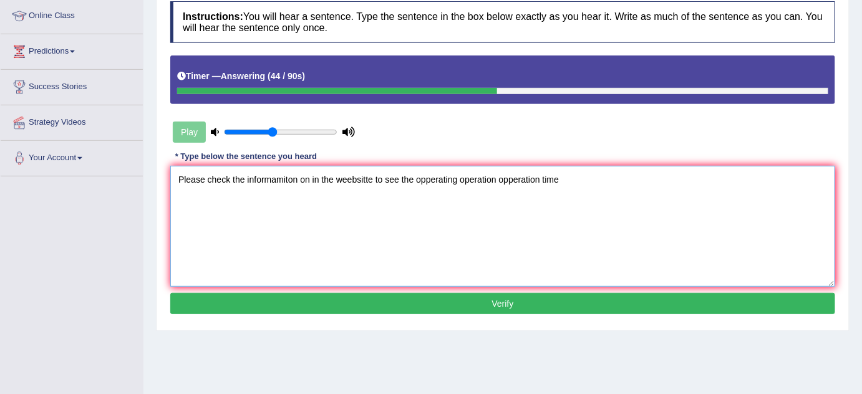
click at [570, 183] on textarea "Please check the informamiton on in the weebsitte to see the opperating operati…" at bounding box center [502, 226] width 665 height 121
click at [279, 181] on textarea "Please check the informamiton on in the weebsitte to see the opperating operati…" at bounding box center [502, 226] width 665 height 121
click at [344, 179] on textarea "Please check the information on in the weebsitte to see the opperating operatio…" at bounding box center [502, 226] width 665 height 121
click at [352, 178] on textarea "Please check the information on in the websitte to see the opperating operation…" at bounding box center [502, 226] width 665 height 121
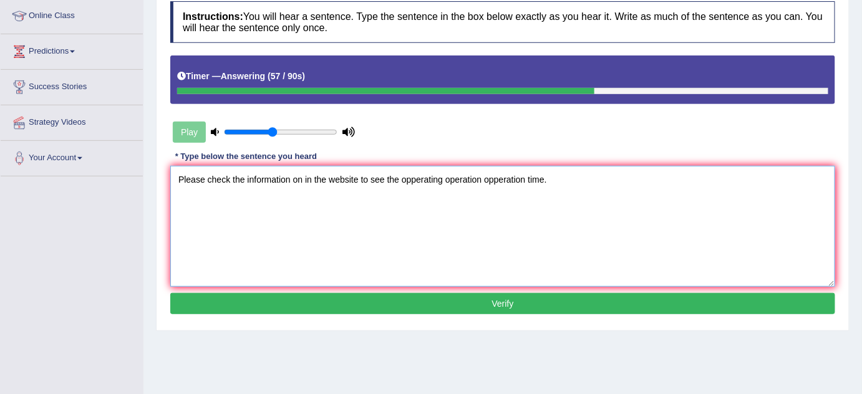
click at [359, 177] on textarea "Please check the information on in the website to see the opperating operation …" at bounding box center [502, 226] width 665 height 121
type textarea "Please check the information on in the website websitte to see the opperating o…"
click at [499, 303] on button "Verify" at bounding box center [502, 303] width 665 height 21
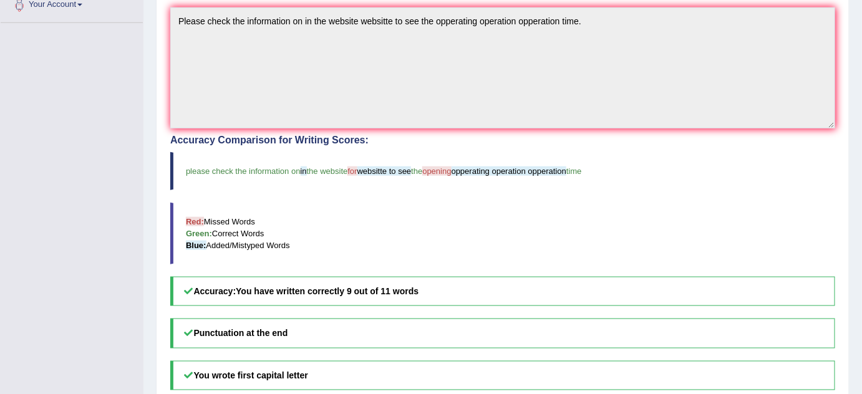
scroll to position [340, 0]
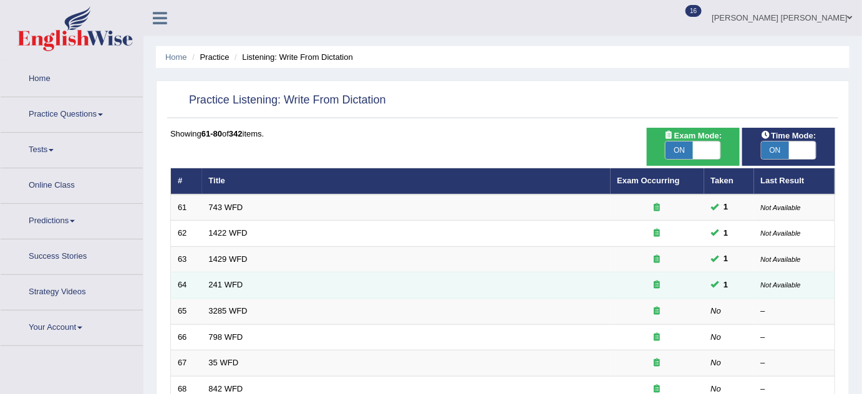
scroll to position [170, 0]
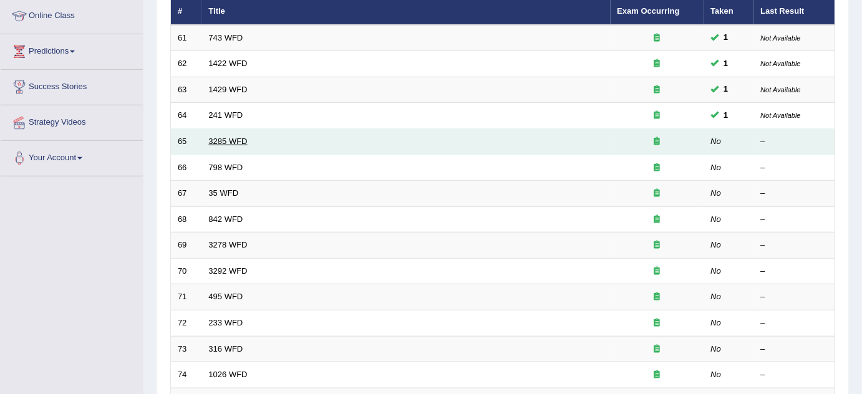
click at [218, 139] on link "3285 WFD" at bounding box center [228, 141] width 39 height 9
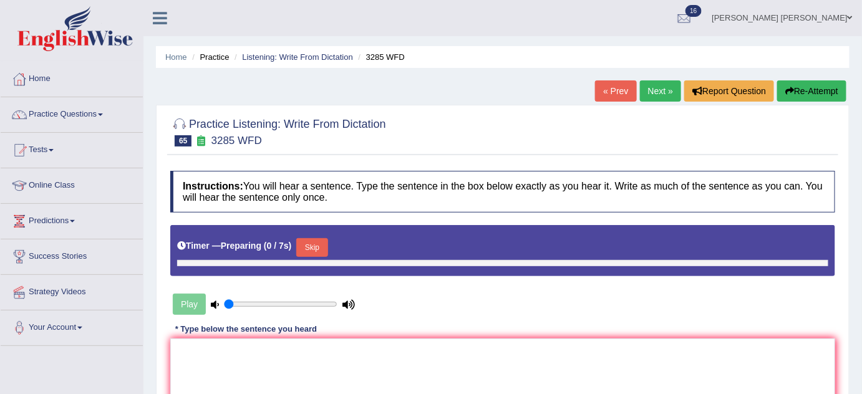
type input "0.45"
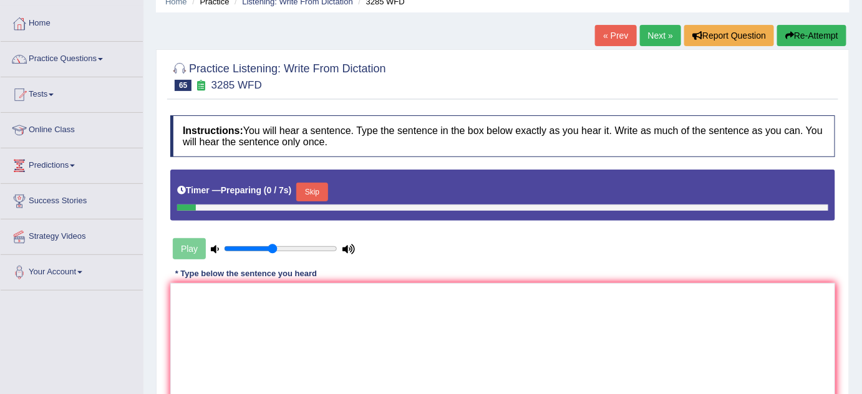
scroll to position [113, 0]
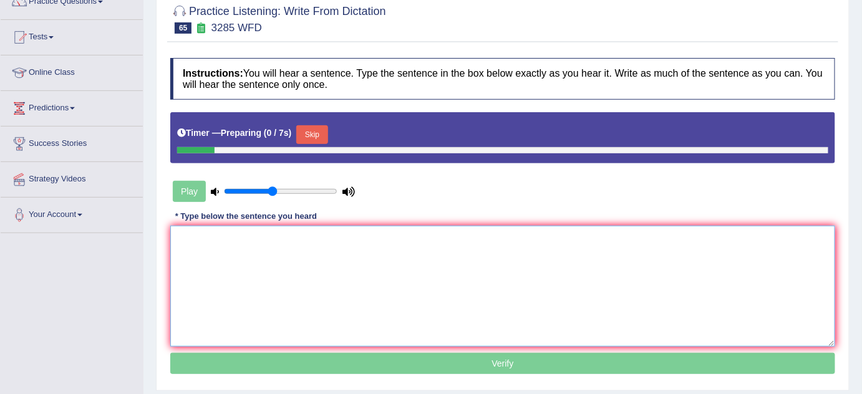
click at [414, 262] on textarea at bounding box center [502, 286] width 665 height 121
click at [412, 264] on textarea at bounding box center [502, 286] width 665 height 121
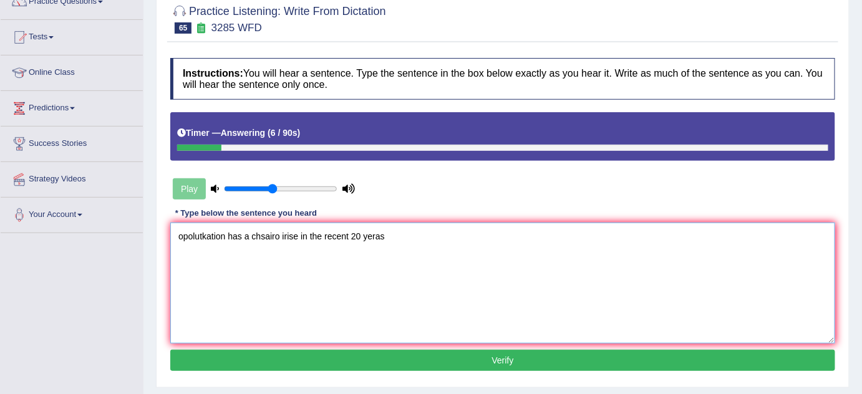
click at [218, 243] on textarea "opolutkation has a chsairo irise in the recent 20 yeras" at bounding box center [502, 283] width 665 height 121
click at [258, 241] on textarea "Population has a chsairo irise in the recent 20 yeras" at bounding box center [502, 283] width 665 height 121
click at [238, 239] on textarea "Population has a harsh hard rise in the recent 20 yeras" at bounding box center [502, 283] width 665 height 121
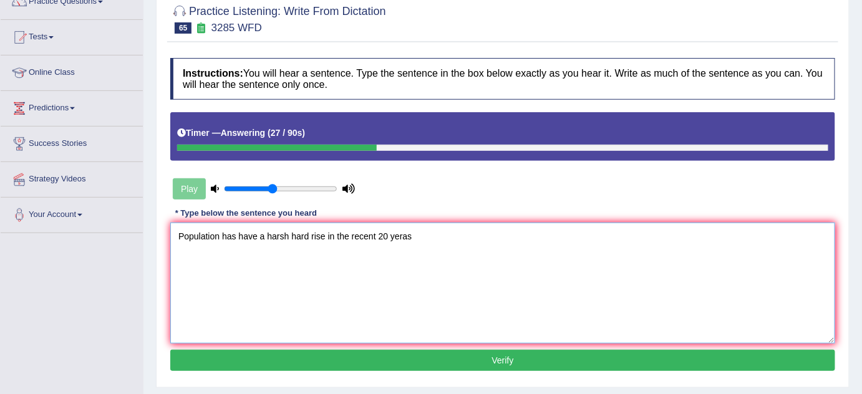
click at [322, 233] on textarea "Population has have a harsh hard rise in the recent 20 yeras" at bounding box center [502, 283] width 665 height 121
click at [420, 235] on textarea "Population has have a harsh hard rise raice in the recent 20 yeras" at bounding box center [502, 283] width 665 height 121
type textarea "Population has have a harsh hard rise raice in the recent 20 years."
click at [427, 351] on button "Verify" at bounding box center [502, 360] width 665 height 21
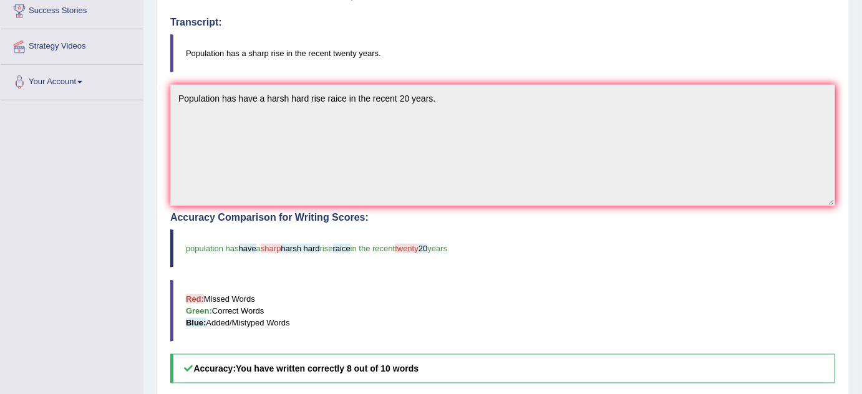
scroll to position [226, 0]
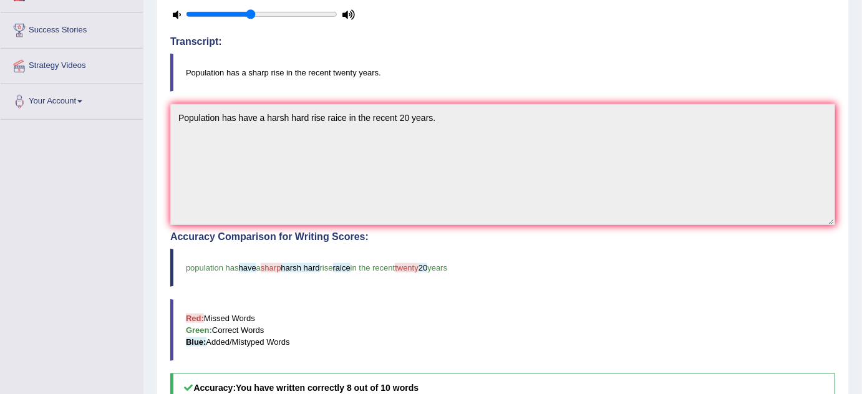
drag, startPoint x: 402, startPoint y: 283, endPoint x: 420, endPoint y: 297, distance: 23.2
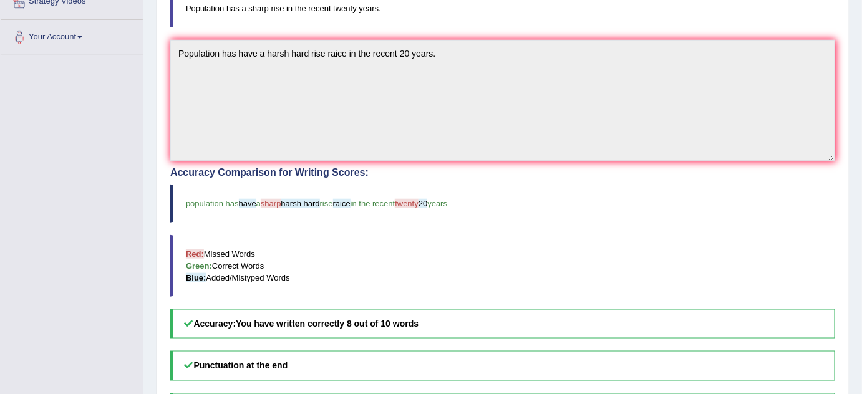
scroll to position [397, 0]
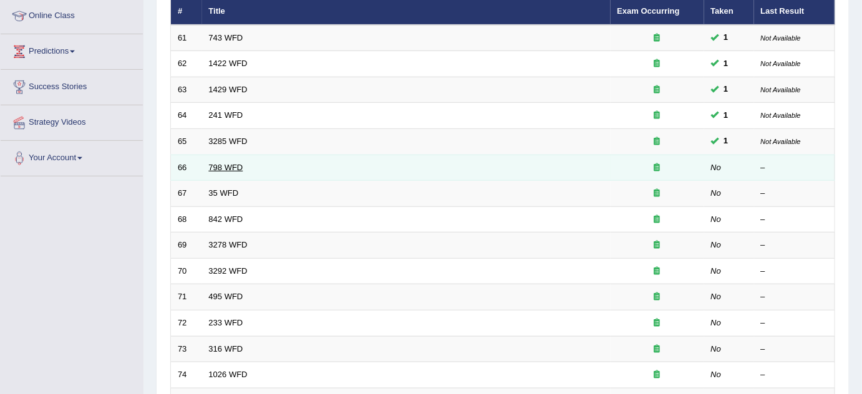
click at [230, 168] on link "798 WFD" at bounding box center [226, 167] width 34 height 9
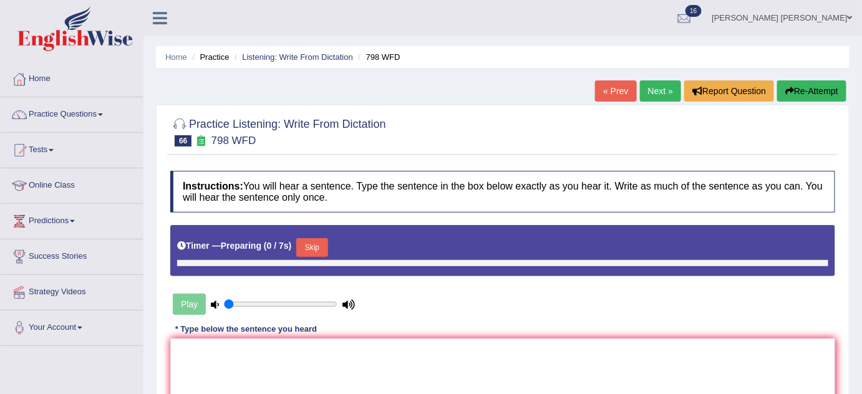
type input "0.45"
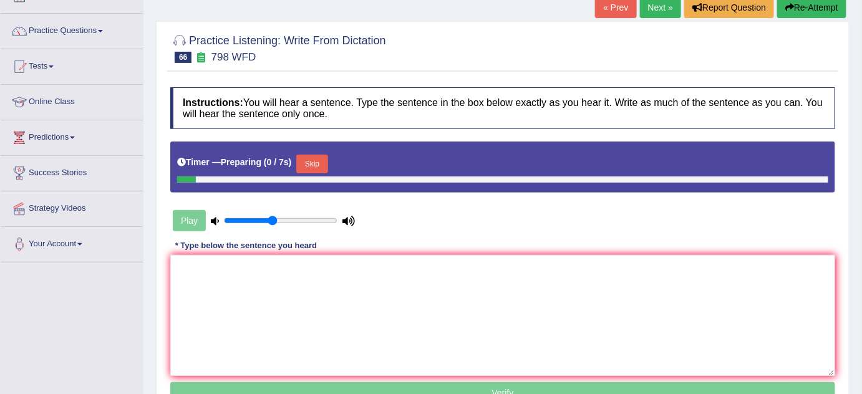
scroll to position [113, 0]
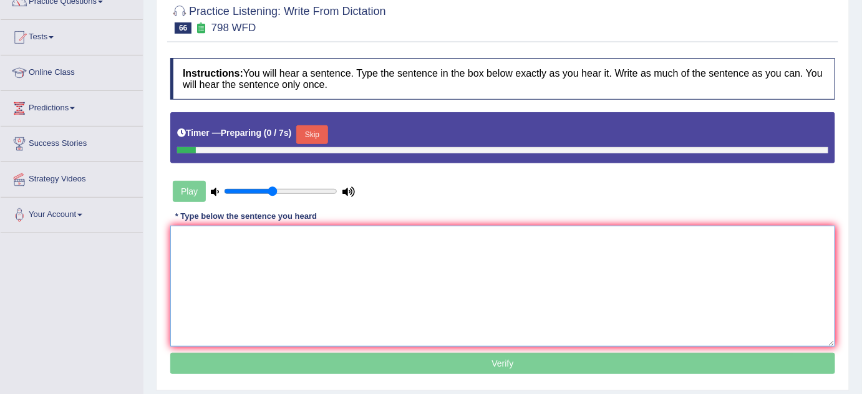
click at [500, 271] on textarea at bounding box center [502, 286] width 665 height 121
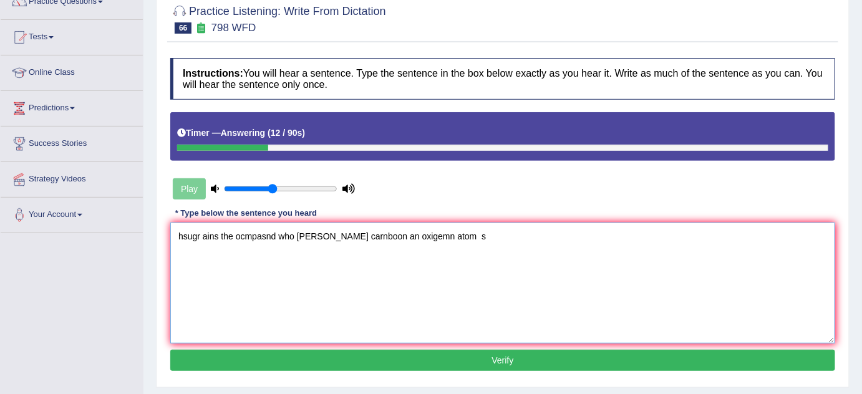
click at [266, 229] on textarea "hsugr ains the ocmpasnd who [PERSON_NAME] carnboon an oxigemn atom s" at bounding box center [502, 283] width 665 height 121
click at [281, 236] on textarea "hsugr ains the compund who [PERSON_NAME] carnboon an oxigemn atom s" at bounding box center [502, 283] width 665 height 121
click at [293, 236] on textarea "hsugr ains the compund who [PERSON_NAME] carnboon an oxigemn atom s" at bounding box center [502, 283] width 665 height 121
click at [361, 239] on textarea "hsugr ains the compund who that has have [PERSON_NAME] an oxigemn atom s" at bounding box center [502, 283] width 665 height 121
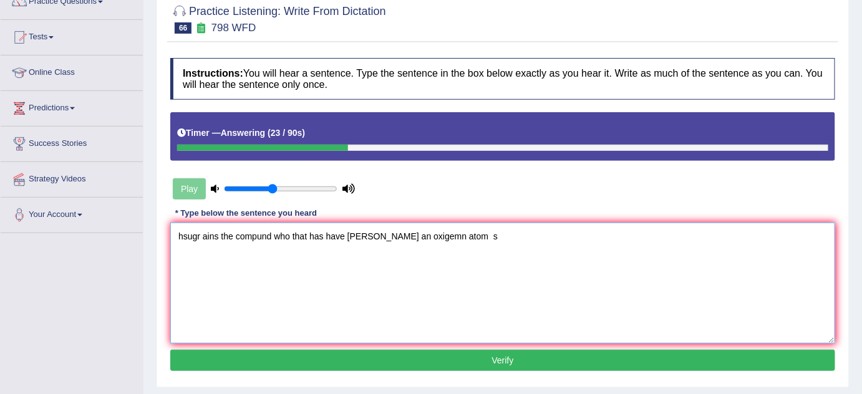
click at [361, 239] on textarea "hsugr ains the compund who that has have [PERSON_NAME] an oxigemn atom s" at bounding box center [502, 283] width 665 height 121
click at [182, 242] on textarea "hsugr ains the compund who that has have inside carnboon an oxigemn atom s" at bounding box center [502, 283] width 665 height 121
click at [181, 242] on textarea "hsugr ains the compund who that has have inside carnboon an oxigemn atom s" at bounding box center [502, 283] width 665 height 121
click at [209, 238] on textarea "Sugar ains the compund who that has have inside carnboon an oxigemn atom s" at bounding box center [502, 283] width 665 height 121
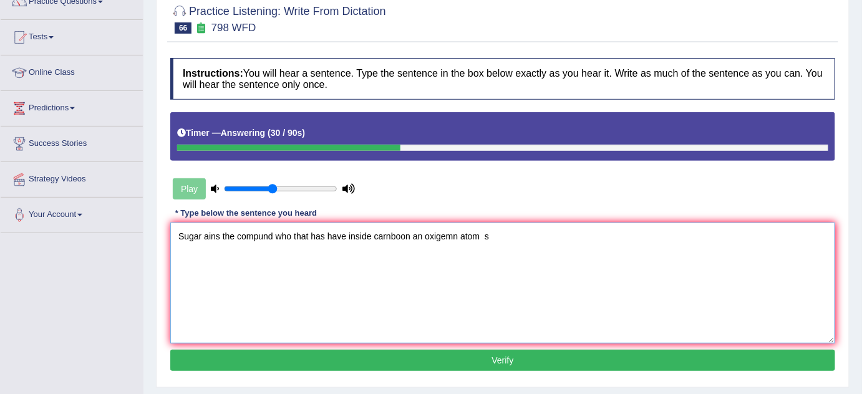
click at [210, 238] on textarea "Sugar ains the compund who that has have inside carnboon an oxigemn atom s" at bounding box center [502, 283] width 665 height 121
click at [270, 239] on textarea "Sugar is a the compund who that has have inside carnboon an oxigemn atom s" at bounding box center [502, 283] width 665 height 121
click at [256, 239] on textarea "Sugar is a the compund who that has have inside carnboon an oxigemn atom s" at bounding box center [502, 283] width 665 height 121
click at [390, 237] on textarea "Sugar is a the compound who that has have inside carnboon an oxigemn atom s" at bounding box center [502, 283] width 665 height 121
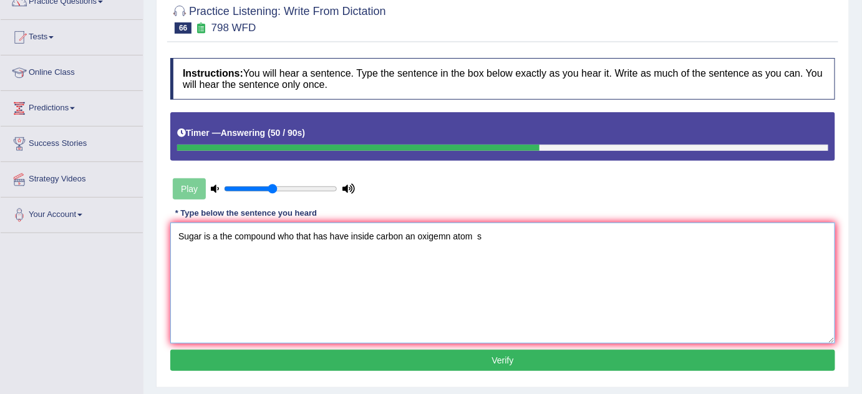
click at [442, 236] on textarea "Sugar is a the compound who that has have inside carbon an oxigemn atom s" at bounding box center [502, 283] width 665 height 121
click at [445, 242] on textarea "Sugar is a the compound who that has have inside carbon an oxigemn atom s" at bounding box center [502, 283] width 665 height 121
click at [430, 237] on textarea "Sugar is a the compound who that has have inside carbon an oxigen atom s" at bounding box center [502, 283] width 665 height 121
click at [444, 241] on textarea "Sugar is a the compound who that has have inside carbon an oxigen atom s" at bounding box center [502, 283] width 665 height 121
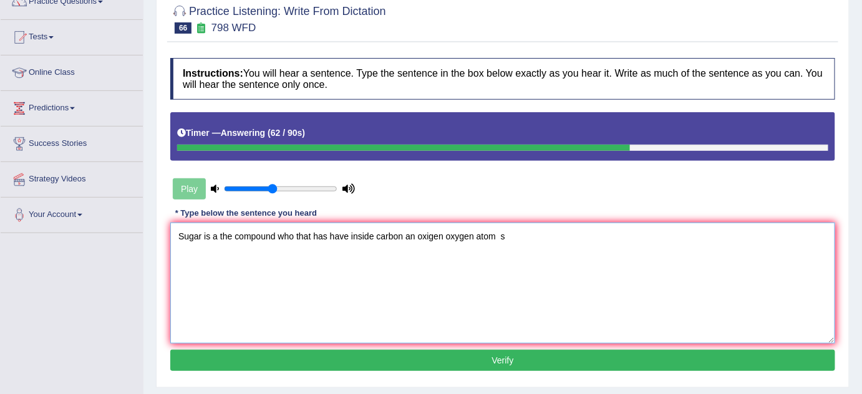
click at [497, 235] on textarea "Sugar is a the compound who that has have inside carbon an oxigen oxygen atom s" at bounding box center [502, 283] width 665 height 121
click at [498, 238] on textarea "Sugar is a the compound who that has have inside carbon an oxigen oxygen atom s" at bounding box center [502, 283] width 665 height 121
type textarea "Sugar is a the compound who that has have inside carbon an oxigen oxygen atom a…"
click at [481, 350] on button "Verify" at bounding box center [502, 360] width 665 height 21
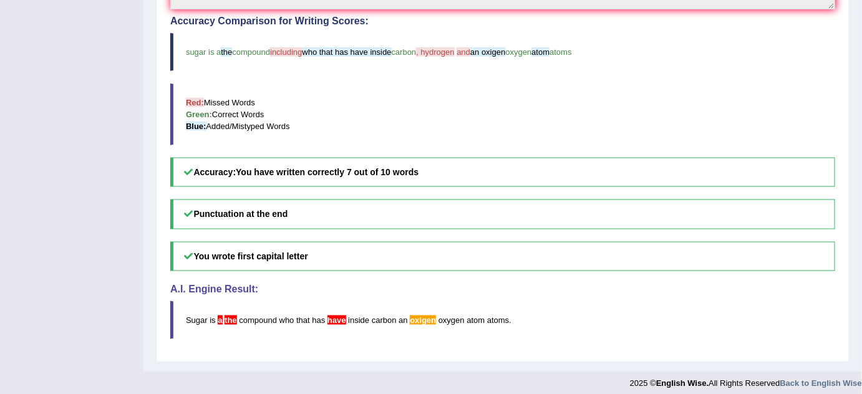
scroll to position [447, 0]
